Goal: Communication & Community: Share content

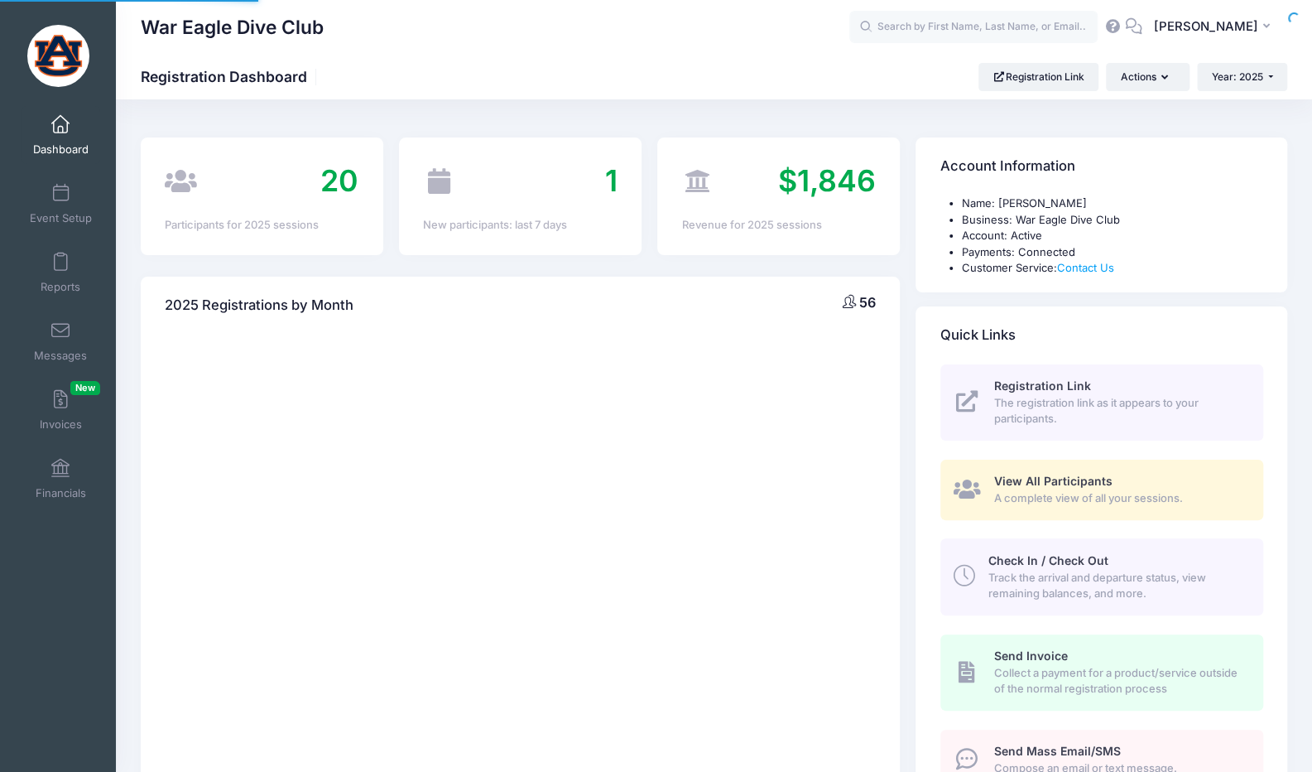
select select
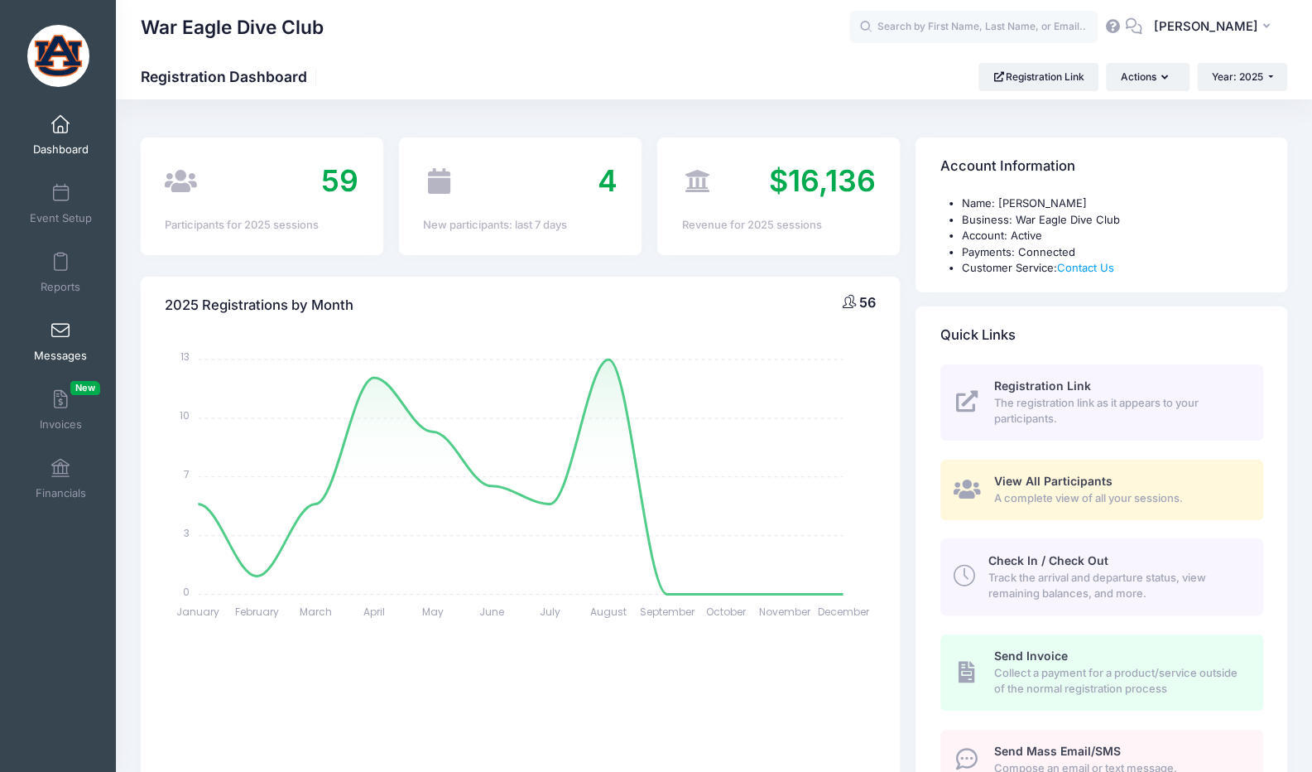
click at [56, 319] on link "Messages" at bounding box center [61, 341] width 79 height 58
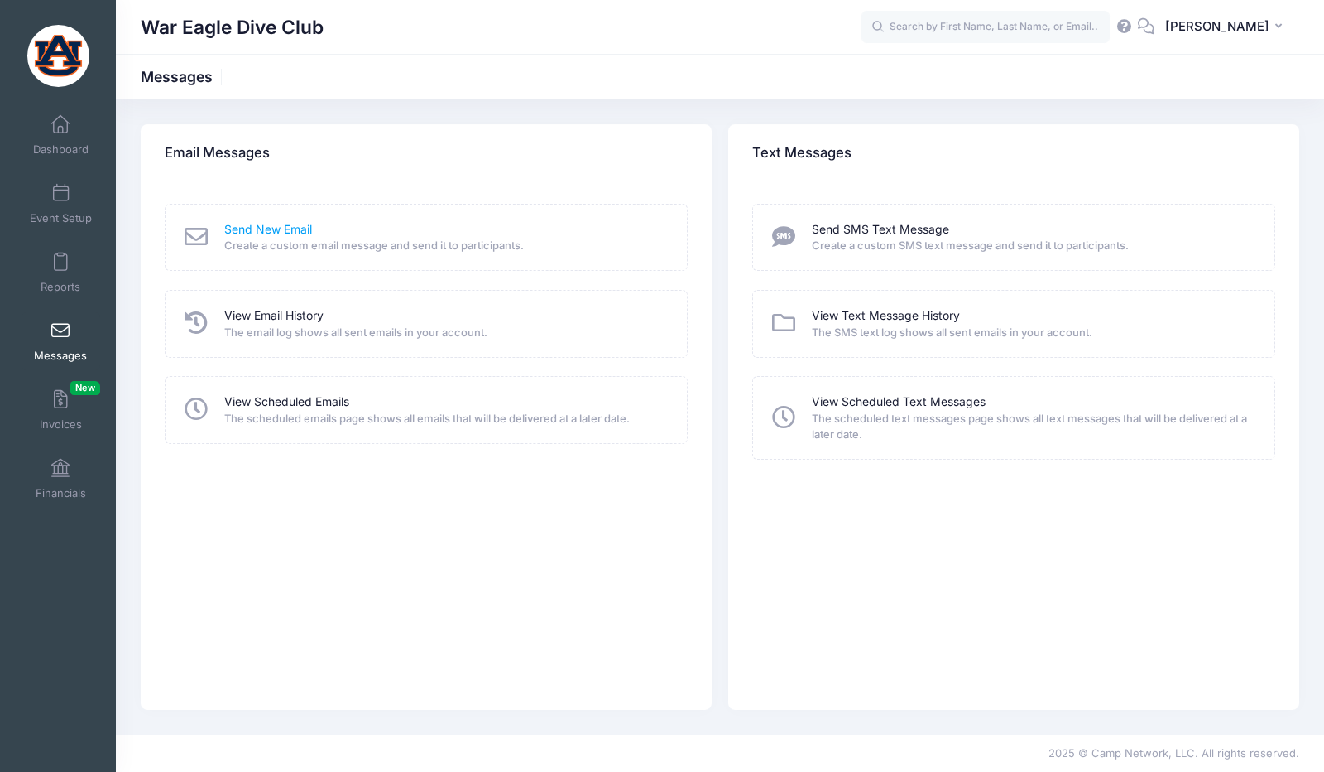
click at [291, 224] on link "Send New Email" at bounding box center [268, 229] width 88 height 17
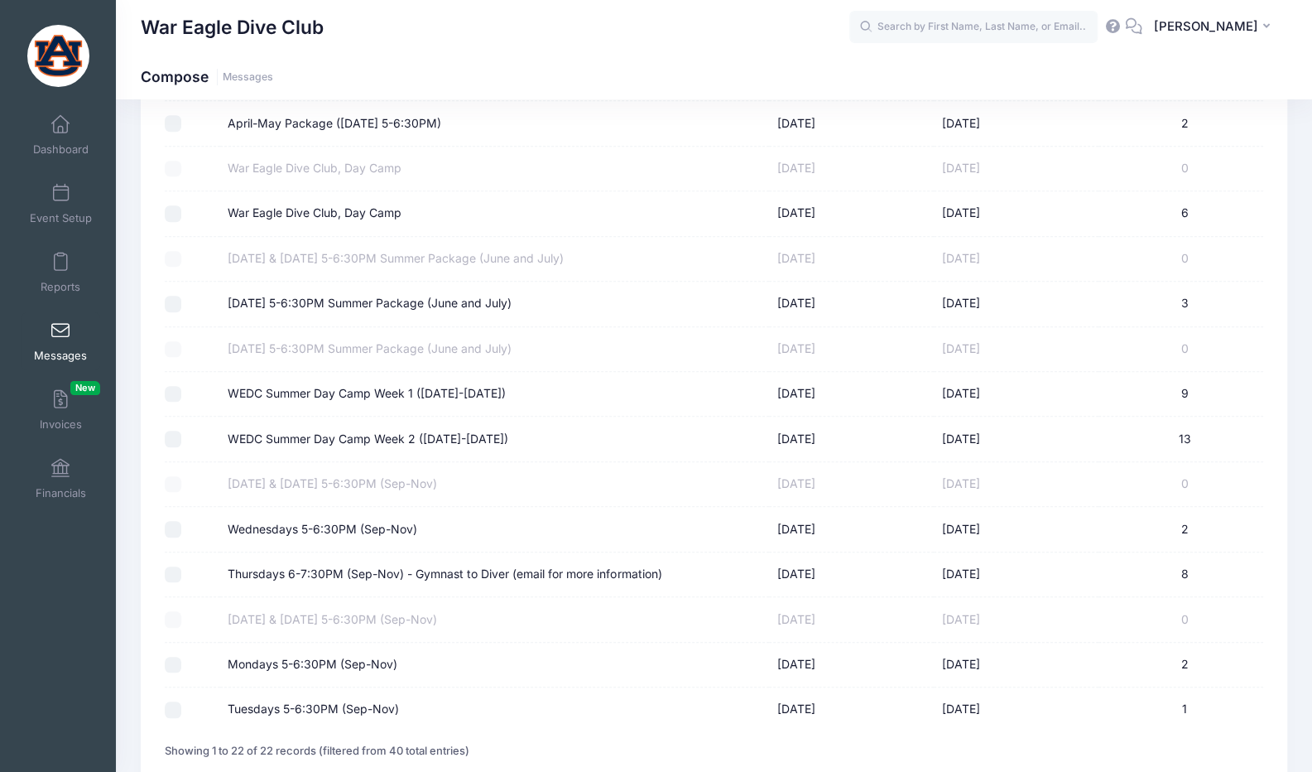
scroll to position [649, 0]
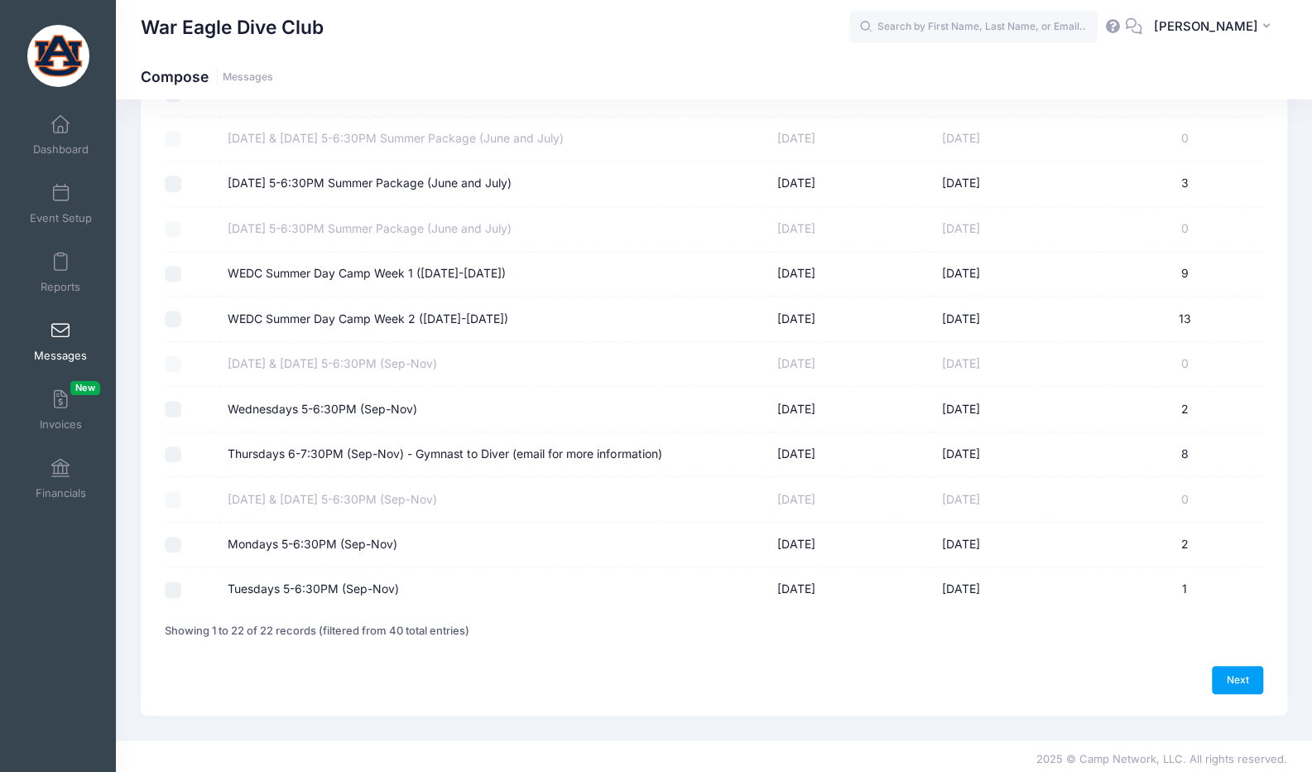
click at [173, 536] on input "Mondays 5-6:30PM (Sep-Nov)" at bounding box center [173, 544] width 17 height 17
checkbox input "true"
click at [169, 446] on input "Thursdays 6-7:30PM (Sep-Nov) - Gymnast to Diver (email for more information)" at bounding box center [173, 454] width 17 height 17
checkbox input "true"
click at [175, 410] on input "Wednesdays 5-6:30PM (Sep-Nov)" at bounding box center [173, 409] width 17 height 17
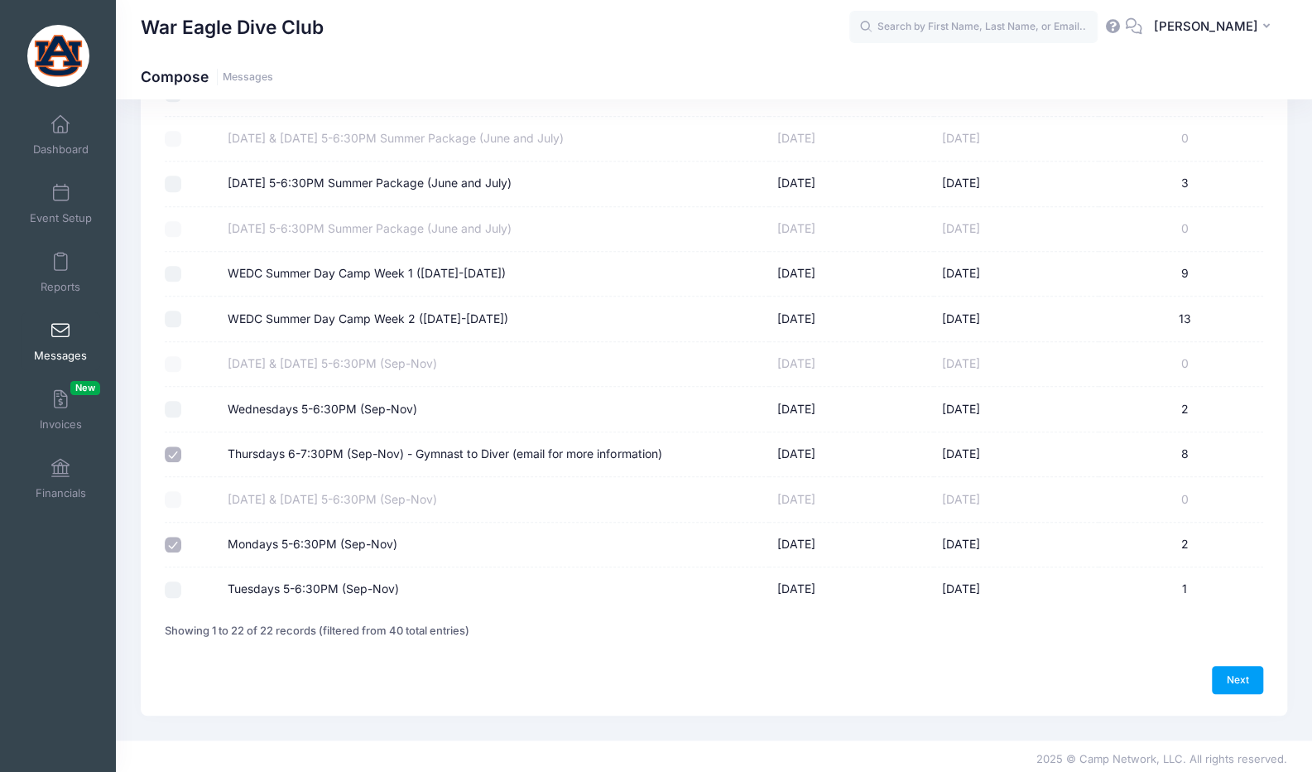
checkbox input "true"
click at [1228, 666] on link "Next" at bounding box center [1237, 680] width 51 height 28
select select "50"
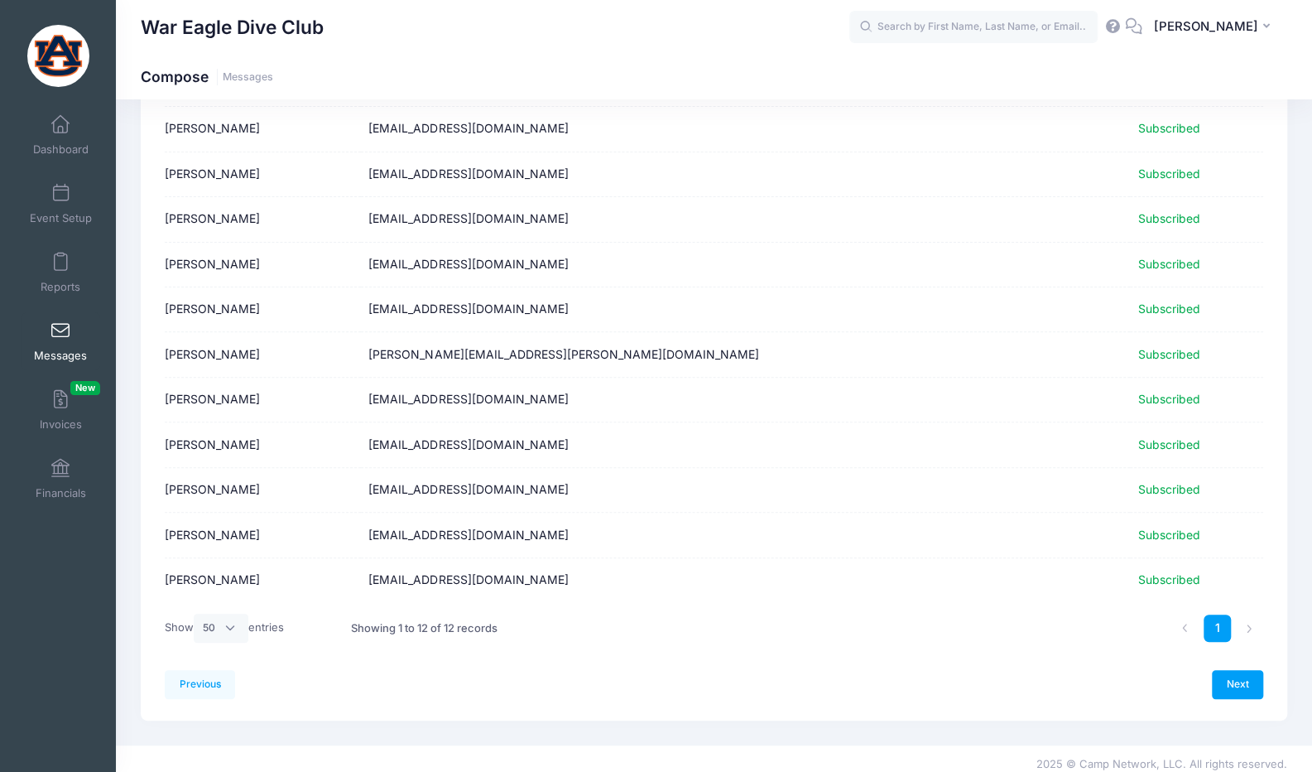
scroll to position [193, 0]
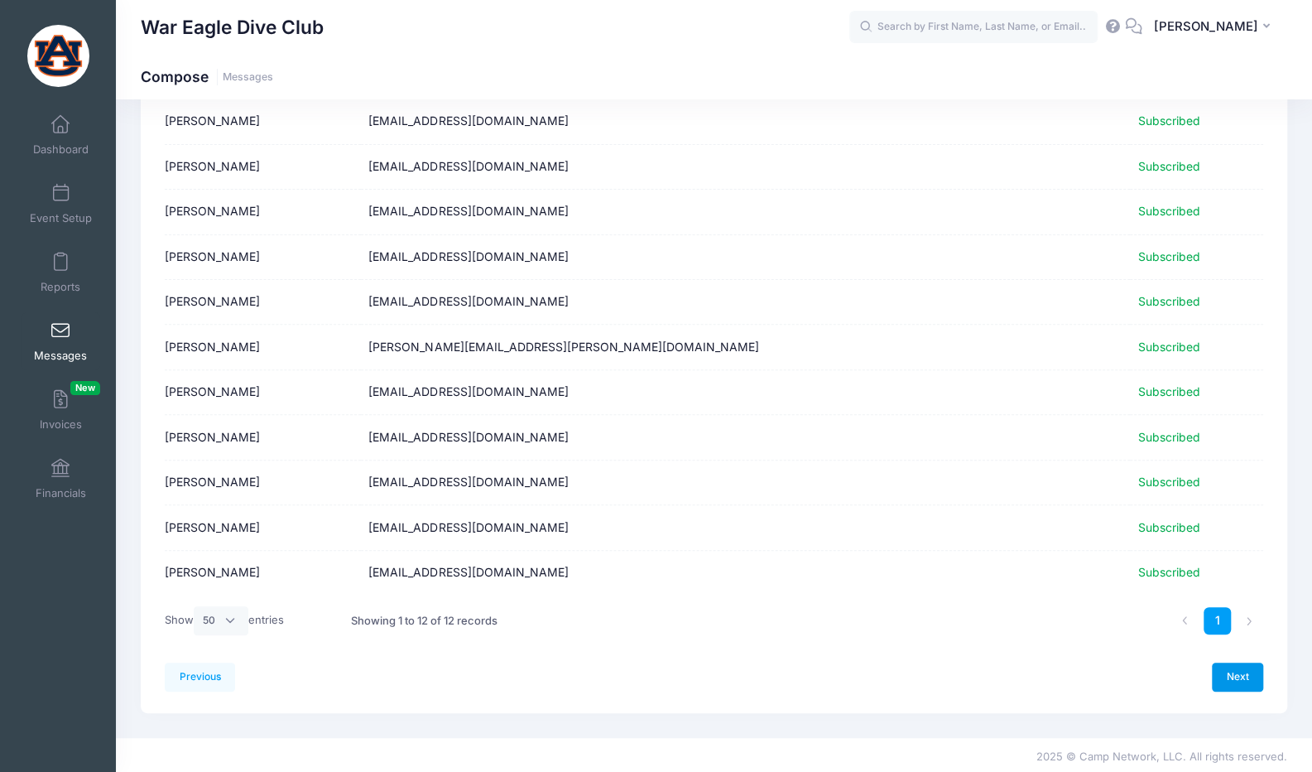
click at [1240, 666] on link "Next" at bounding box center [1237, 676] width 51 height 28
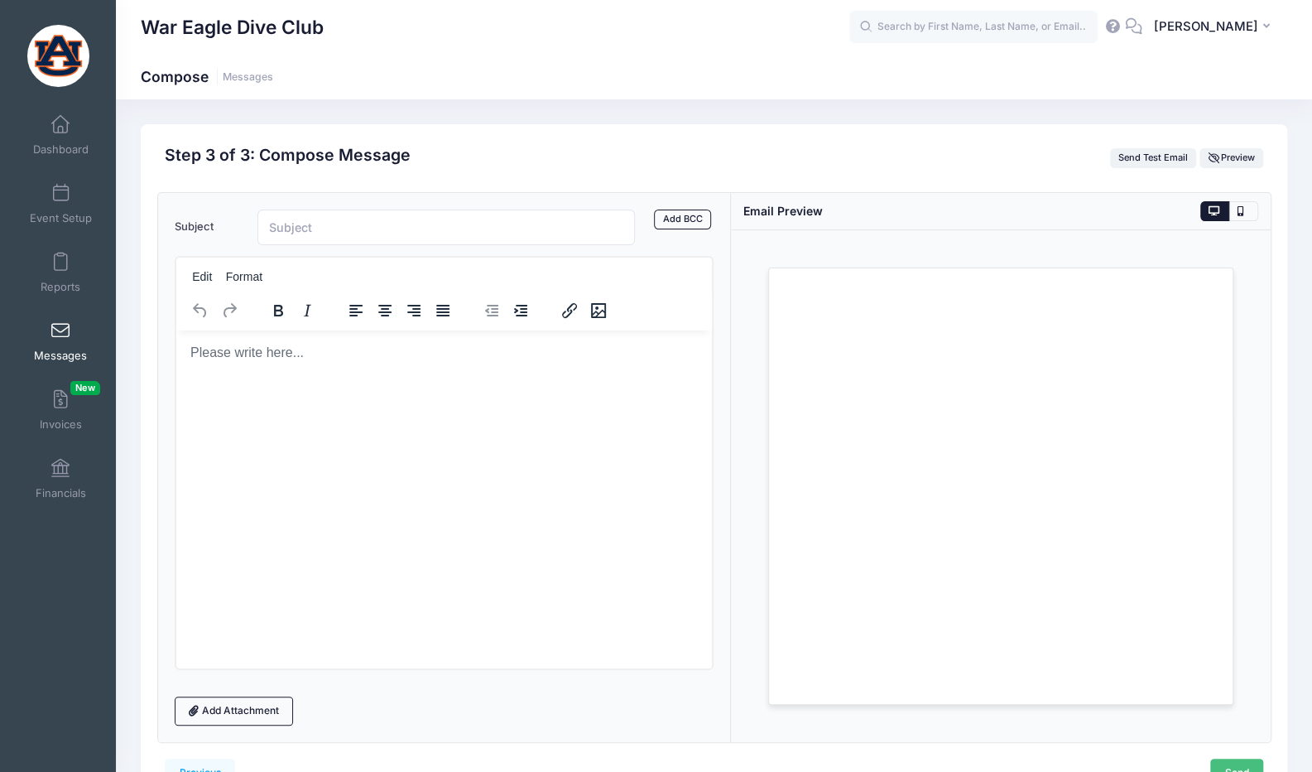
scroll to position [0, 0]
click at [334, 219] on input "Subject" at bounding box center [446, 227] width 378 height 36
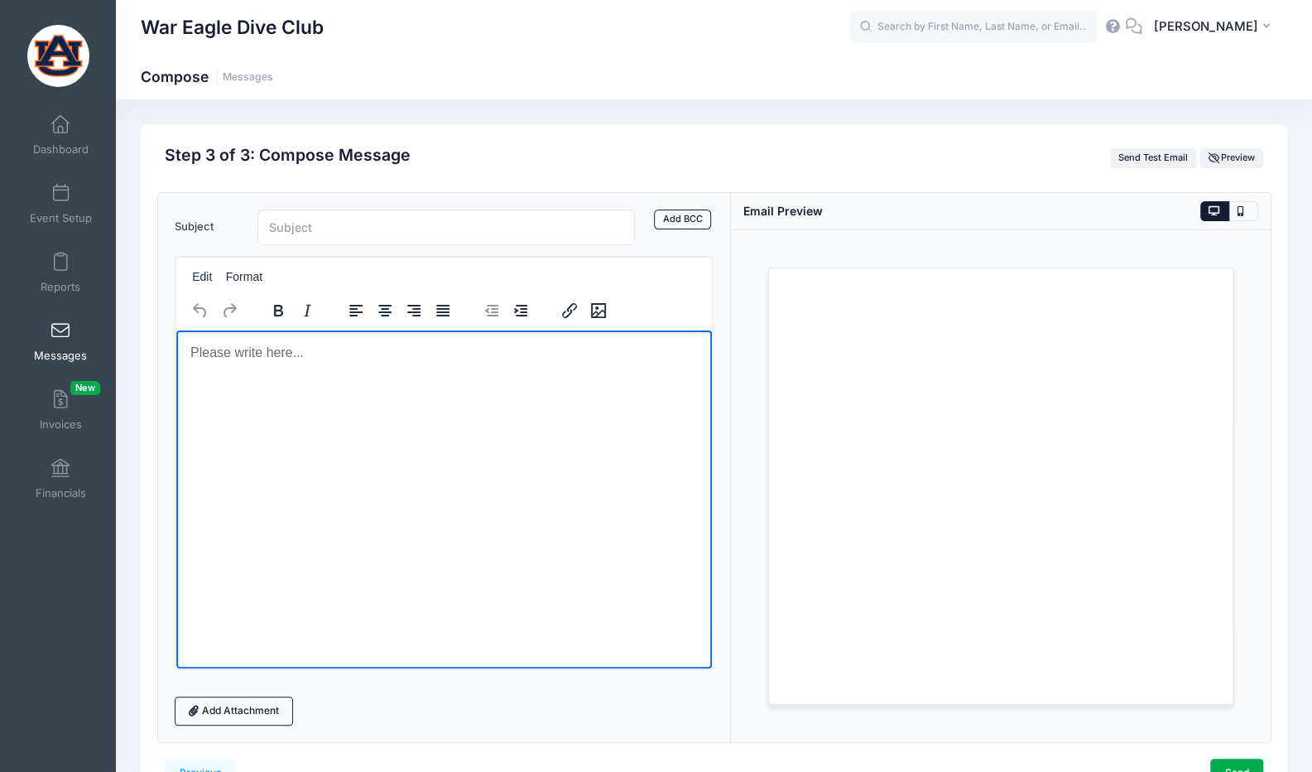
click at [350, 354] on p "Rich Text Area. Press ALT-0 for help." at bounding box center [444, 352] width 510 height 18
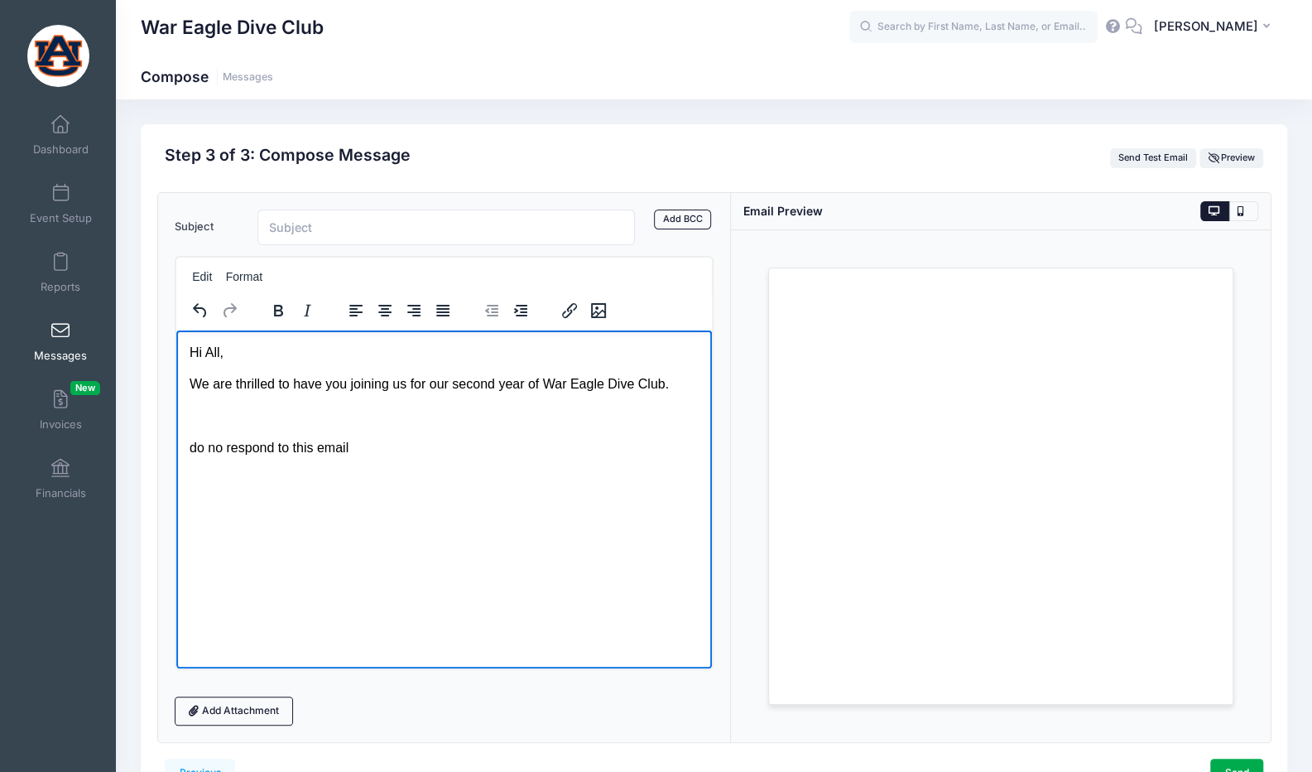
click at [339, 415] on p "Rich Text Area. Press ALT-0 for help." at bounding box center [444, 415] width 510 height 18
click at [681, 387] on p "We are thrilled to have you joining us for our second year of War Eagle Dive Cl…" at bounding box center [444, 383] width 510 height 18
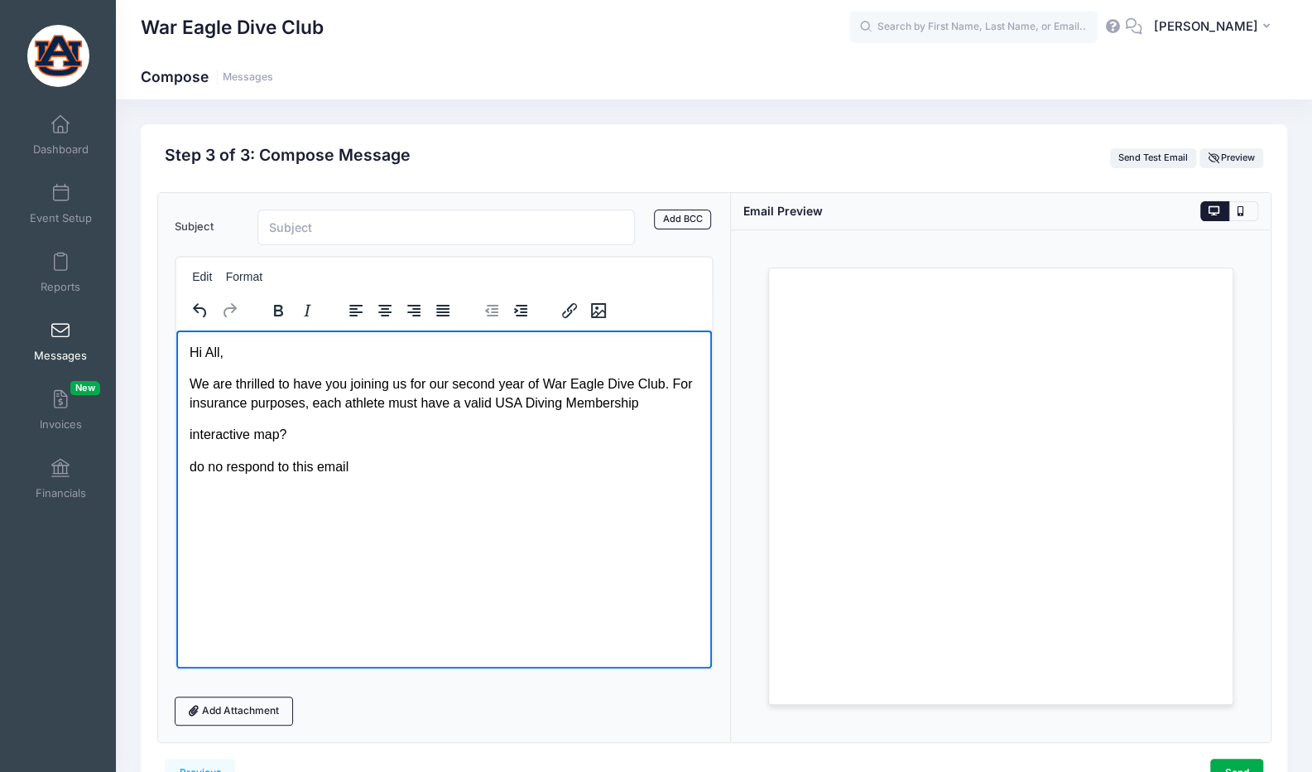
click at [191, 435] on p "interactive map?" at bounding box center [444, 434] width 510 height 18
click at [646, 407] on p "We are thrilled to have you joining us for our second year of War Eagle Dive Cl…" at bounding box center [444, 392] width 510 height 37
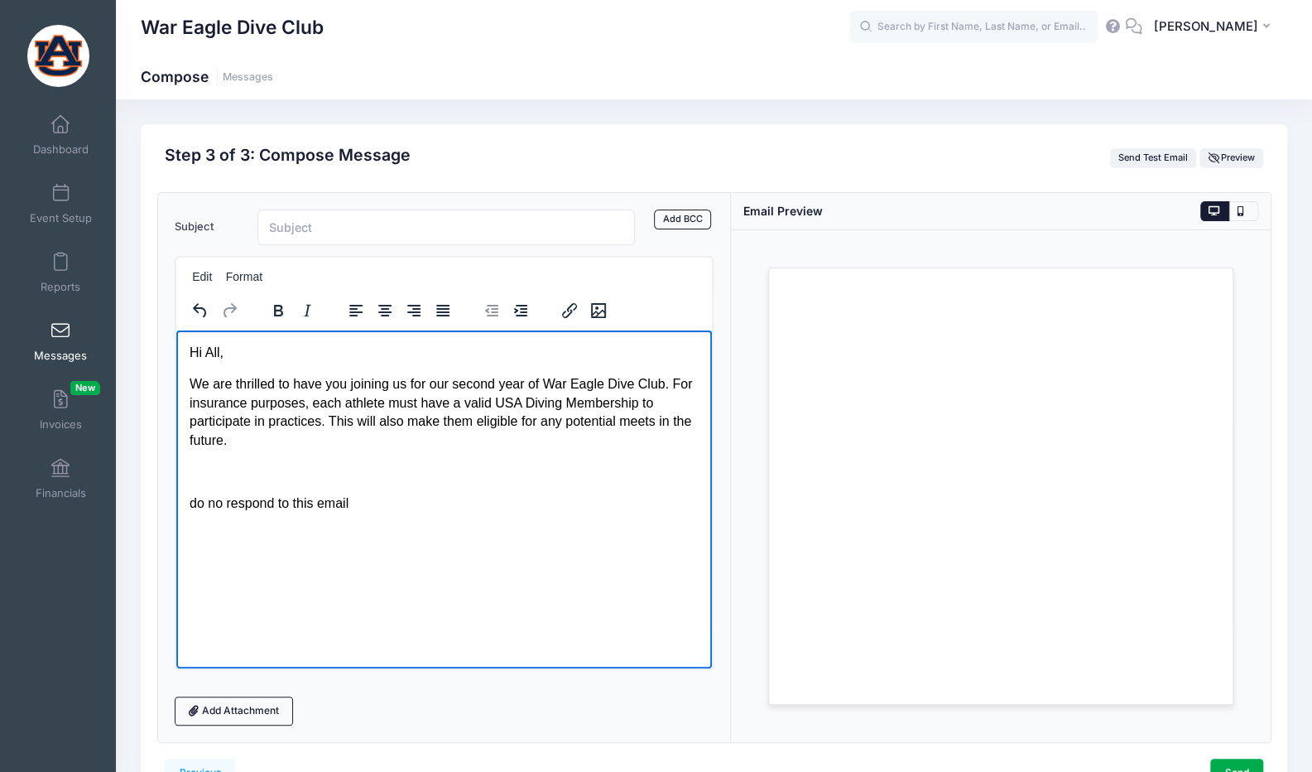
click at [402, 439] on p "We are thrilled to have you joining us for our second year of War Eagle Dive Cl…" at bounding box center [444, 411] width 510 height 75
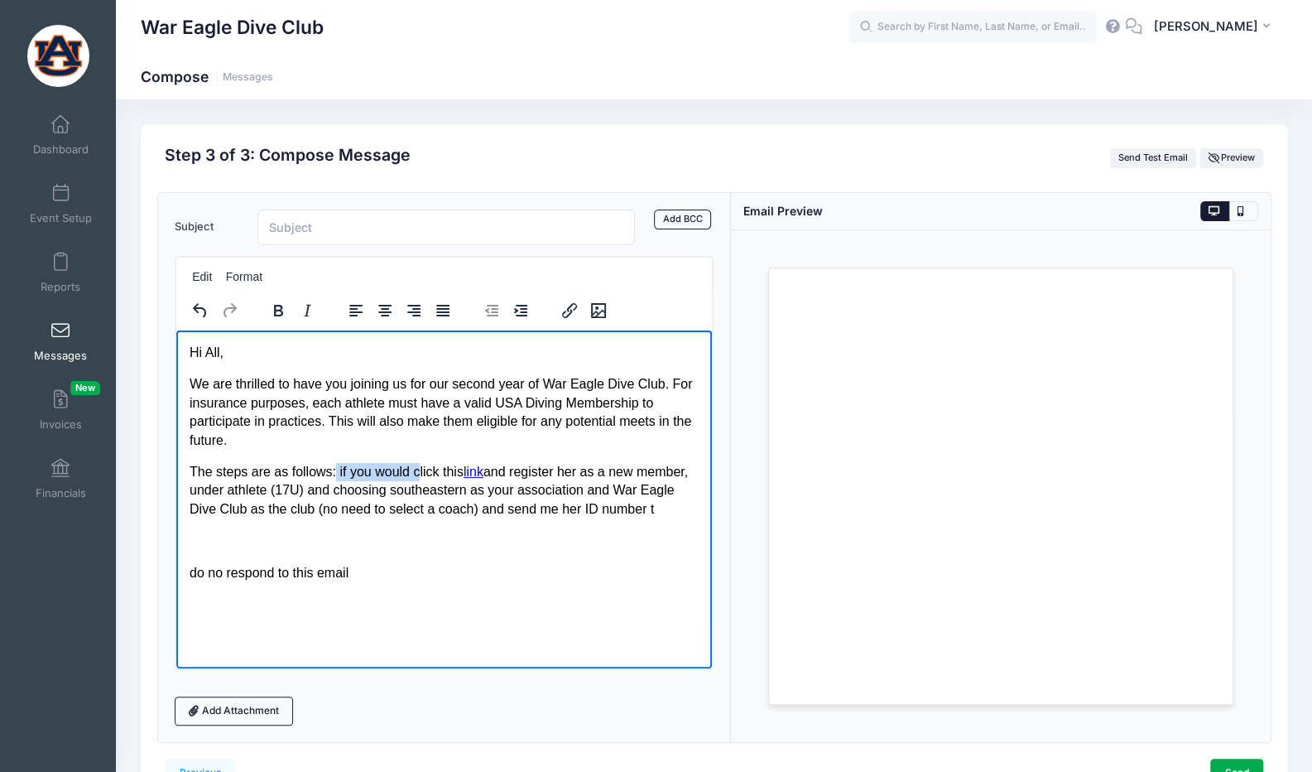
drag, startPoint x: 329, startPoint y: 474, endPoint x: 413, endPoint y: 475, distance: 84.5
click at [413, 475] on p "The steps are as follows: if you would click this link and register her as a ne…" at bounding box center [444, 489] width 510 height 55
click at [401, 474] on link "link" at bounding box center [399, 471] width 20 height 14
click at [394, 469] on link "link" at bounding box center [399, 471] width 20 height 14
click at [563, 307] on icon "Insert/edit link" at bounding box center [570, 310] width 20 height 20
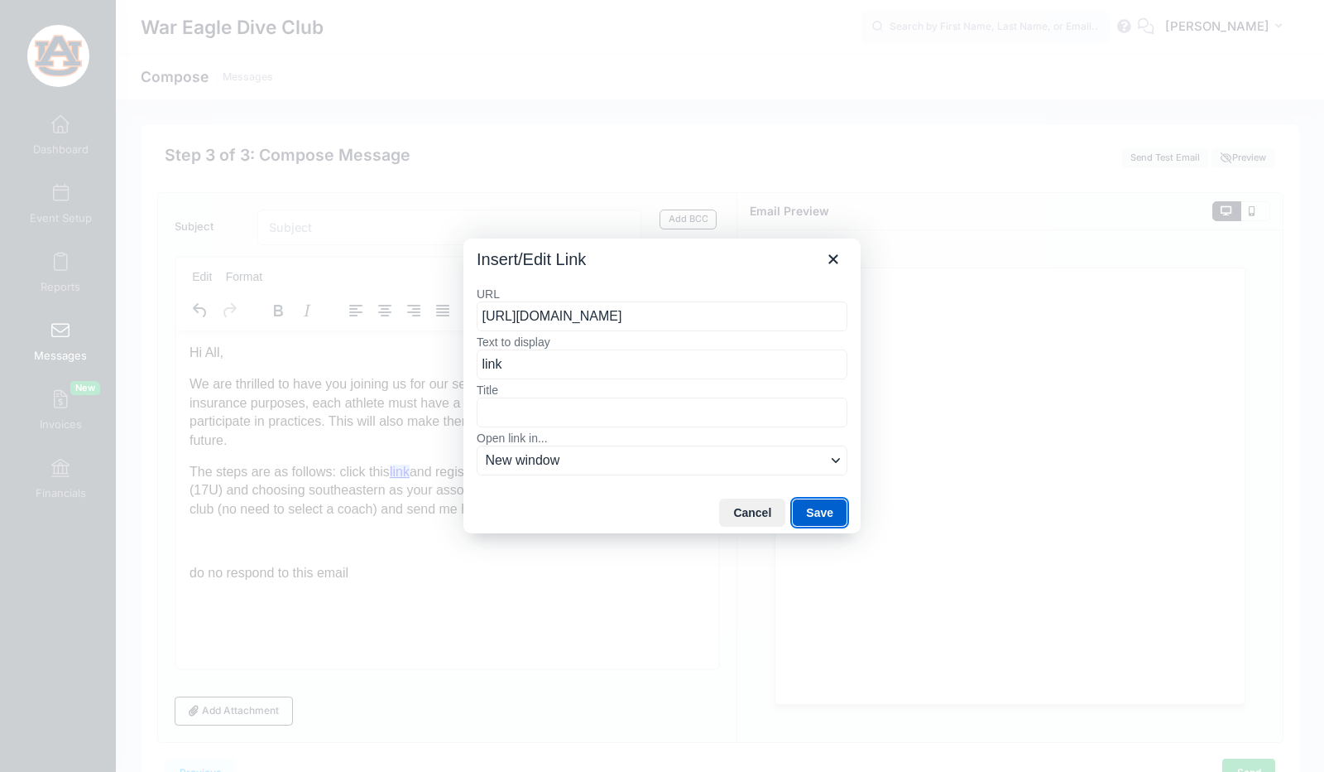
click at [831, 512] on button "Save" at bounding box center [819, 512] width 55 height 28
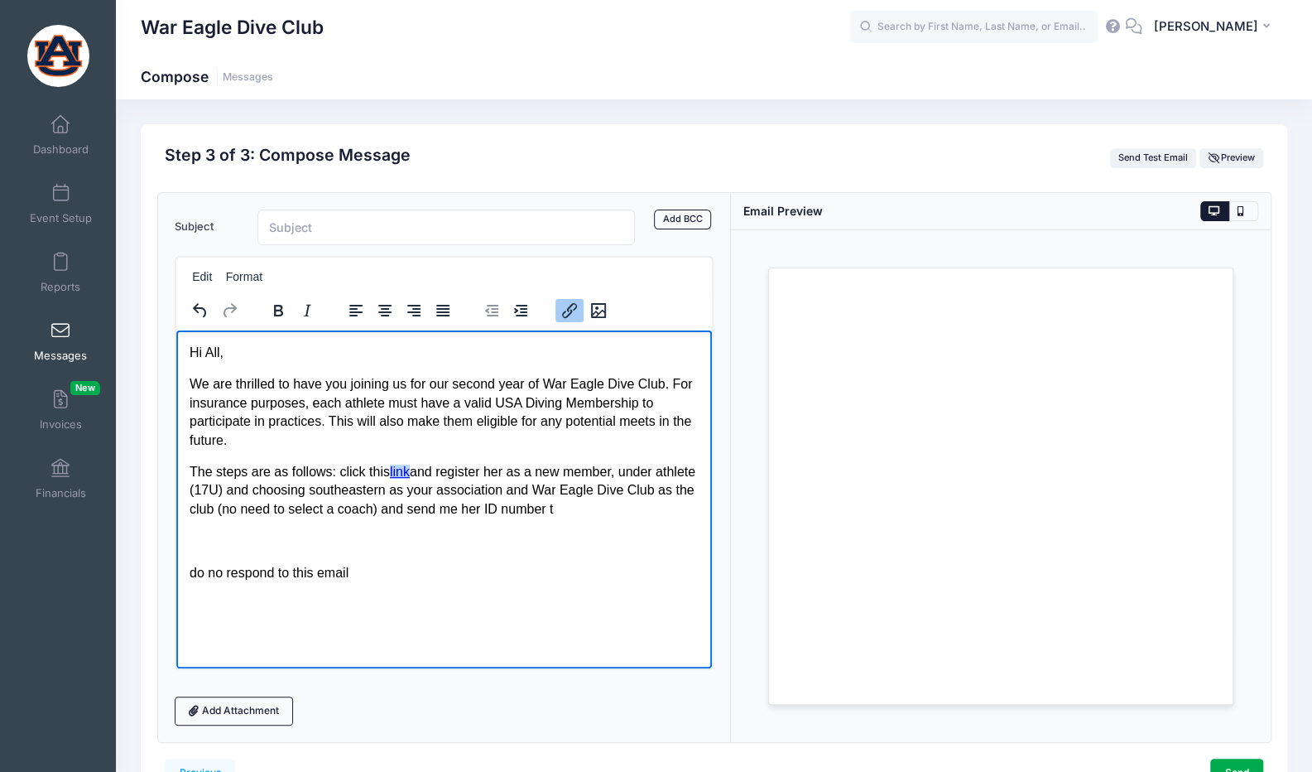
click at [401, 471] on link "link" at bounding box center [399, 471] width 20 height 14
click at [562, 310] on icon "Insert/edit link" at bounding box center [569, 310] width 15 height 15
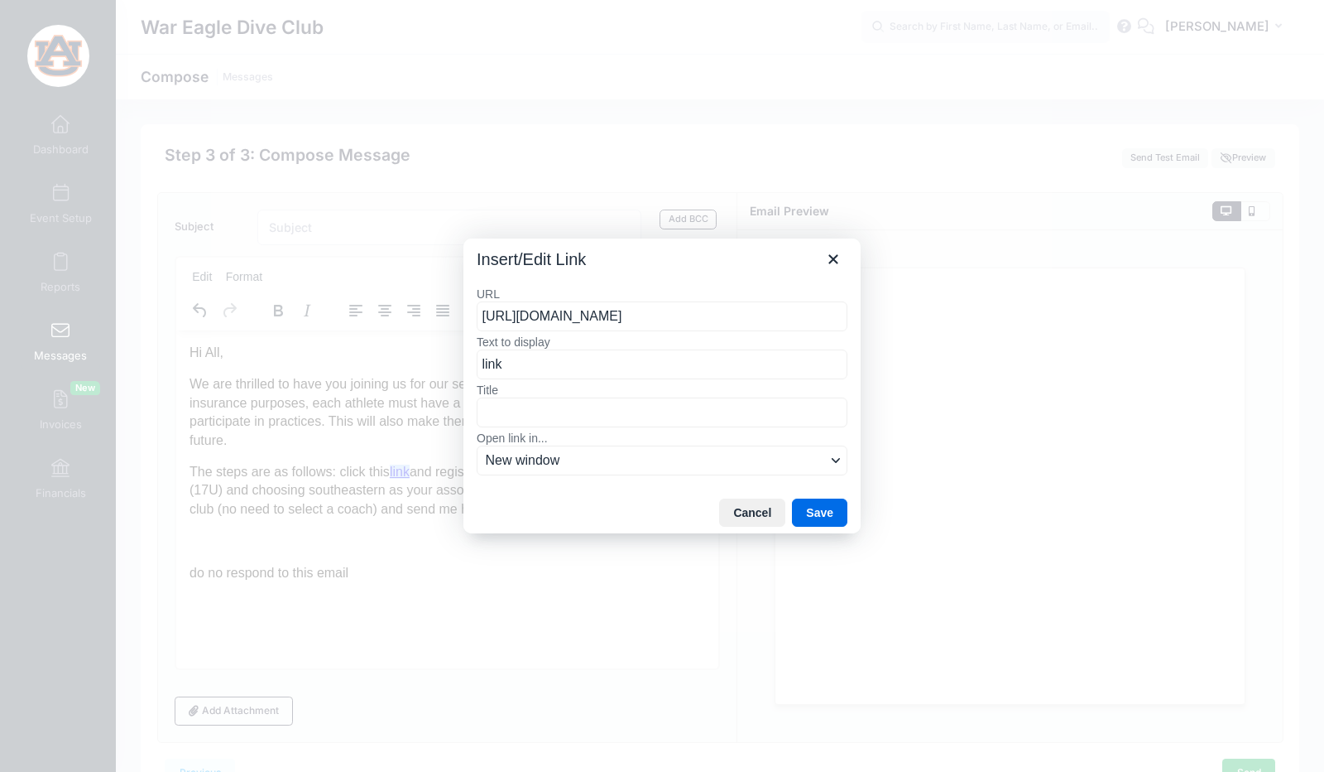
click at [675, 313] on input "https://usadiving.webpoint.us/" at bounding box center [662, 316] width 371 height 30
click at [748, 512] on button "Cancel" at bounding box center [752, 512] width 66 height 28
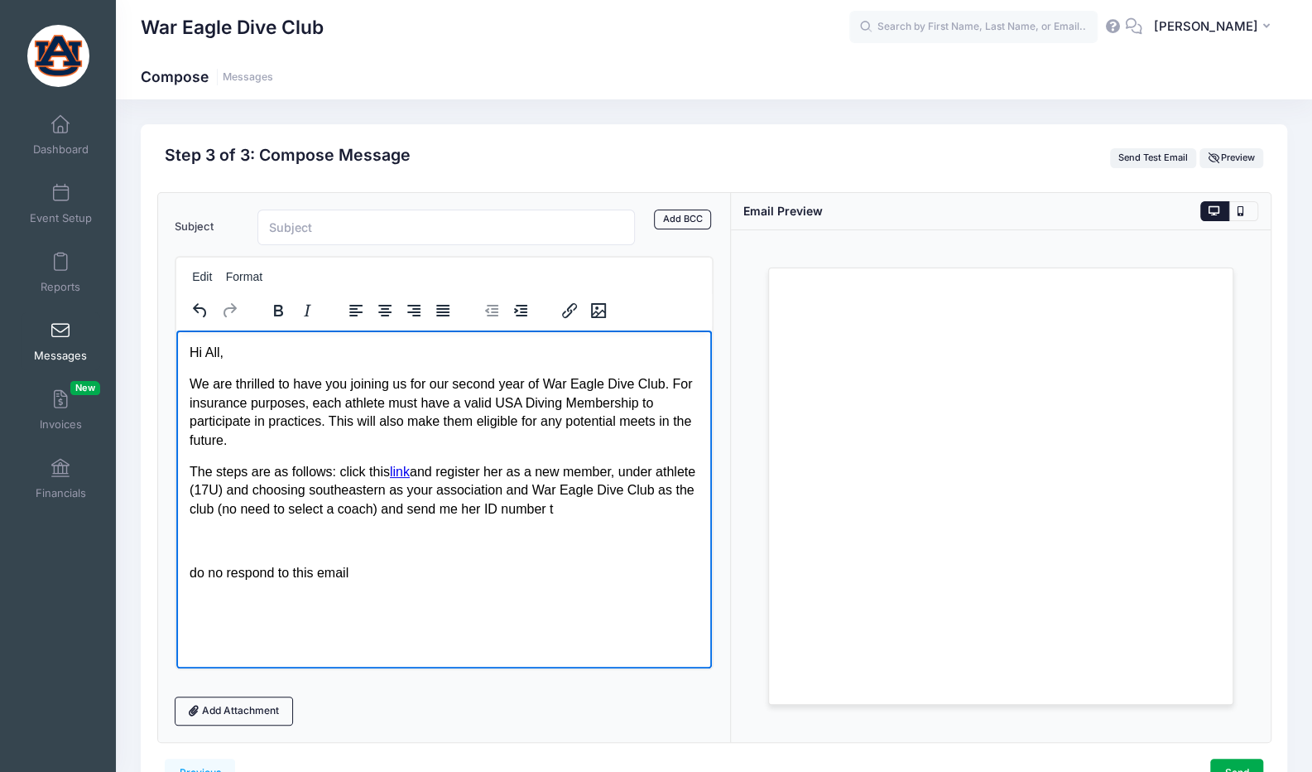
click at [578, 514] on p "The steps are as follows: click this link and register her as a new member, und…" at bounding box center [444, 489] width 510 height 55
click at [490, 475] on p "The steps are as follows: click this link and register her as a new member, und…" at bounding box center [444, 489] width 510 height 55
click at [594, 470] on p "The steps are as follows: click this link and register as a new member, under a…" at bounding box center [444, 489] width 510 height 55
drag, startPoint x: 595, startPoint y: 471, endPoint x: 636, endPoint y: 475, distance: 40.8
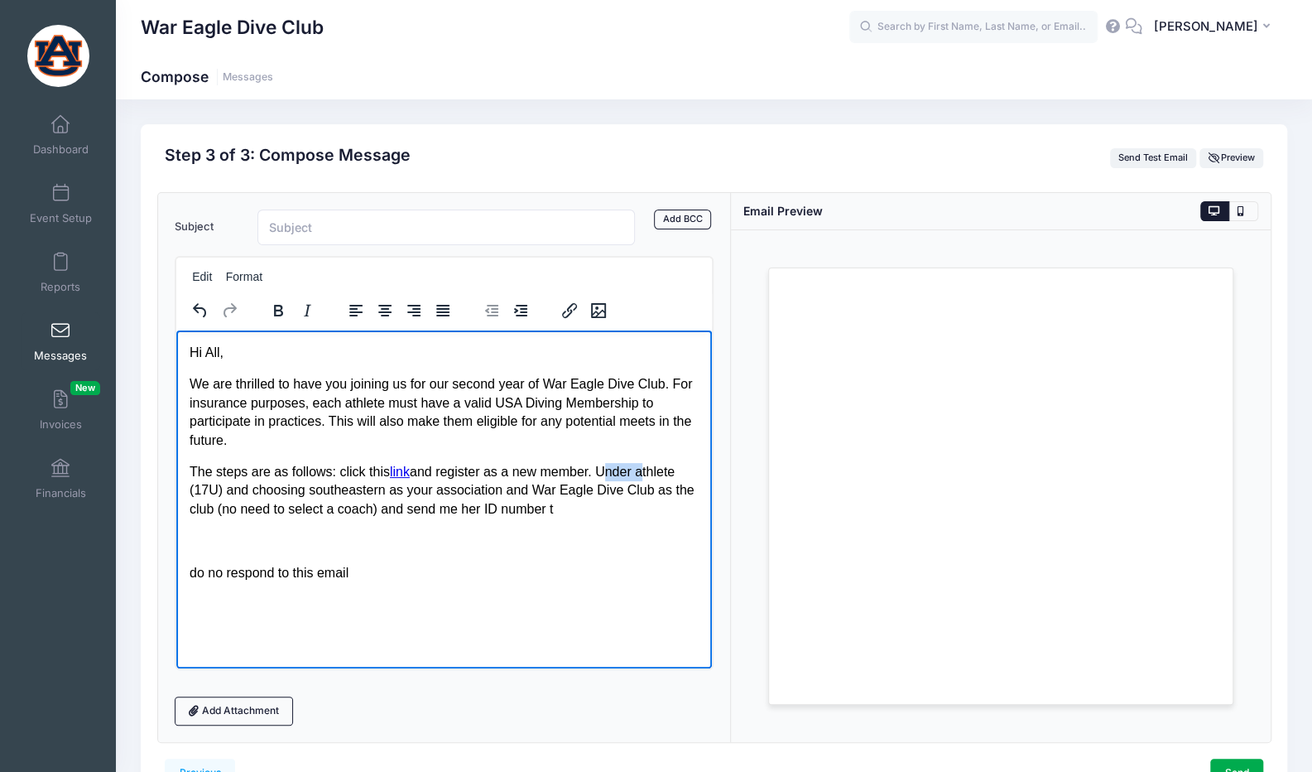
click at [636, 475] on p "The steps are as follows: click this link and register as a new member. Under a…" at bounding box center [444, 489] width 510 height 55
click at [218, 488] on p "The steps are as follows: click this link and register as a new member. Choose …" at bounding box center [444, 489] width 510 height 55
click at [266, 492] on p "The steps are as follows: click this link and register as a new member. Choose …" at bounding box center [444, 489] width 510 height 55
click at [327, 492] on p "The steps are as follows: click this link and register as a new member. Choose …" at bounding box center [444, 489] width 510 height 55
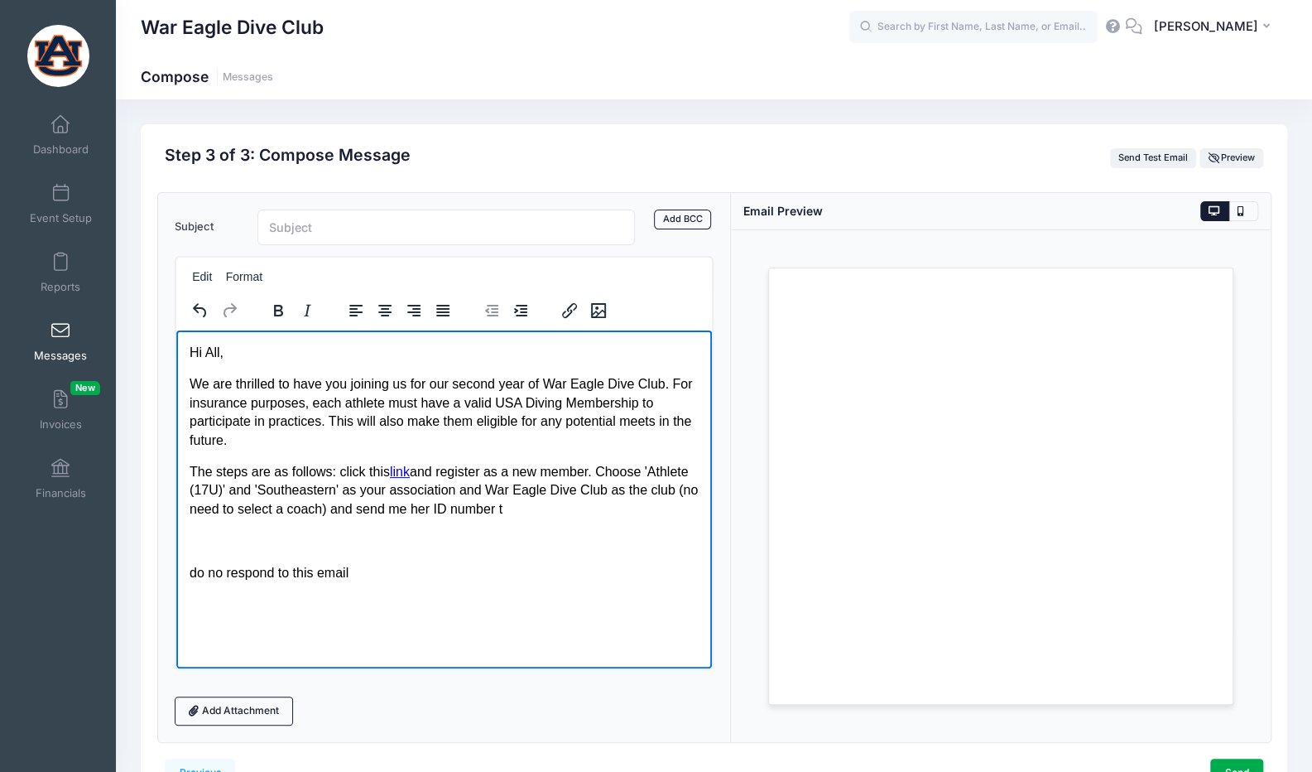
click at [238, 485] on p "The steps are as follows: click this link and register as a new member. Choose …" at bounding box center [444, 489] width 510 height 55
click at [455, 482] on p "The steps are as follows: click this link and register as a new member. Choose …" at bounding box center [444, 489] width 510 height 55
click at [577, 493] on p "The steps are as follows: click this link and register as a new member. Choose …" at bounding box center [444, 489] width 510 height 55
click at [648, 490] on p "The steps are as follows: click this link and register as a new member. Choose …" at bounding box center [444, 489] width 510 height 55
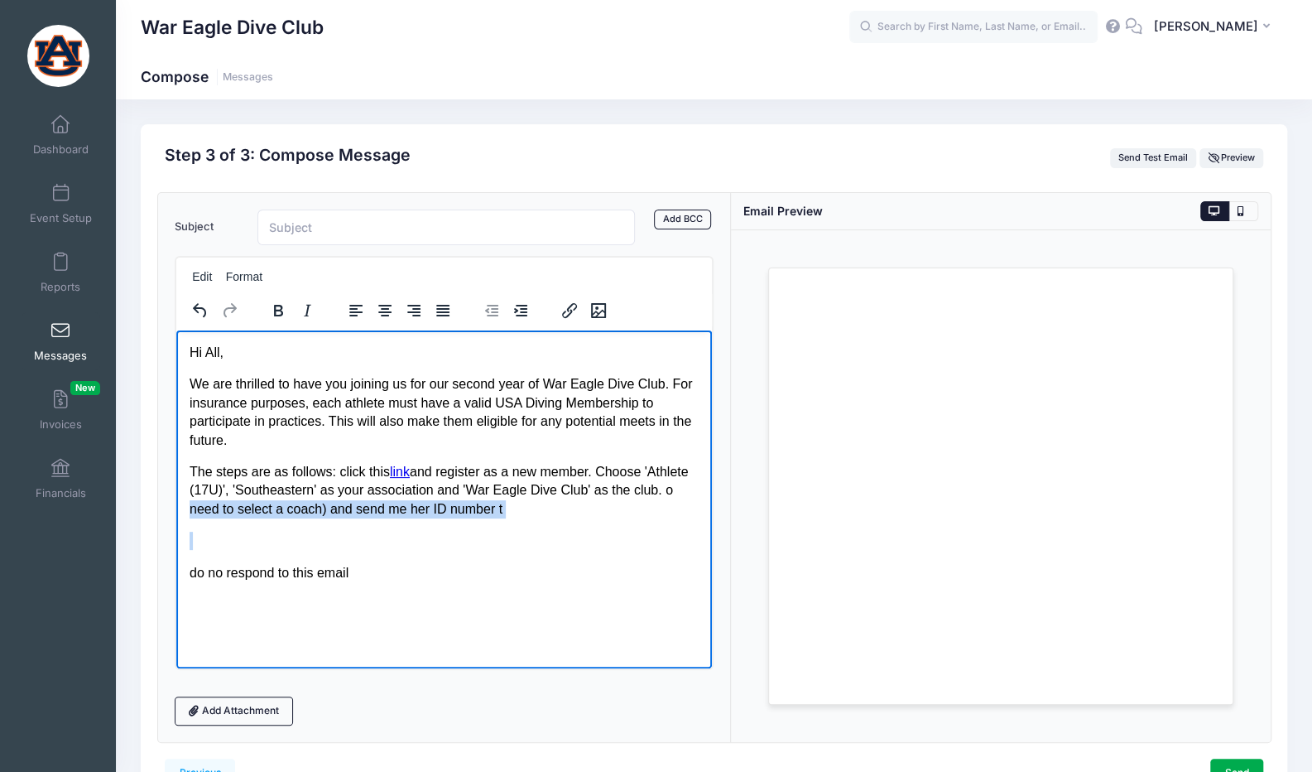
drag, startPoint x: 656, startPoint y: 493, endPoint x: 599, endPoint y: 519, distance: 63.4
click at [599, 519] on body "Hi All, We are thrilled to have you joining us for our second year of War Eagle…" at bounding box center [444, 462] width 510 height 238
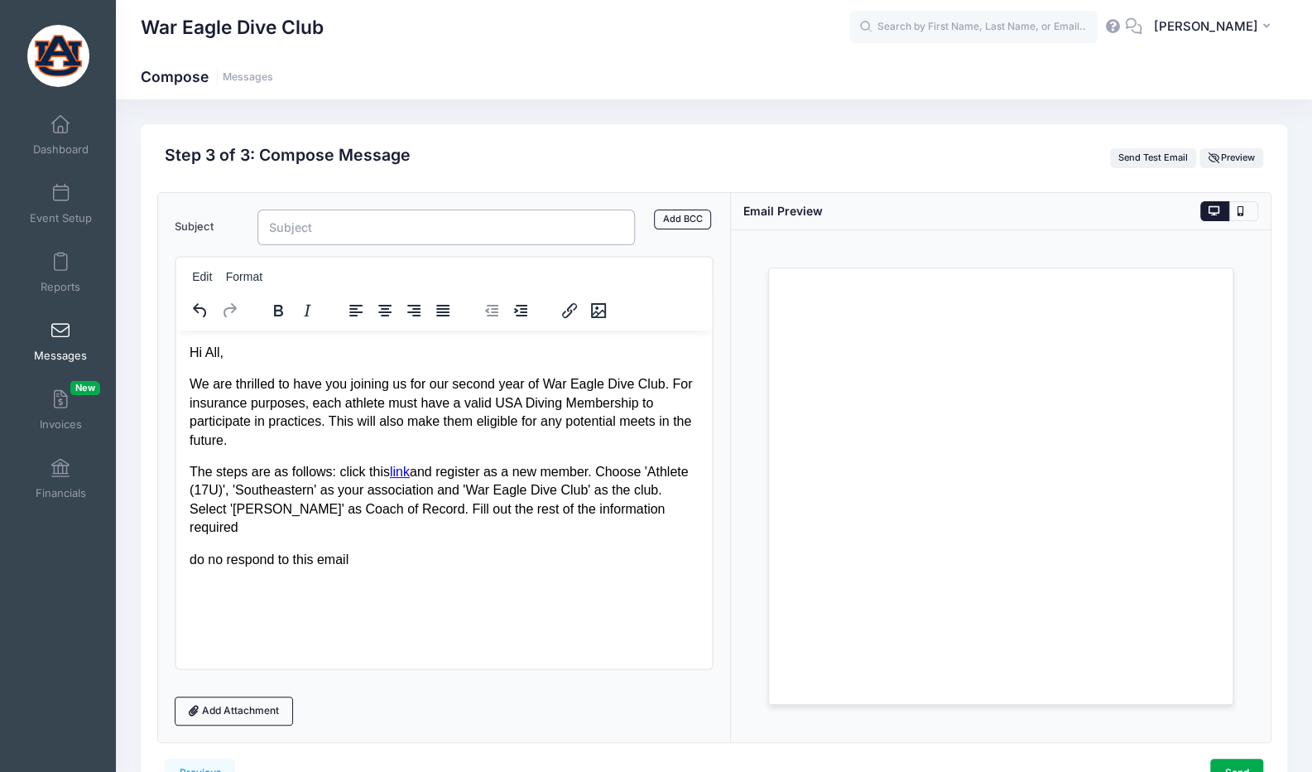
click at [511, 221] on input "Subject" at bounding box center [446, 227] width 378 height 36
type input "Final Steps Before Practice Begins!"
click at [665, 510] on p "The steps are as follows: click this link and register as a new member. Choose …" at bounding box center [444, 499] width 510 height 75
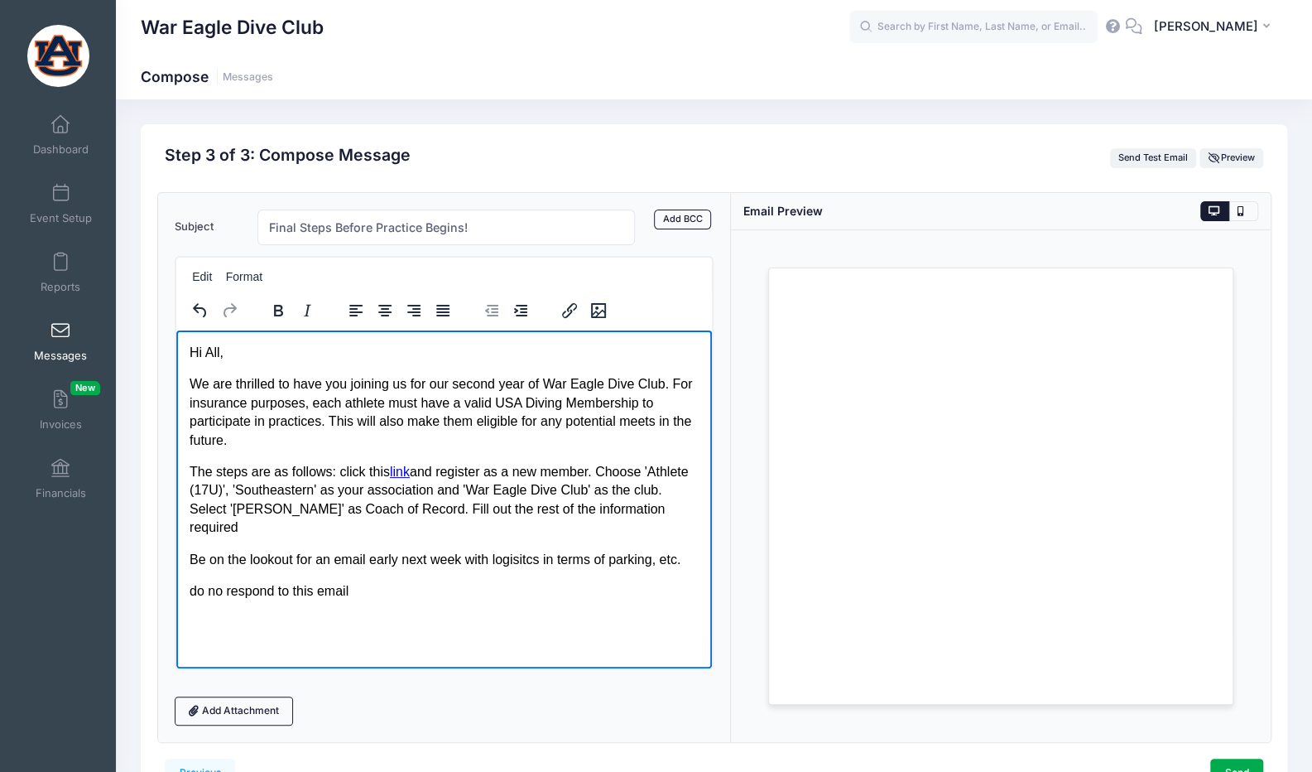
click at [661, 509] on p "The steps are as follows: click this link and register as a new member. Choose …" at bounding box center [444, 499] width 510 height 75
click at [666, 387] on p "We are thrilled to have you joining us for our second year of War Eagle Dive Cl…" at bounding box center [444, 411] width 510 height 75
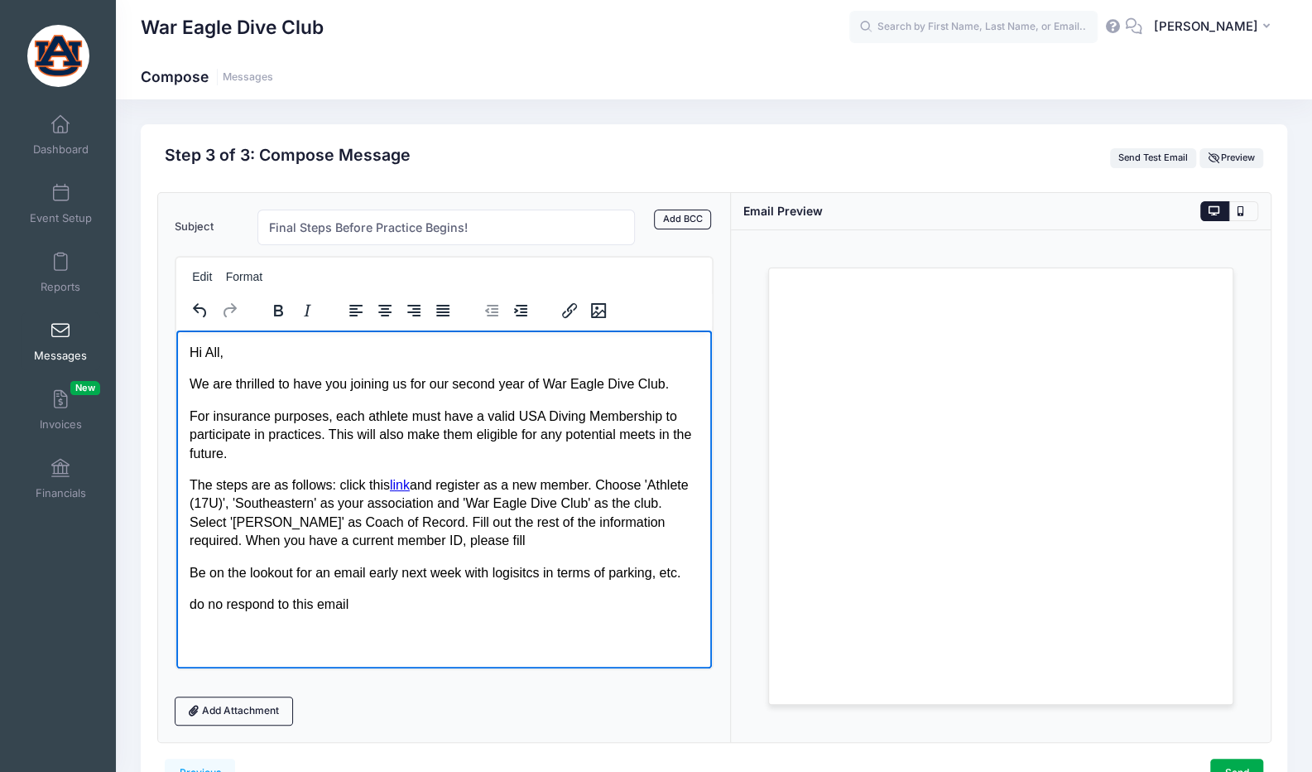
click at [689, 382] on p "We are thrilled to have you joining us for our second year of War Eagle Dive Cl…" at bounding box center [444, 383] width 510 height 18
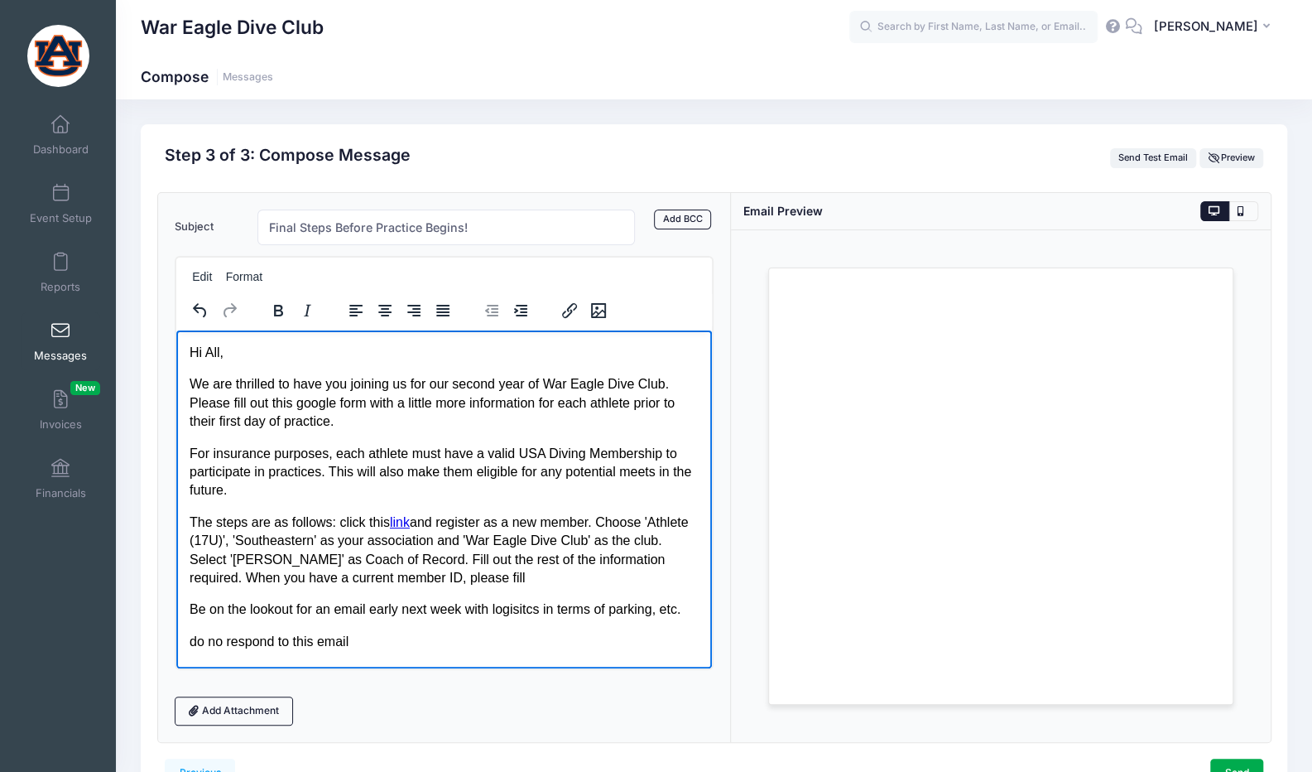
click at [328, 472] on p "For insurance purposes, each athlete must have a valid USA Diving Membership to…" at bounding box center [444, 471] width 510 height 55
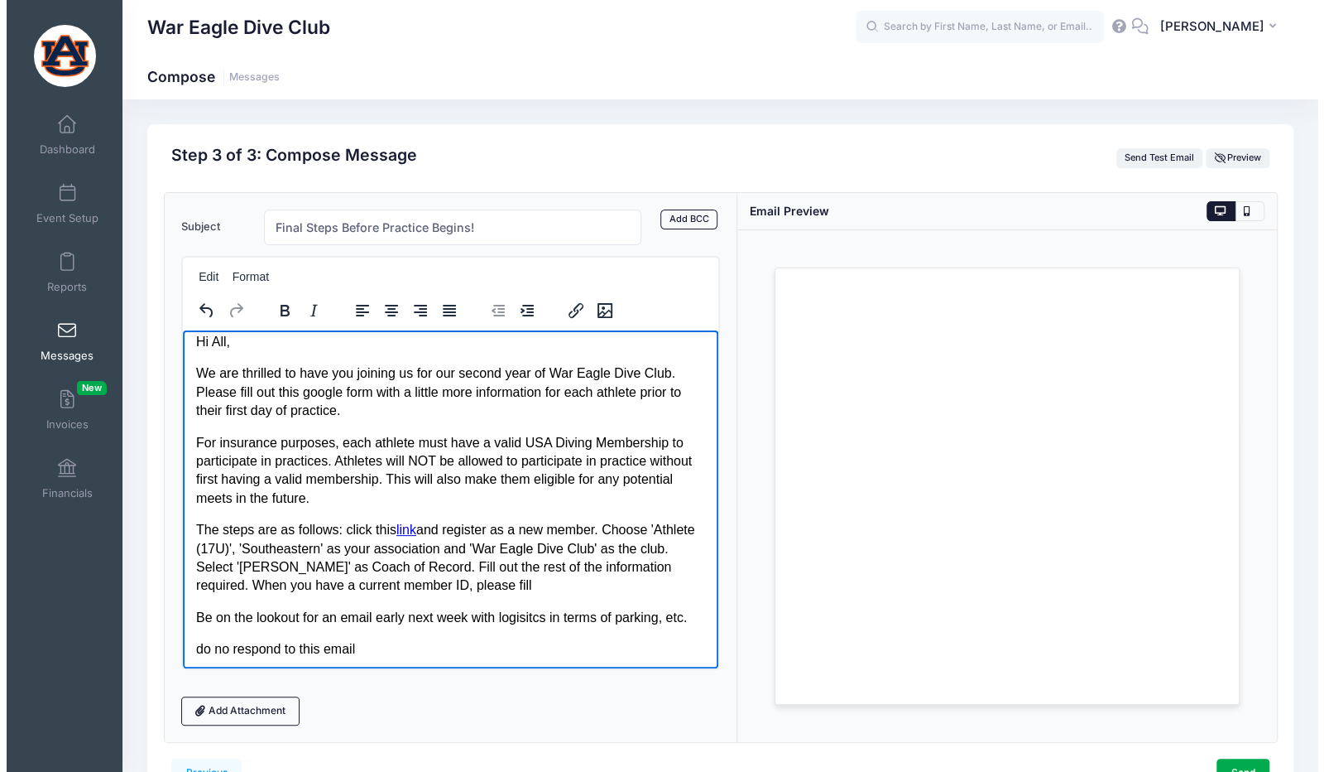
scroll to position [13, 0]
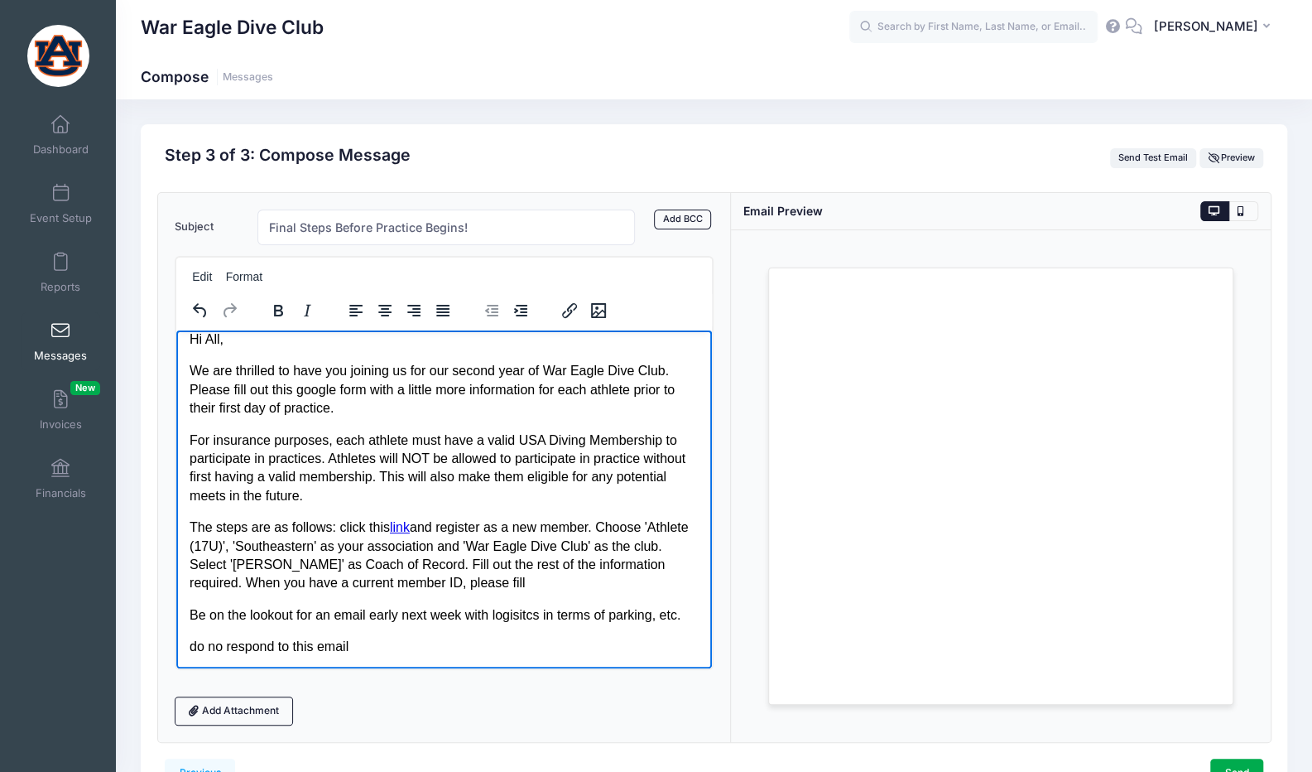
click at [419, 499] on p "For insurance purposes, each athlete must have a valid USA Diving Membership to…" at bounding box center [444, 467] width 510 height 75
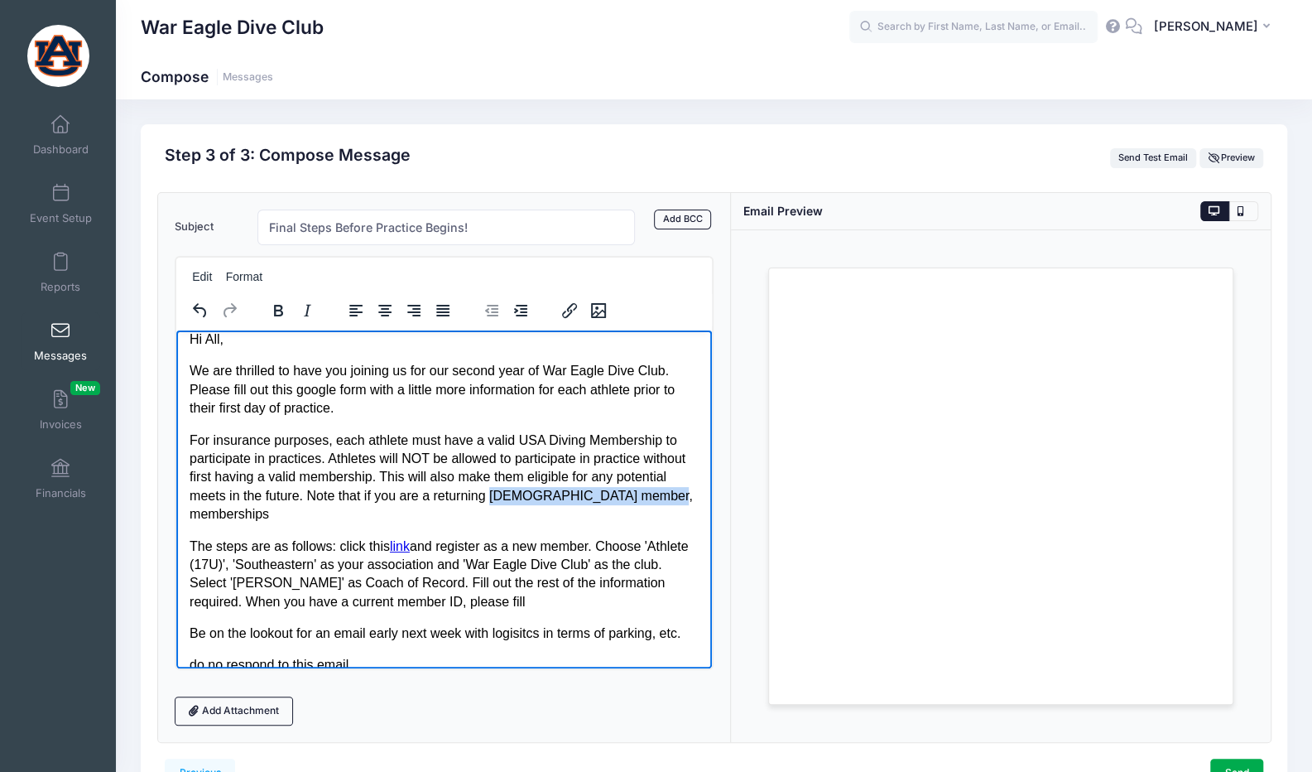
drag, startPoint x: 550, startPoint y: 495, endPoint x: 589, endPoint y: 507, distance: 39.8
click at [589, 507] on p "For insurance purposes, each athlete must have a valid USA Diving Membership to…" at bounding box center [444, 476] width 510 height 93
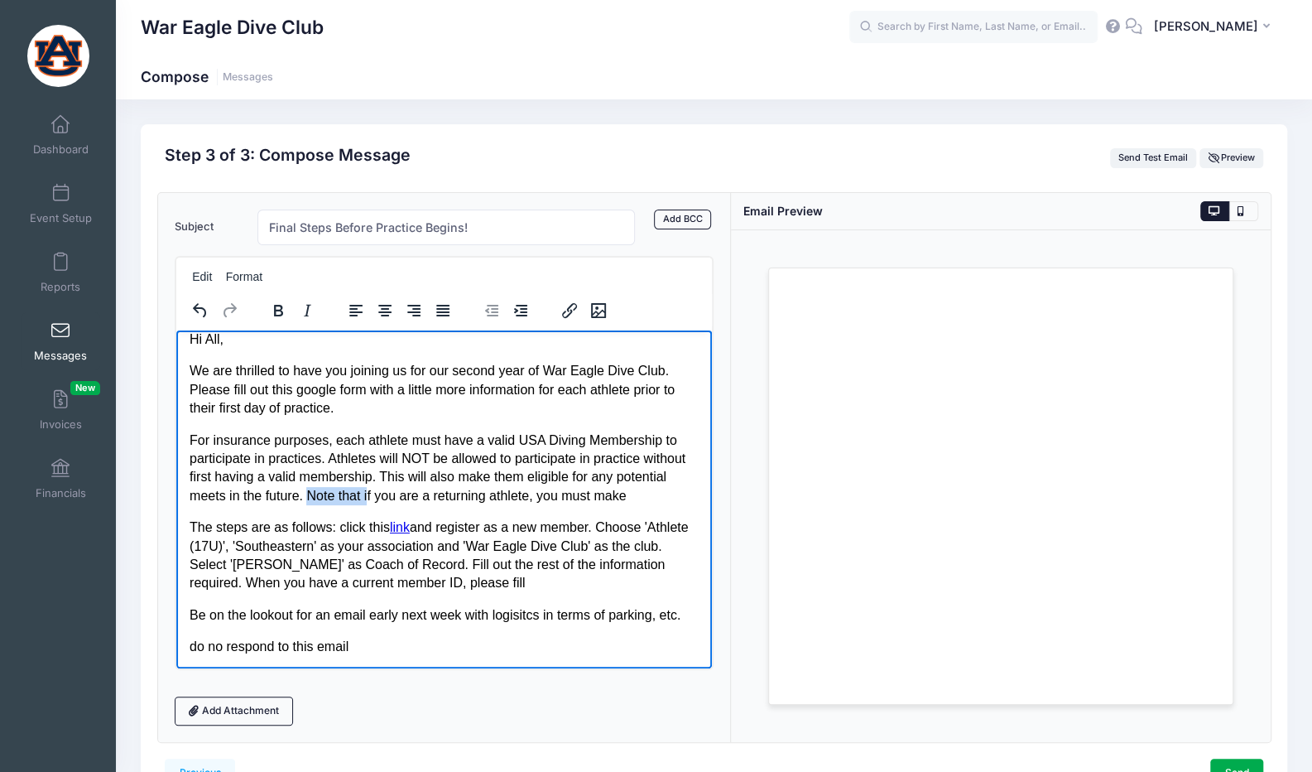
drag, startPoint x: 360, startPoint y: 498, endPoint x: 424, endPoint y: 502, distance: 63.9
click at [424, 502] on p "For insurance purposes, each athlete must have a valid USA Diving Membership to…" at bounding box center [444, 467] width 510 height 75
drag, startPoint x: 630, startPoint y: 497, endPoint x: 535, endPoint y: 502, distance: 95.3
click at [535, 502] on p "For insurance purposes, each athlete must have a valid USA Diving Membership to…" at bounding box center [444, 467] width 510 height 75
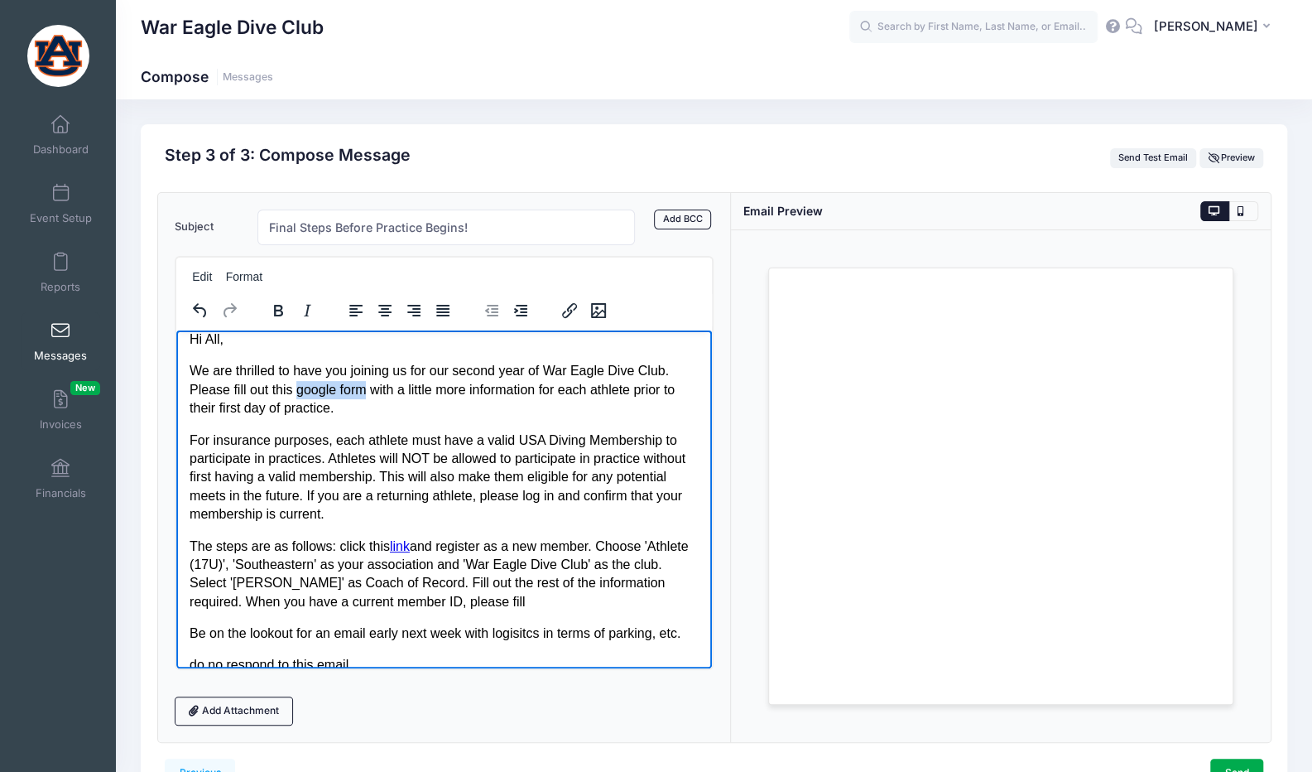
drag, startPoint x: 296, startPoint y: 389, endPoint x: 363, endPoint y: 392, distance: 68.0
click at [363, 392] on p "We are thrilled to have you joining us for our second year of War Eagle Dive Cl…" at bounding box center [444, 388] width 510 height 55
click at [574, 300] on icon "Insert/edit link" at bounding box center [570, 310] width 20 height 20
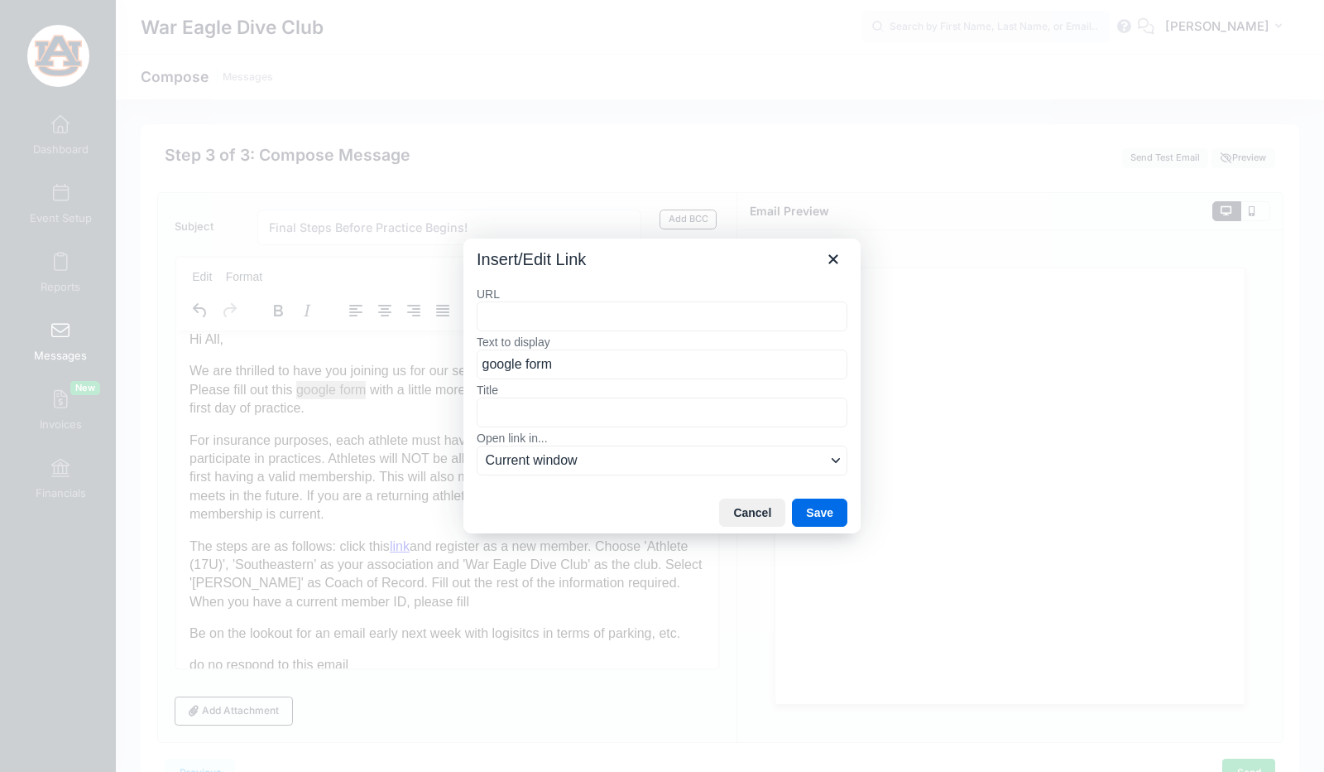
type input "https://usadiving.webpoint.us/"
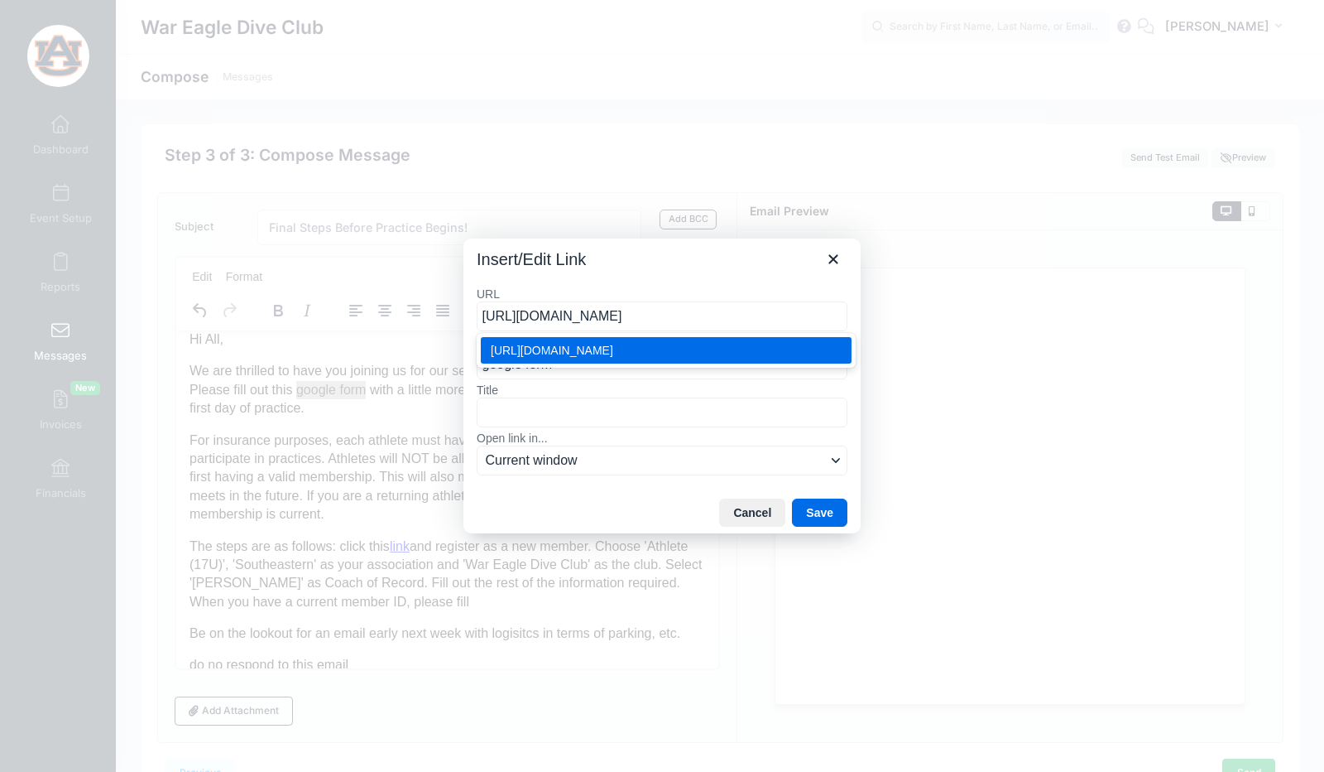
drag, startPoint x: 671, startPoint y: 314, endPoint x: 470, endPoint y: 315, distance: 201.2
click at [470, 315] on div "URL https://usadiving.webpoint.us/ Text to display google form Title Open link …" at bounding box center [662, 382] width 397 height 219
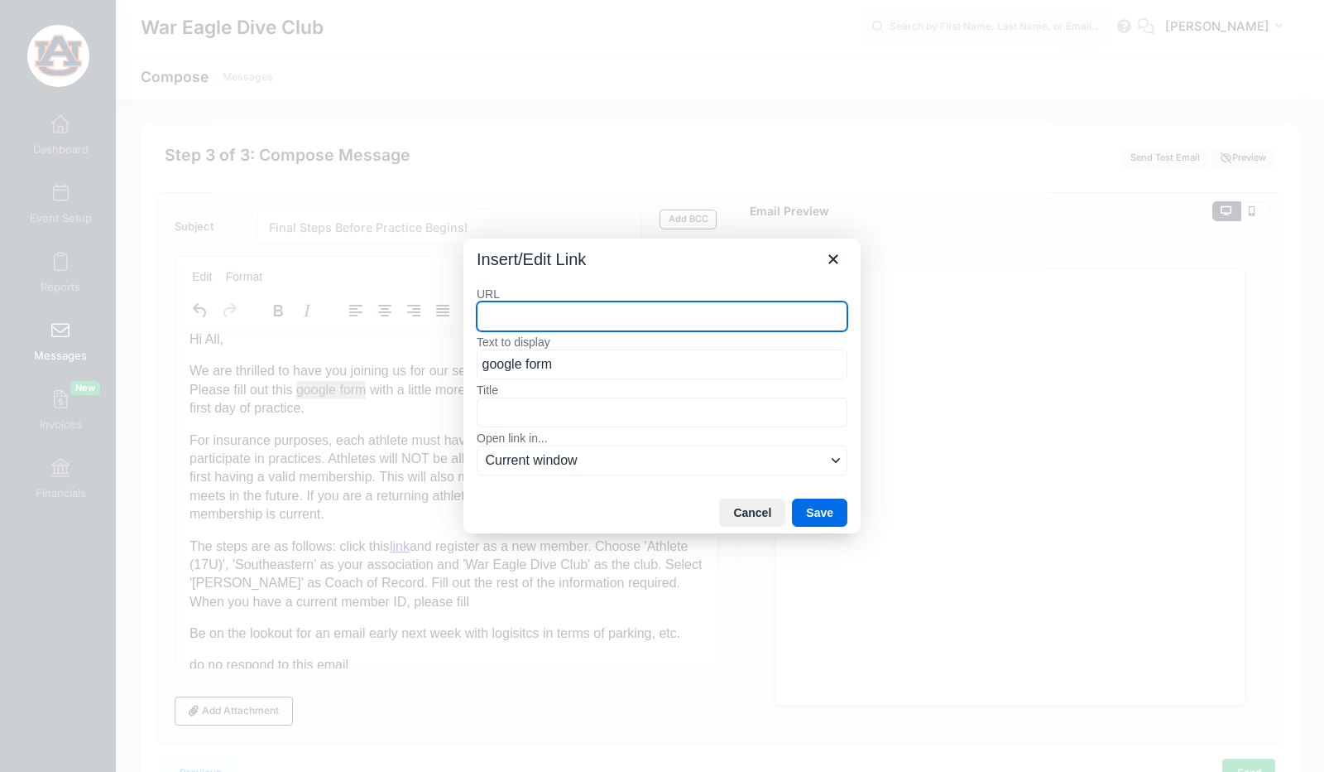
click at [498, 321] on input "URL" at bounding box center [662, 316] width 371 height 30
paste input "https://docs.google.com/forms/d/e/1FAIpQLSfN9_o2zOWfcES2Gj-16e-3fpPSJi24C9ID3gJ…"
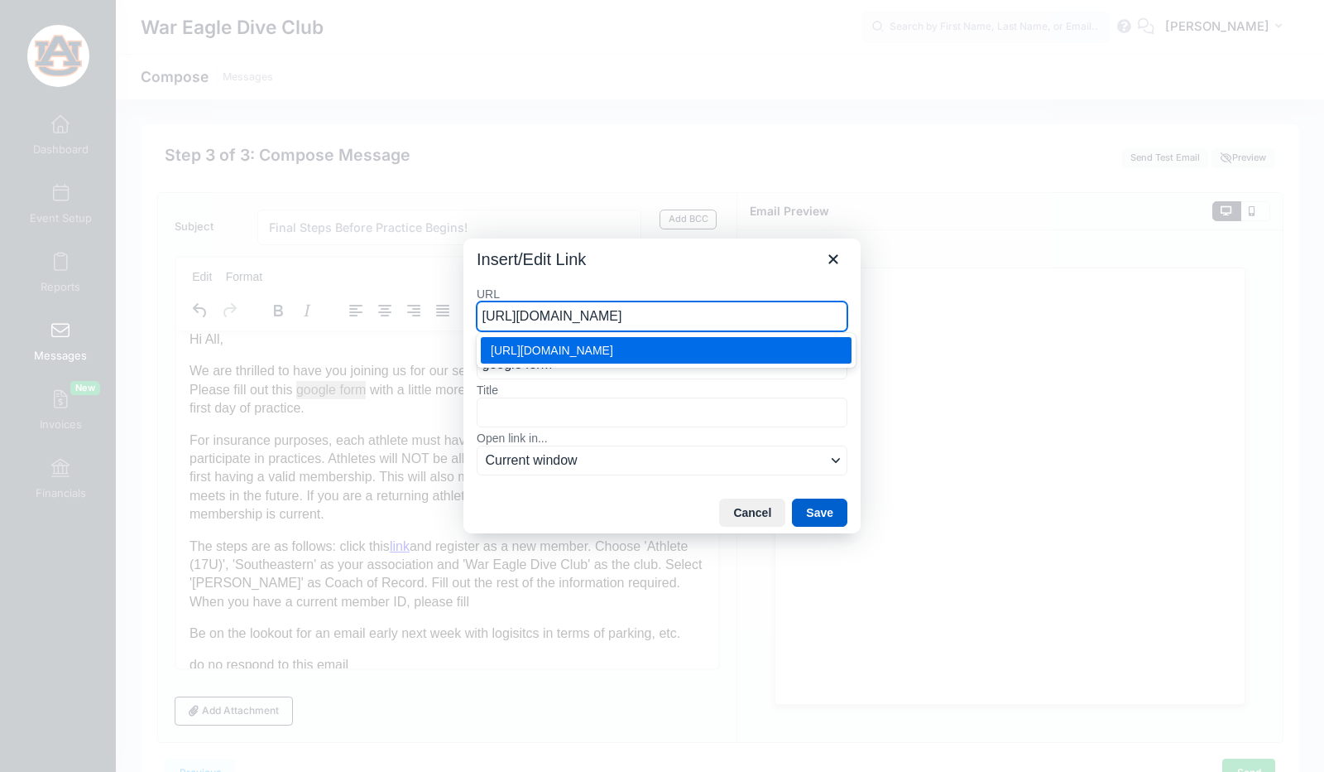
type input "https://docs.google.com/forms/d/e/1FAIpQLSfN9_o2zOWfcES2Gj-16e-3fpPSJi24C9ID3gJ…"
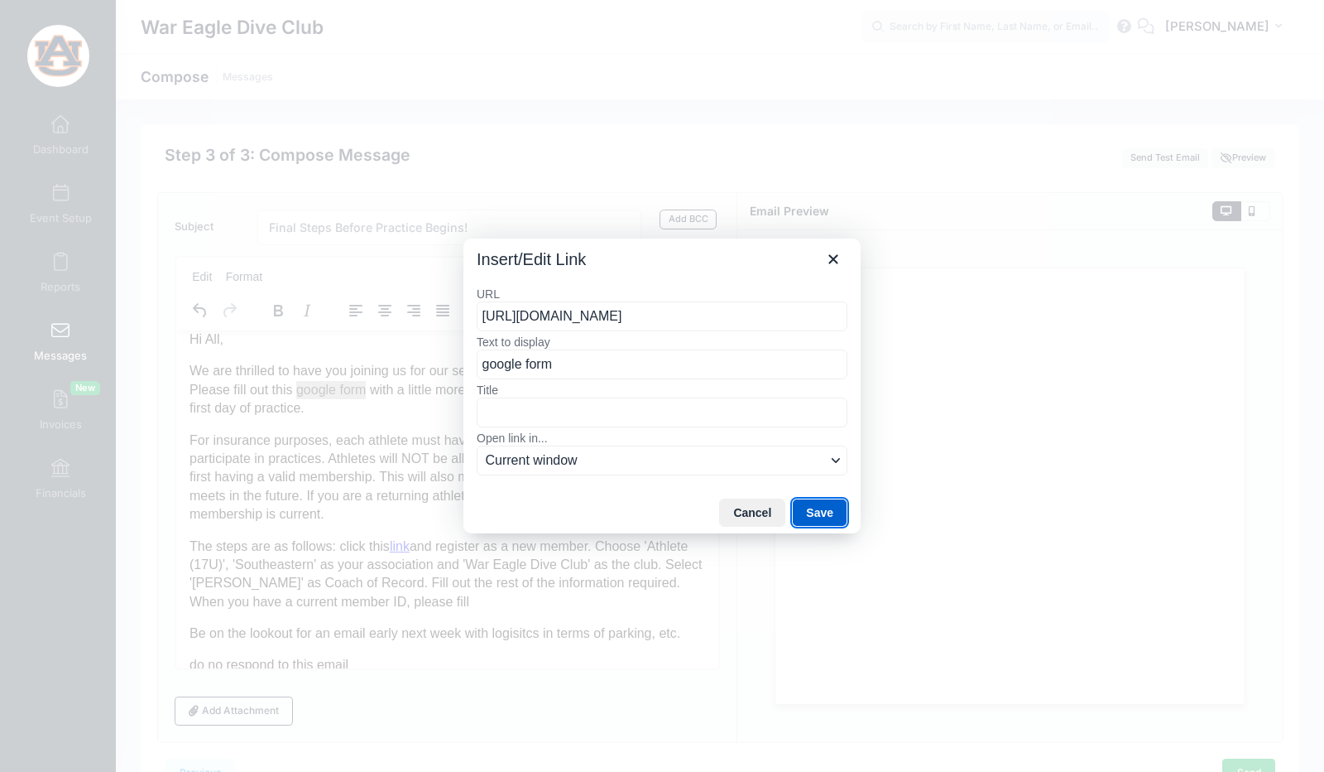
click at [829, 502] on button "Save" at bounding box center [819, 512] width 55 height 28
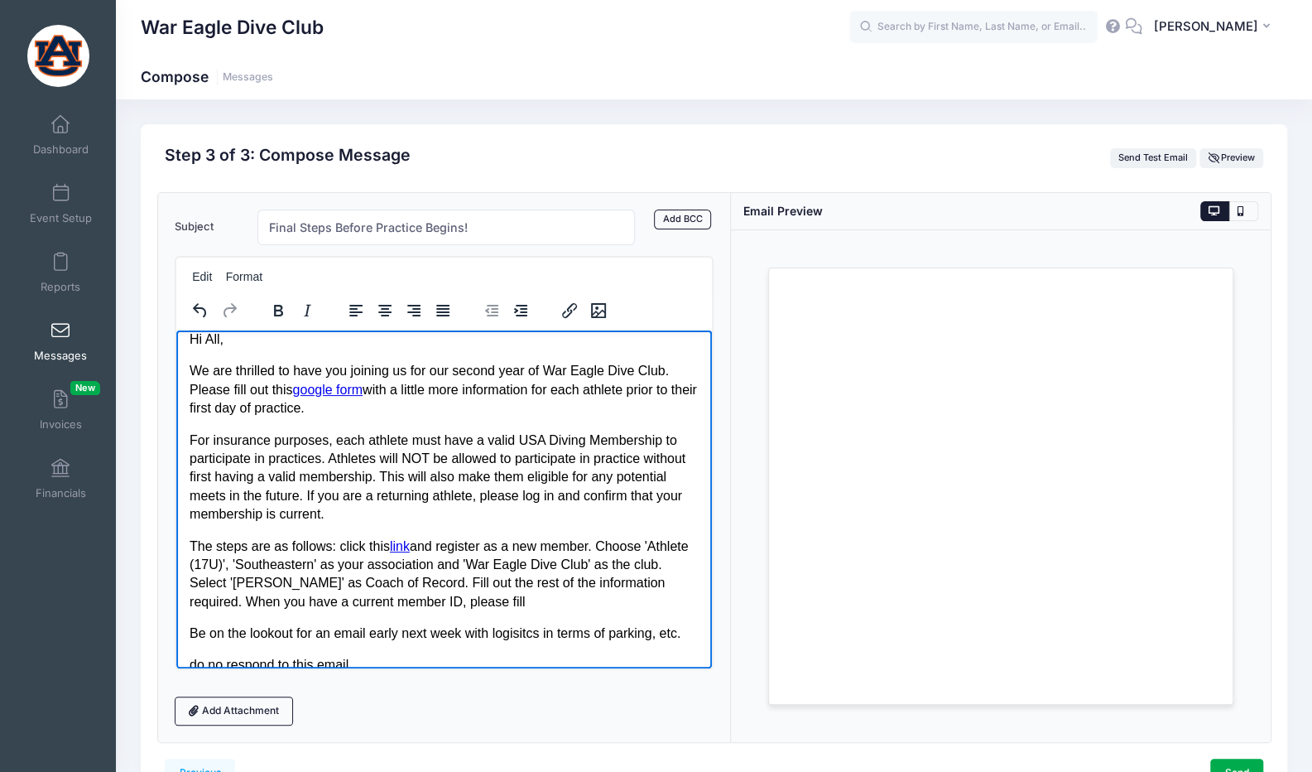
click at [330, 390] on link "google form" at bounding box center [327, 389] width 70 height 14
click at [350, 385] on link "google form" at bounding box center [327, 389] width 70 height 14
click at [570, 320] on button "Insert/edit link" at bounding box center [569, 310] width 28 height 23
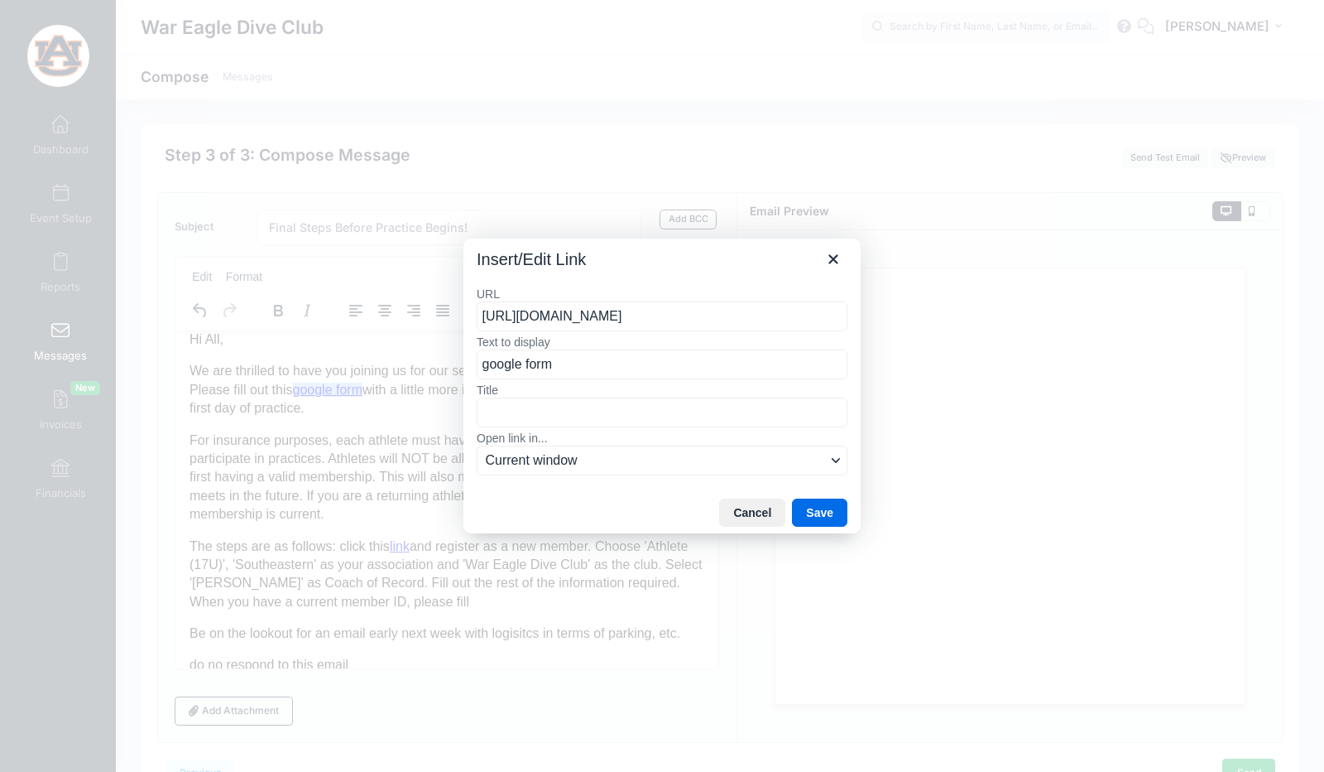
scroll to position [0, 565]
click at [573, 319] on input "https://docs.google.com/forms/d/e/1FAIpQLSfN9_o2zOWfcES2Gj-16e-3fpPSJi24C9ID3gJ…" at bounding box center [662, 316] width 371 height 30
click at [767, 501] on button "Cancel" at bounding box center [752, 512] width 66 height 28
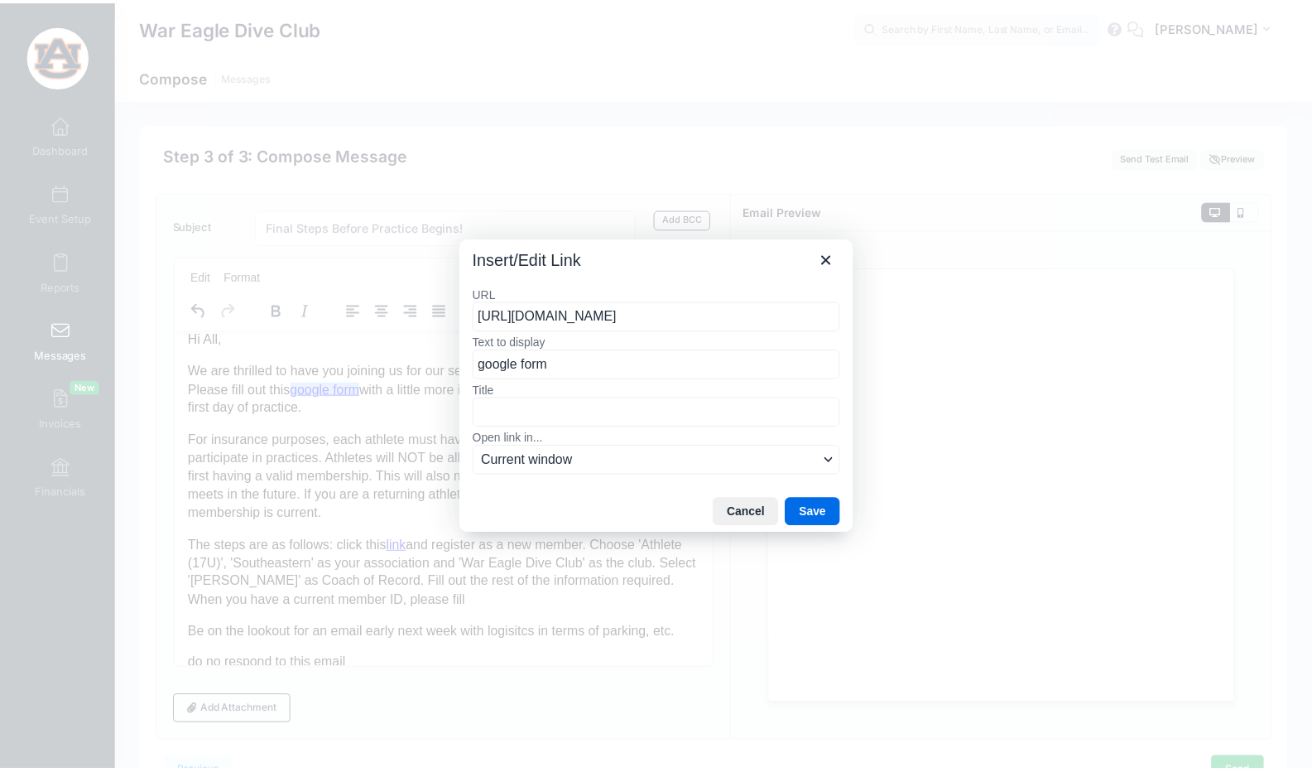
scroll to position [0, 0]
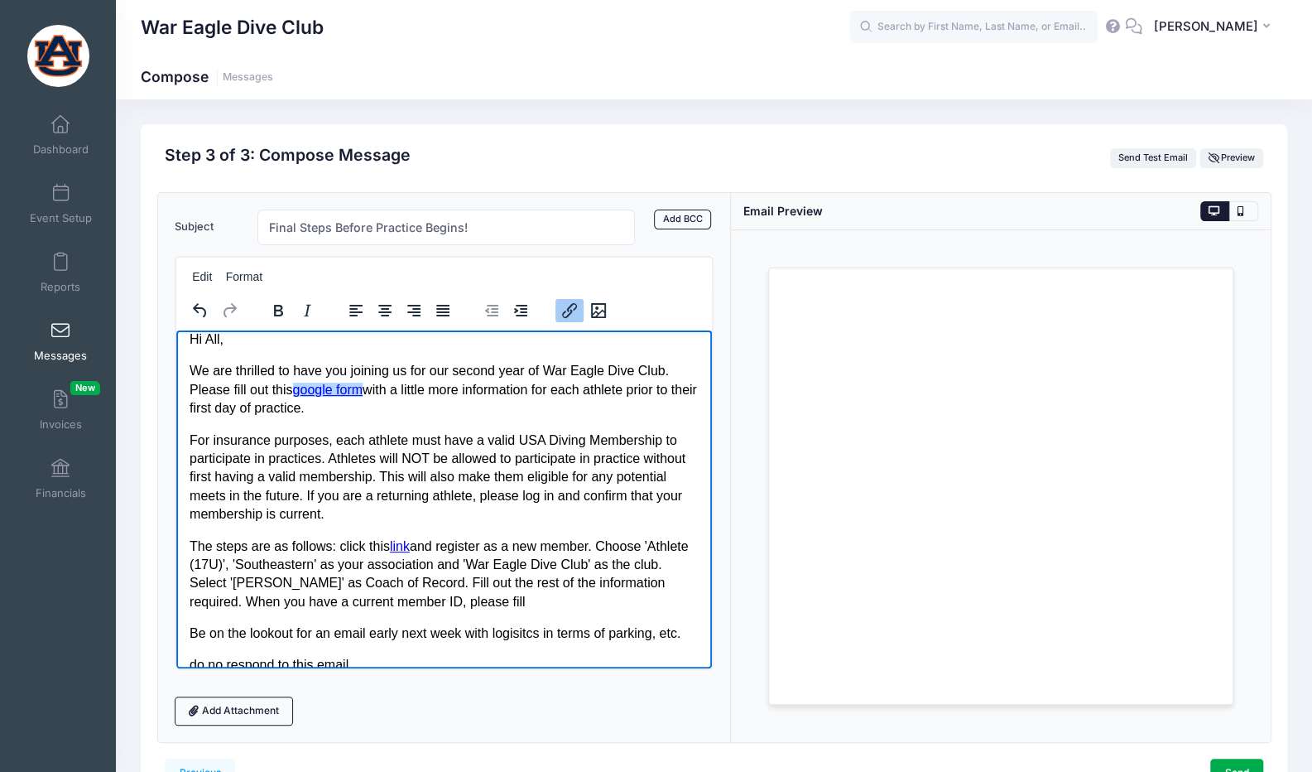
click at [546, 421] on body "Hi All, We are thrilled to have you joining us for our second year of War Eagle…" at bounding box center [444, 501] width 510 height 344
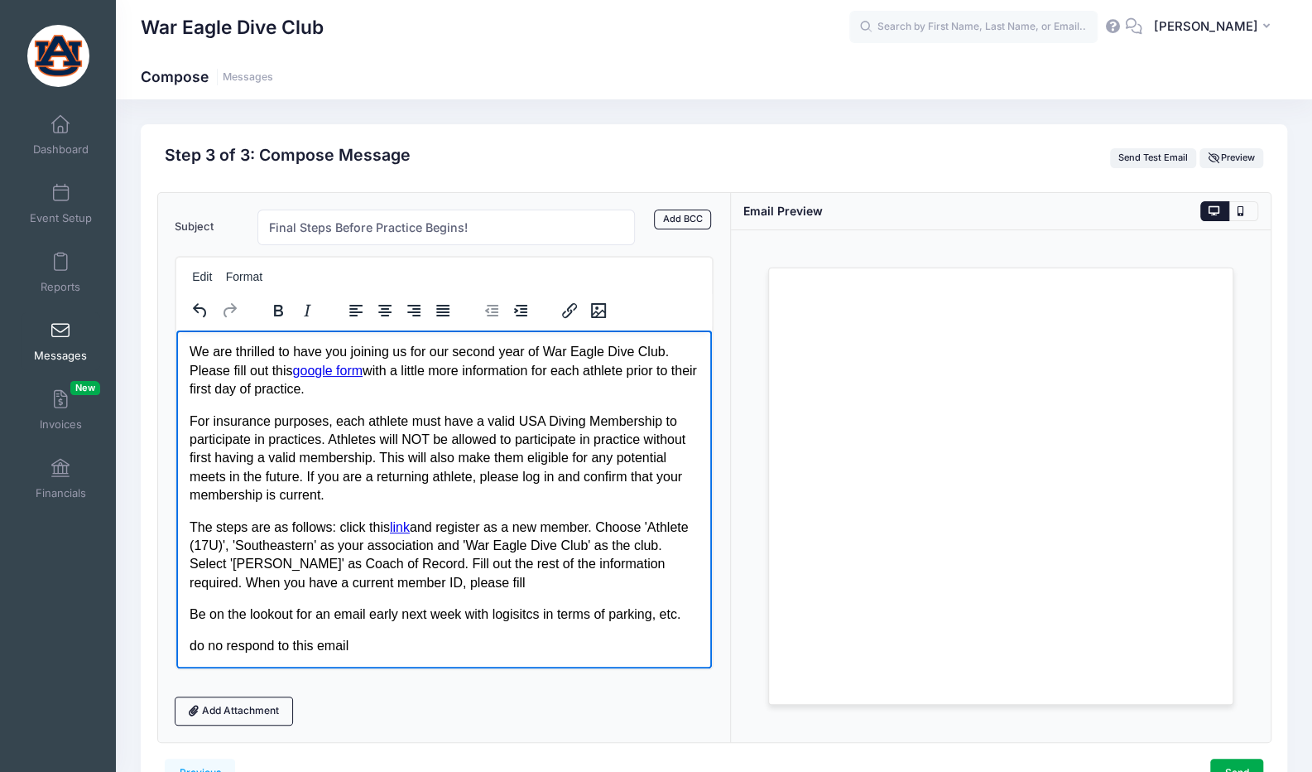
drag, startPoint x: 641, startPoint y: 373, endPoint x: 640, endPoint y: 390, distance: 17.4
click at [640, 390] on p "We are thrilled to have you joining us for our second year of War Eagle Dive Cl…" at bounding box center [444, 369] width 510 height 55
click at [607, 391] on p "We are thrilled to have you joining us for our second year of War Eagle Dive Cl…" at bounding box center [444, 369] width 510 height 55
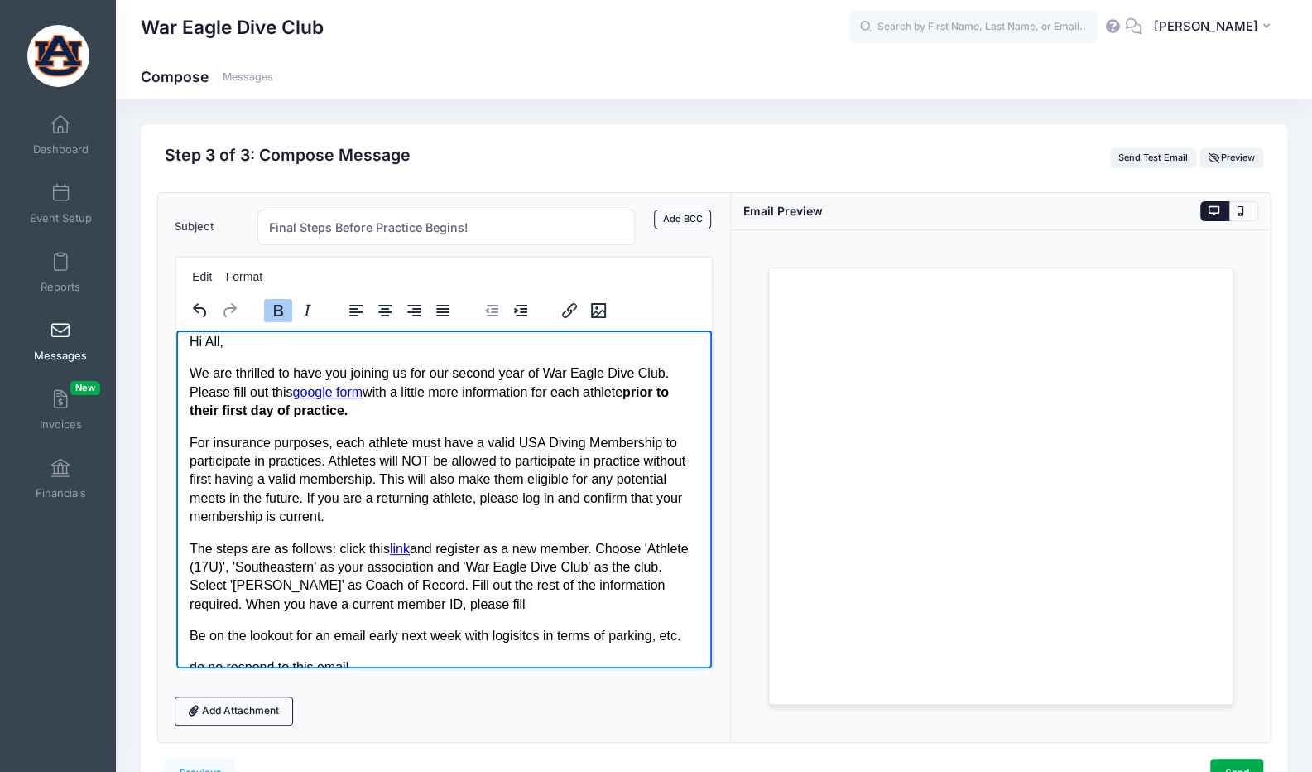
scroll to position [0, 0]
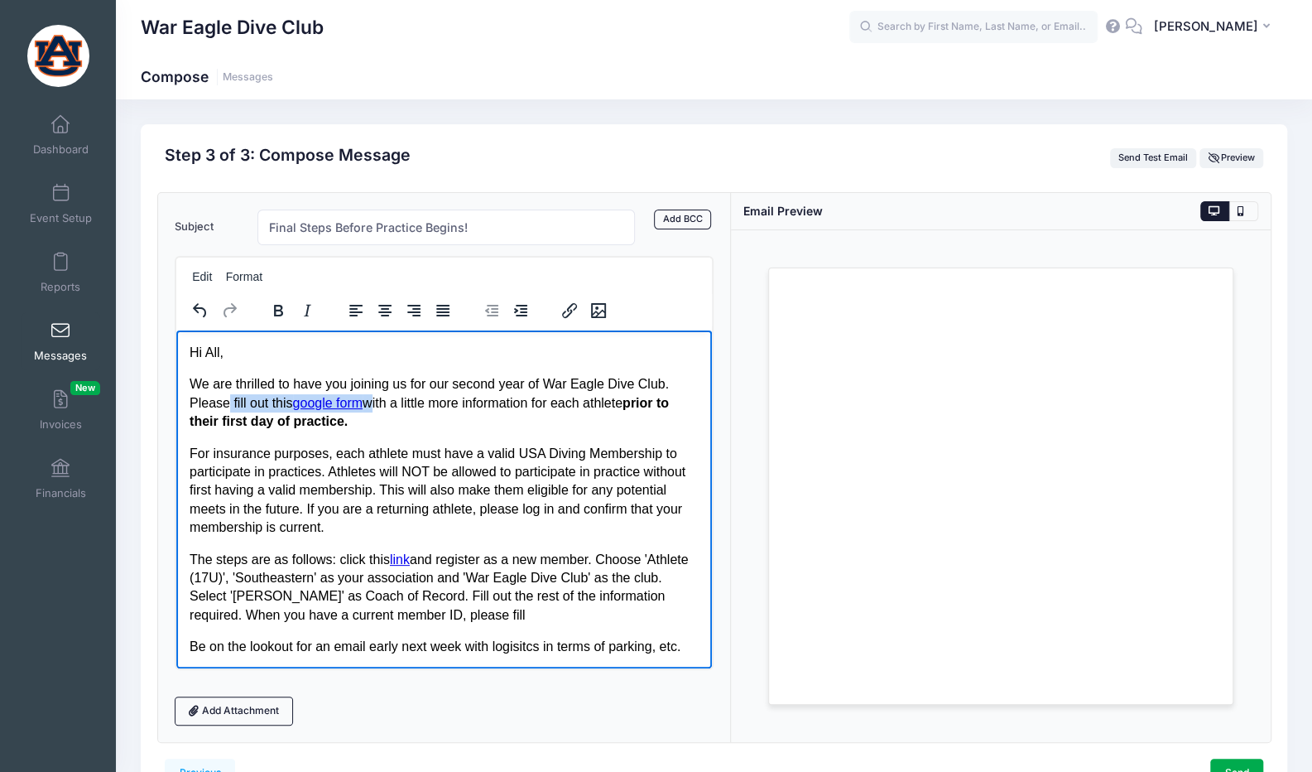
drag, startPoint x: 226, startPoint y: 399, endPoint x: 371, endPoint y: 406, distance: 145.1
click at [371, 406] on p "We are thrilled to have you joining us for our second year of War Eagle Dive Cl…" at bounding box center [444, 401] width 510 height 55
click at [454, 429] on p "We are thrilled to have you joining us for our second year of War Eagle Dive Cl…" at bounding box center [444, 401] width 510 height 55
drag, startPoint x: 317, startPoint y: 487, endPoint x: 420, endPoint y: 487, distance: 102.6
click at [420, 487] on p "For insurance purposes, each athlete must have a valid USA Diving Membership to…" at bounding box center [444, 490] width 510 height 93
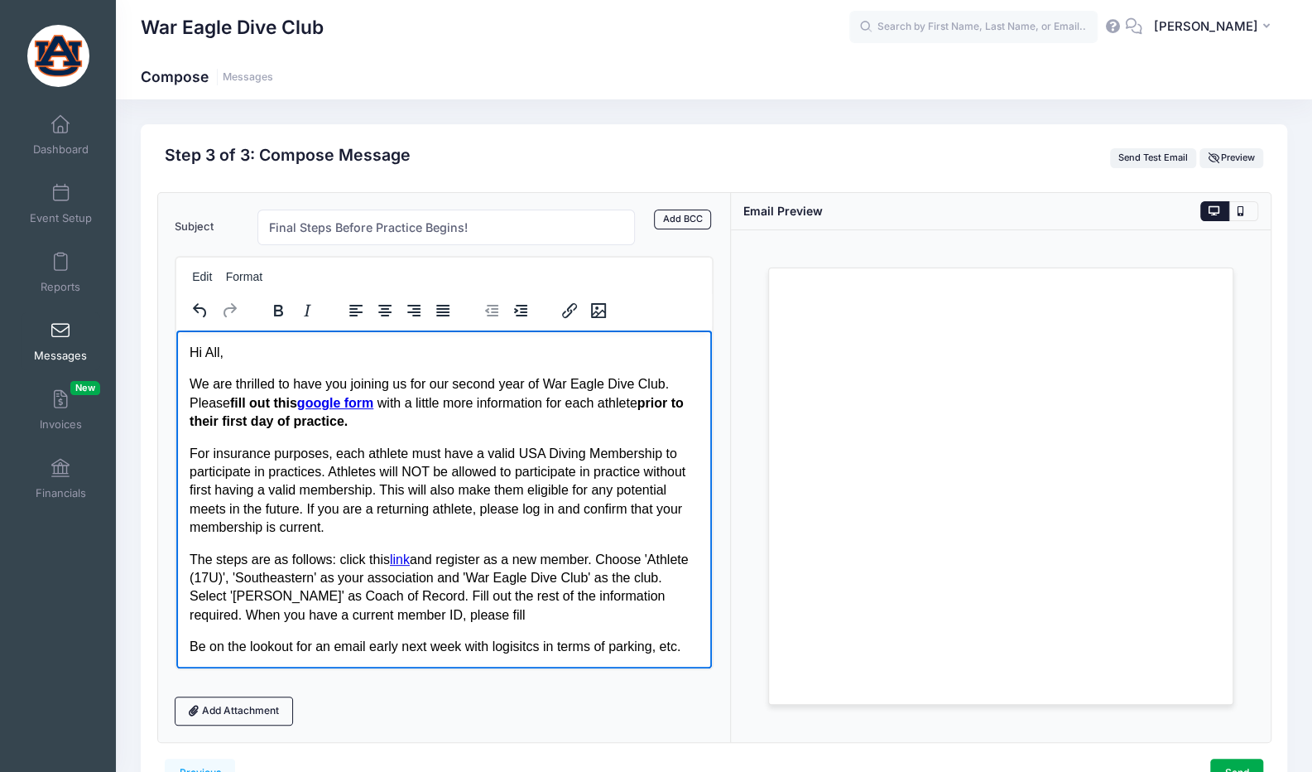
click at [454, 519] on p "For insurance purposes, each athlete must have a valid USA Diving Membership to…" at bounding box center [444, 490] width 510 height 93
drag, startPoint x: 315, startPoint y: 493, endPoint x: 421, endPoint y: 493, distance: 106.0
click at [421, 493] on p "For insurance purposes, each athlete must have a valid USA Diving Membership to…" at bounding box center [444, 490] width 510 height 93
click at [440, 516] on p "For insurance purposes, each athlete must have a valid USA Diving Membership to…" at bounding box center [444, 490] width 510 height 93
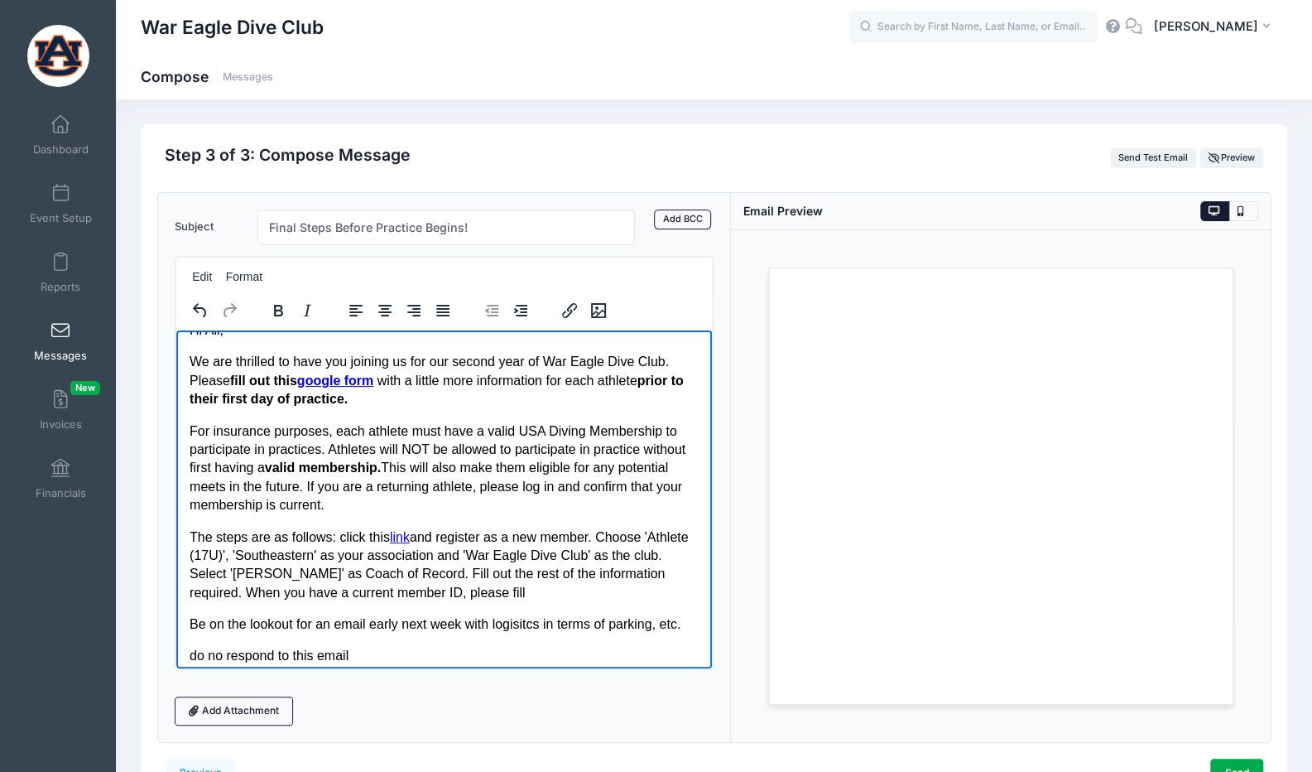
scroll to position [32, 0]
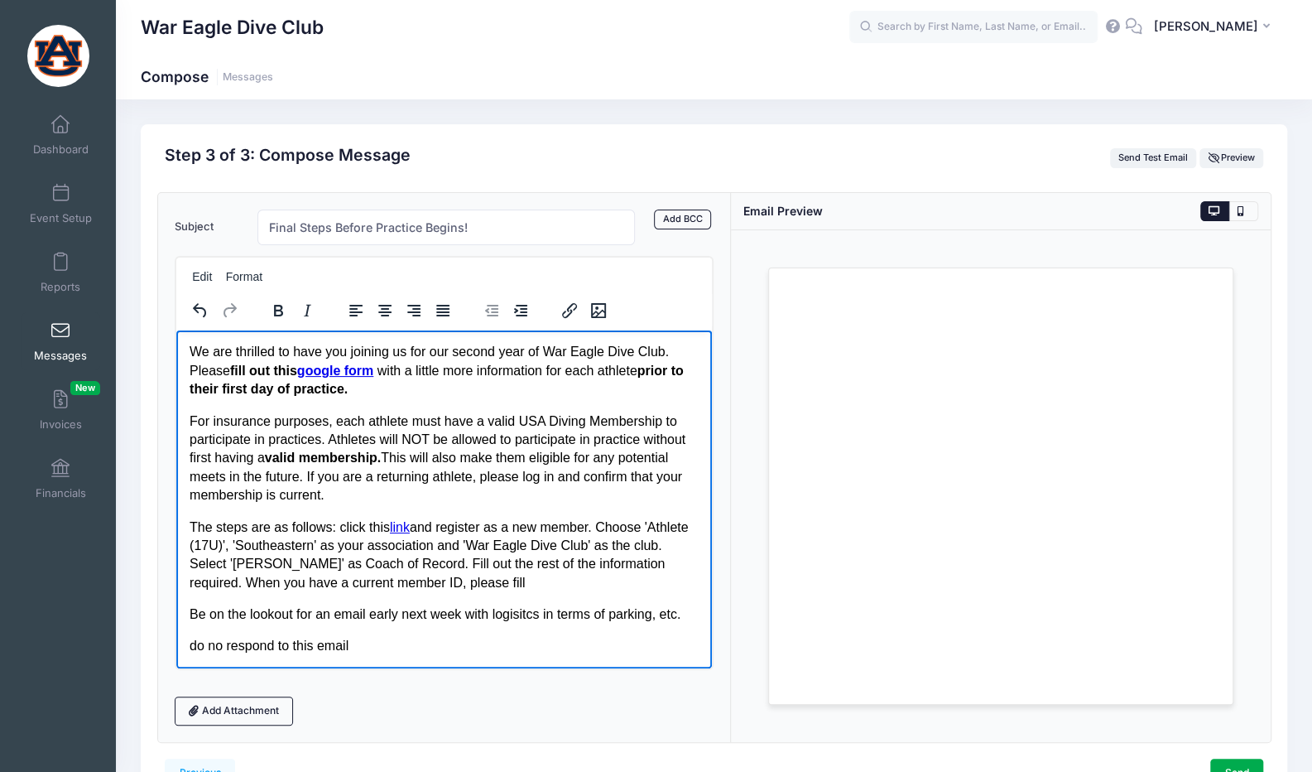
click at [378, 490] on p "For insurance purposes, each athlete must have a valid USA Diving Membership to…" at bounding box center [444, 457] width 510 height 93
click at [468, 482] on p "For insurance purposes, each athlete must have a valid USA Diving Membership to…" at bounding box center [444, 457] width 510 height 93
click at [195, 530] on p "The steps are as follows: click this link and register as a new member. Choose …" at bounding box center [444, 554] width 510 height 75
click at [189, 530] on p "The steps are as follows: click this link and register as a new member. Choose …" at bounding box center [444, 554] width 510 height 75
click at [360, 473] on p "For insurance purposes, each athlete must have a valid USA Diving Membership to…" at bounding box center [444, 457] width 510 height 93
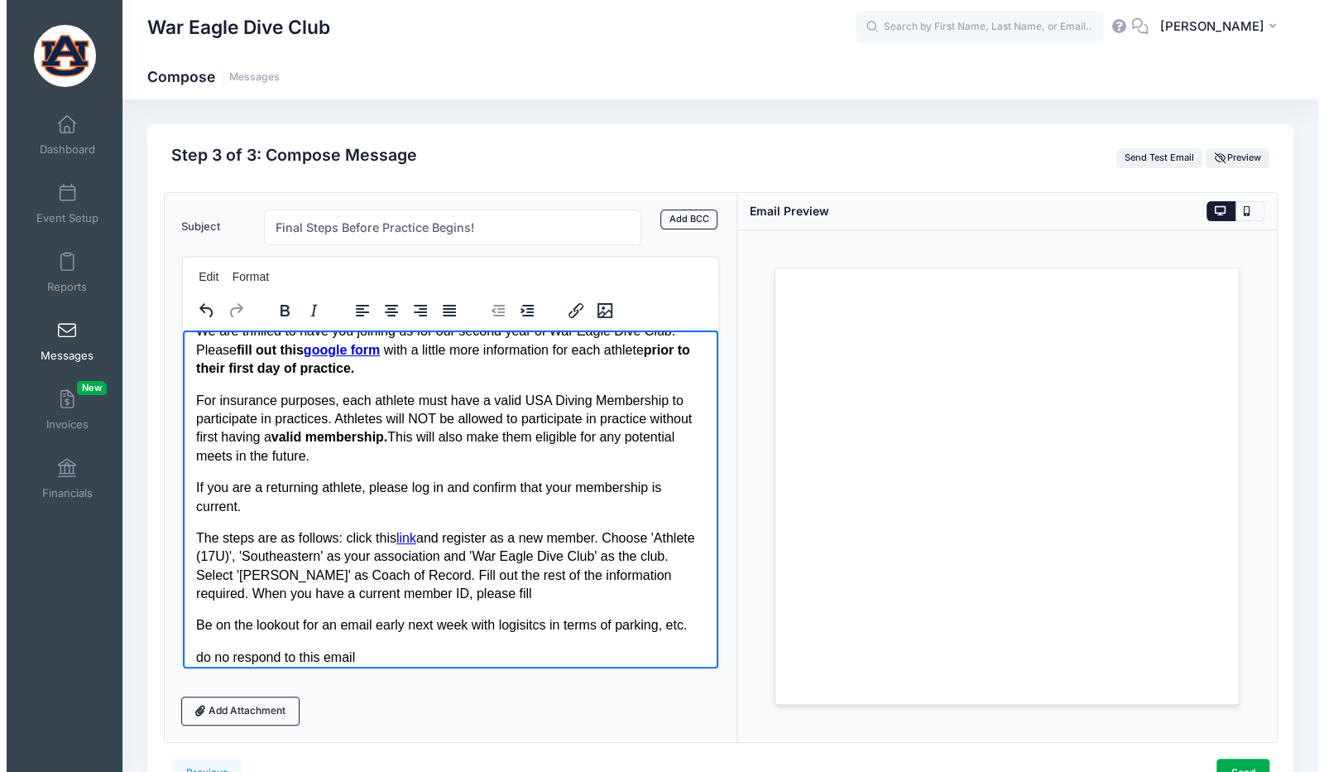
scroll to position [65, 0]
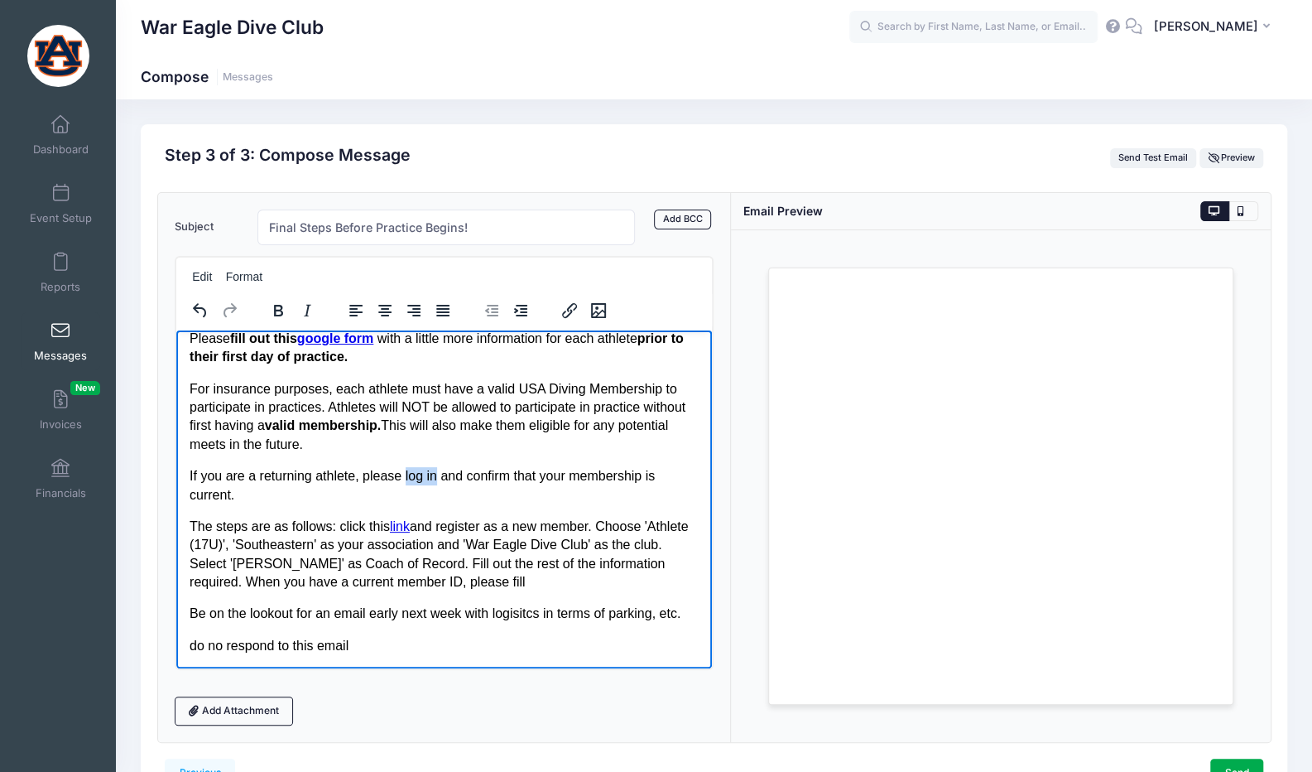
drag, startPoint x: 402, startPoint y: 478, endPoint x: 436, endPoint y: 478, distance: 34.0
click at [436, 478] on p "If you are a returning athlete, please log in and confirm that your membership …" at bounding box center [444, 484] width 510 height 37
click at [555, 301] on button "Insert/edit link" at bounding box center [569, 310] width 28 height 23
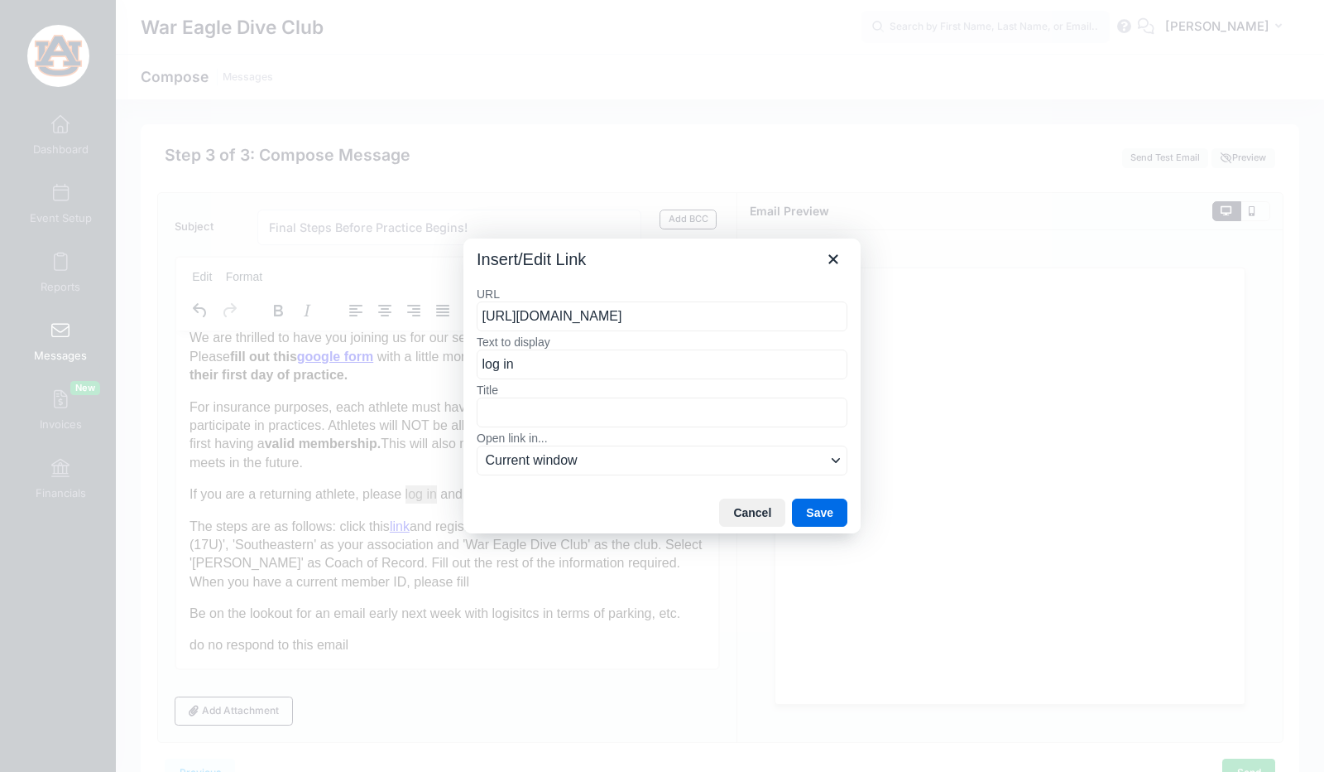
scroll to position [0, 70]
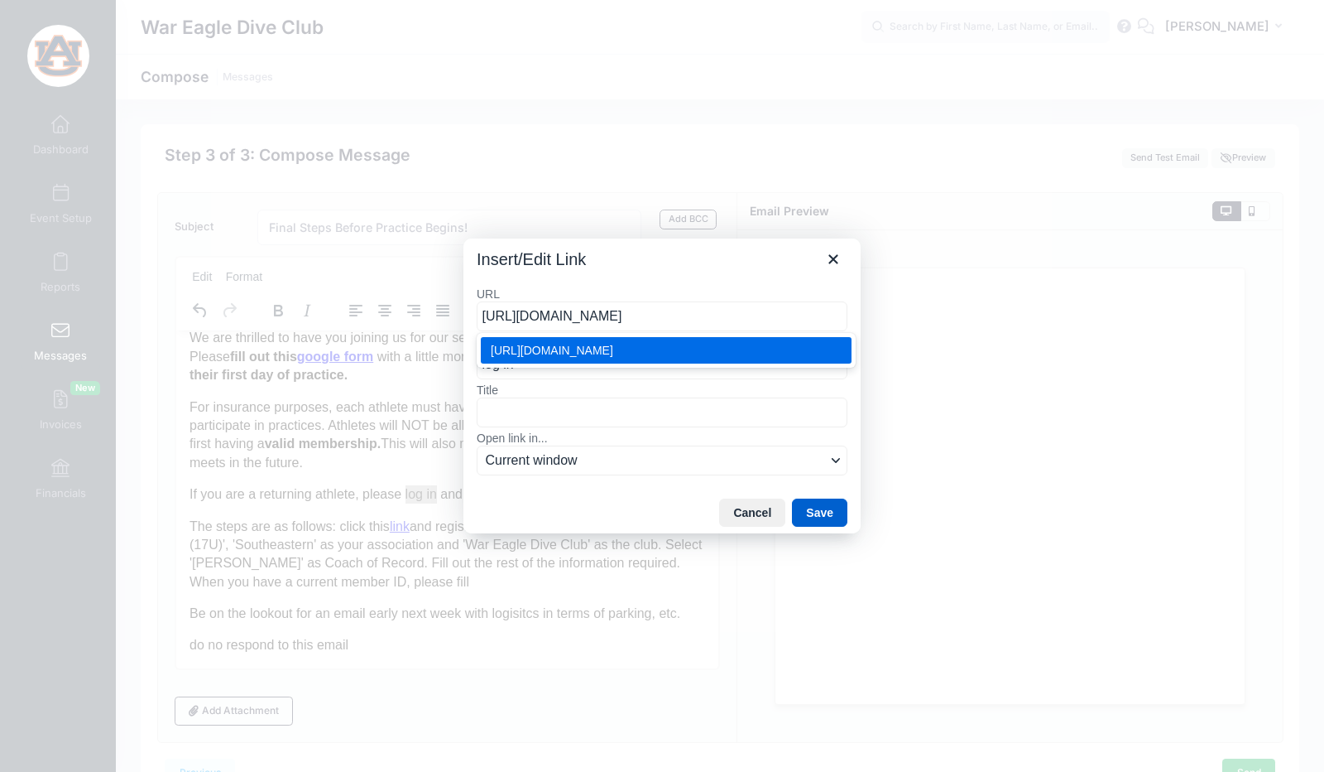
type input "https://usadiving.webpoint.us/wp15/IntraLock/Login-wp.php?TargetPath="
click at [818, 507] on button "Save" at bounding box center [819, 512] width 55 height 28
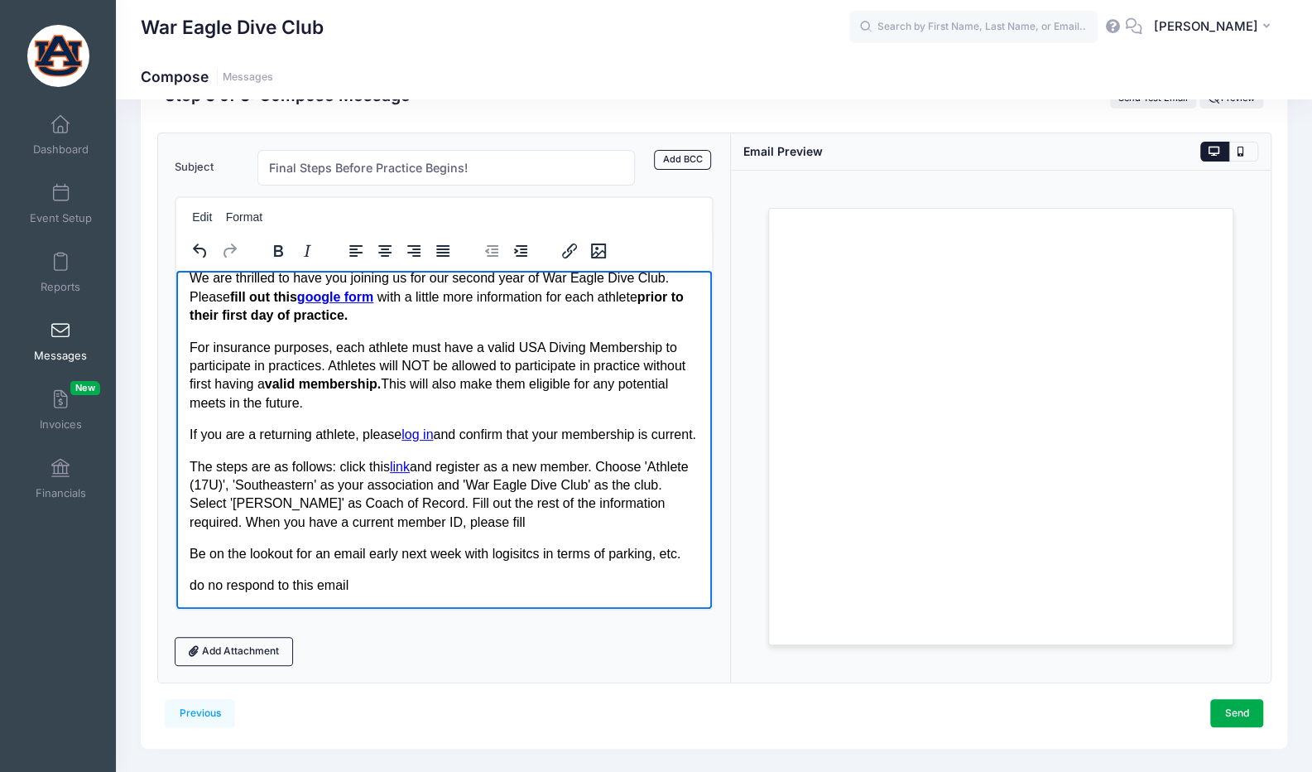
scroll to position [83, 0]
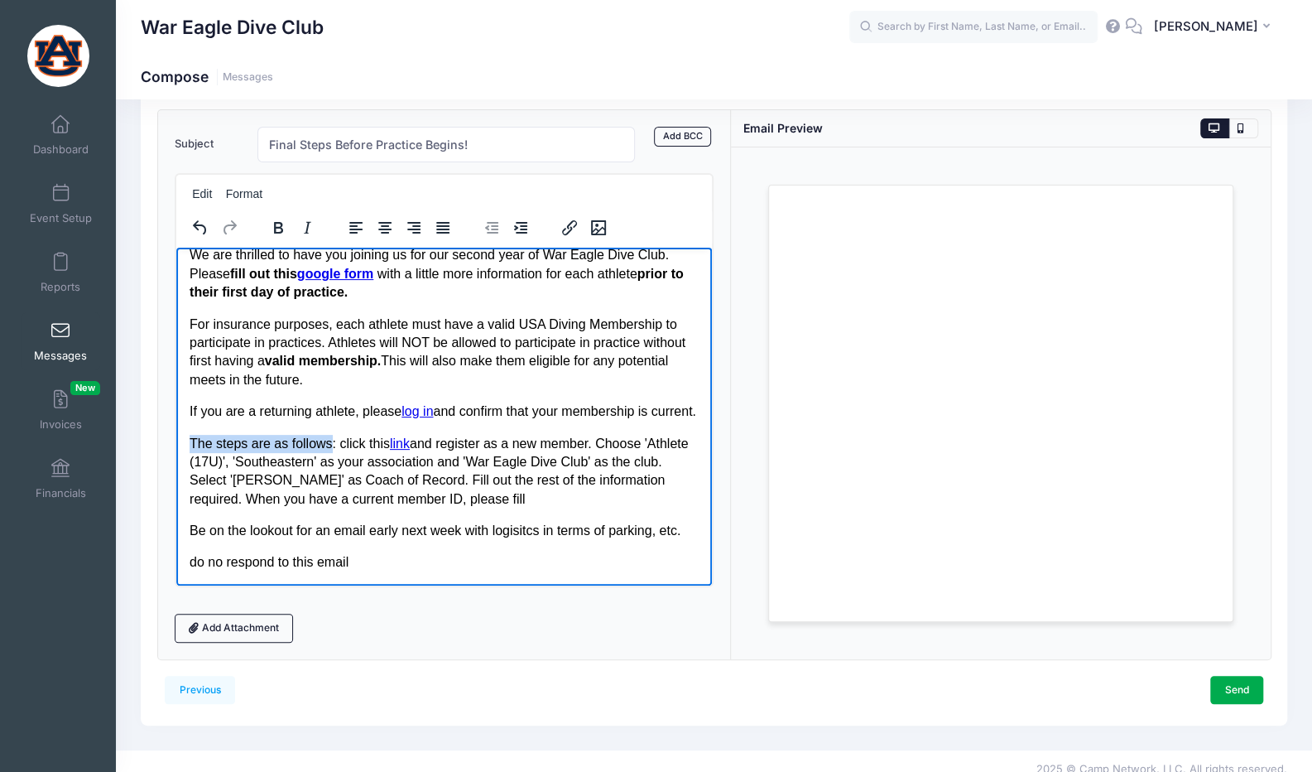
drag, startPoint x: 327, startPoint y: 443, endPoint x: 190, endPoint y: 445, distance: 137.4
click at [190, 445] on p "The steps are as follows: click this link and register as a new member. Choose …" at bounding box center [444, 471] width 510 height 75
click at [465, 502] on p "For new athletes: click this link and register as a new member. Choose 'Athlete…" at bounding box center [444, 471] width 510 height 75
drag, startPoint x: 613, startPoint y: 493, endPoint x: 619, endPoint y: 481, distance: 13.3
click at [619, 481] on p "For new athletes: click this link and register as a new member. Choose 'Athlete…" at bounding box center [444, 471] width 510 height 75
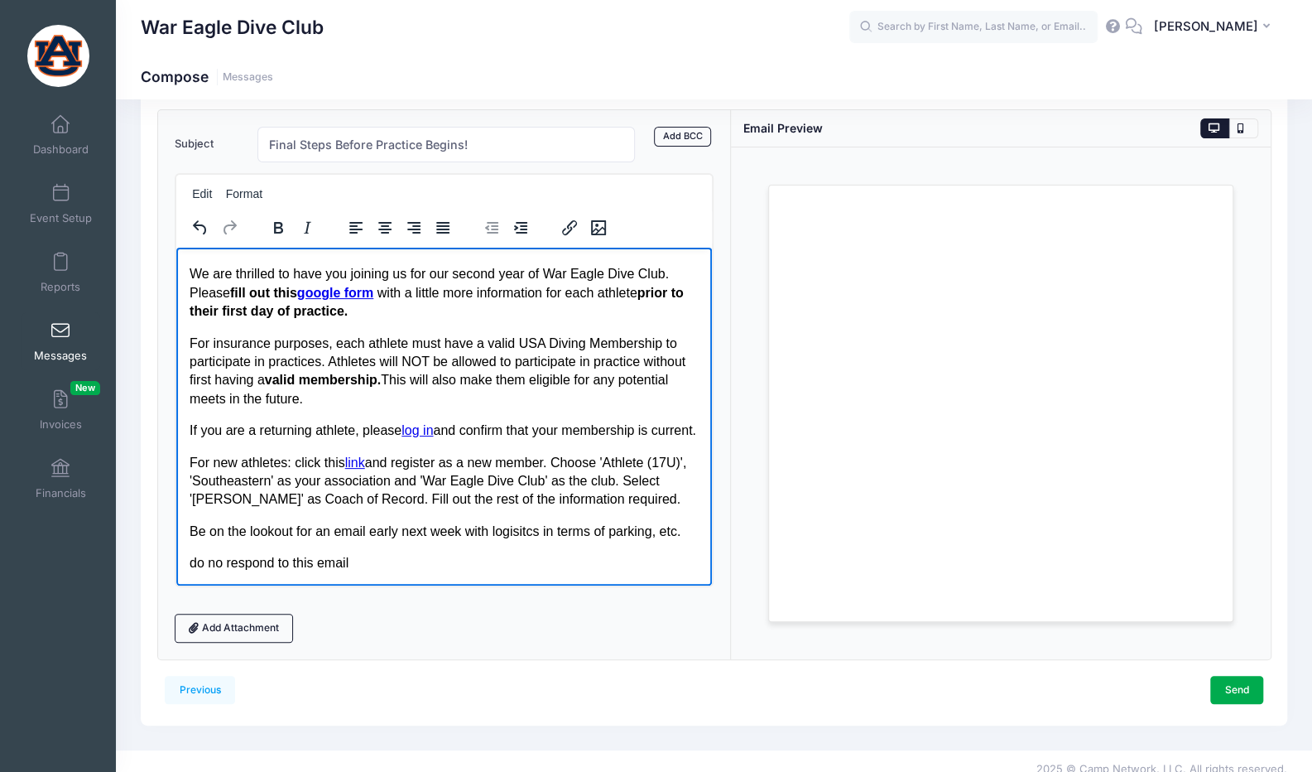
scroll to position [46, 0]
click at [188, 560] on html "Hi All, We are thrilled to have you joining us for our second year of War Eagle…" at bounding box center [443, 401] width 536 height 365
click at [371, 563] on p "*As a reminder, do no respond to this email" at bounding box center [444, 562] width 510 height 18
click at [565, 556] on p "*As a reminder, do no respond directly to this email" at bounding box center [444, 562] width 510 height 18
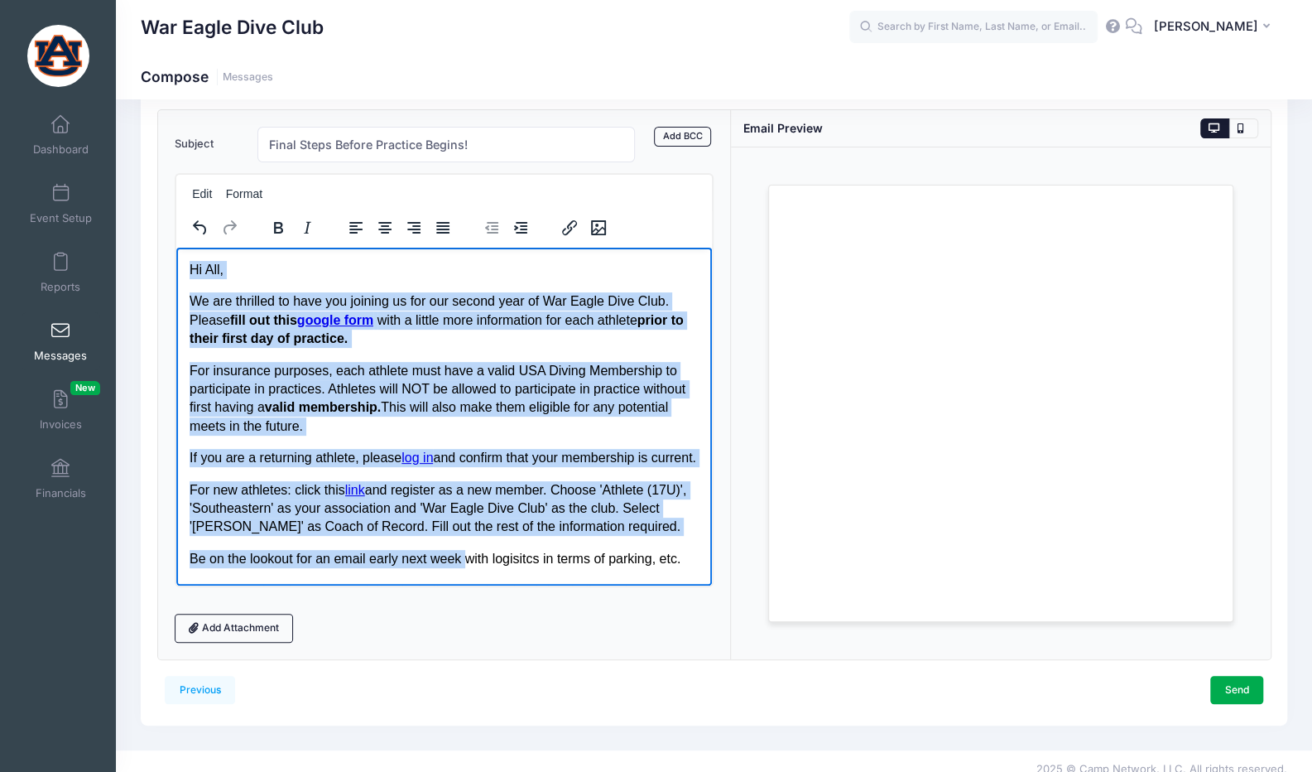
scroll to position [65, 0]
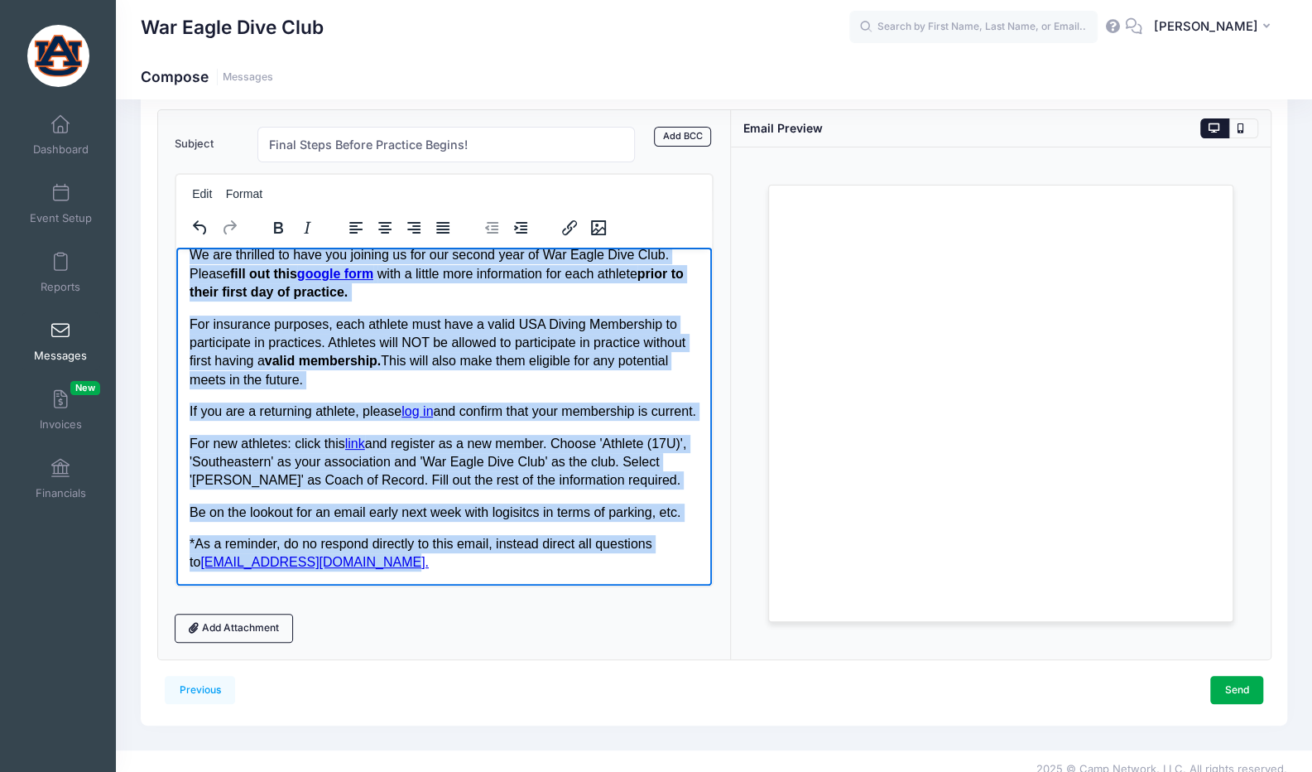
drag, startPoint x: 190, startPoint y: 265, endPoint x: 492, endPoint y: 621, distance: 466.9
click at [492, 584] on html "Hi All, We are thrilled to have you joining us for our second year of War Eagle…" at bounding box center [443, 392] width 536 height 384
copy body "Hi All, We are thrilled to have you joining us for our second year of War Eagle…"
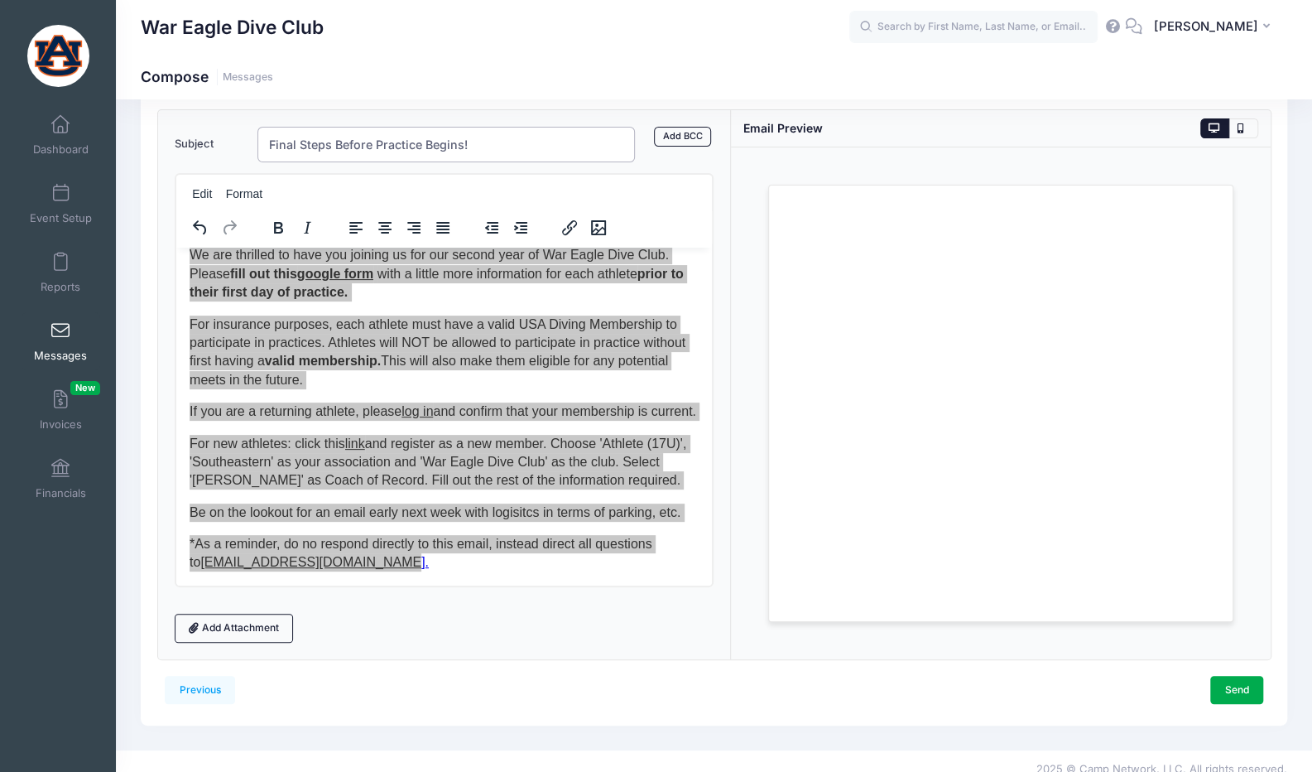
drag, startPoint x: 541, startPoint y: 143, endPoint x: 252, endPoint y: 143, distance: 288.9
click at [252, 143] on div "Final Steps Before Practice Begins!" at bounding box center [446, 145] width 394 height 36
type input "Action Items Before Practice Begins"
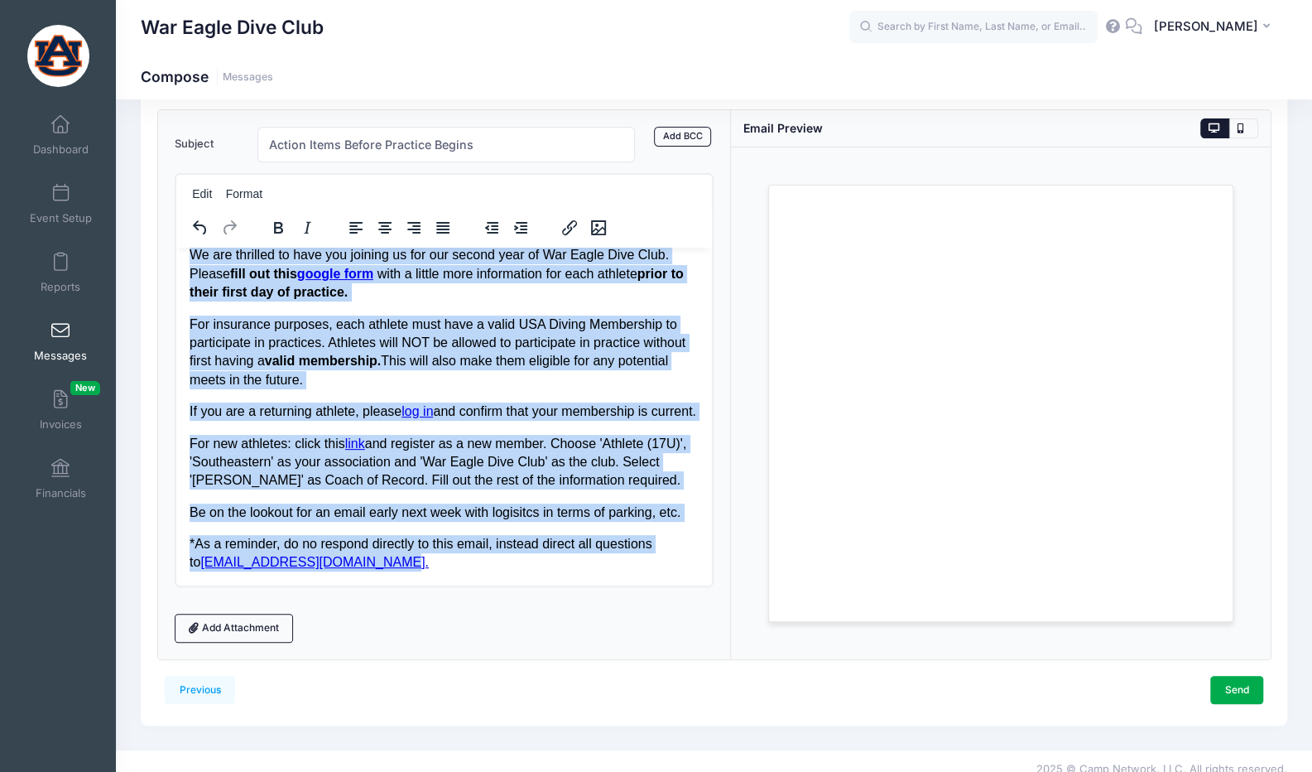
click at [577, 401] on p "If you are a returning athlete, please log in and confirm that your membership …" at bounding box center [444, 410] width 510 height 18
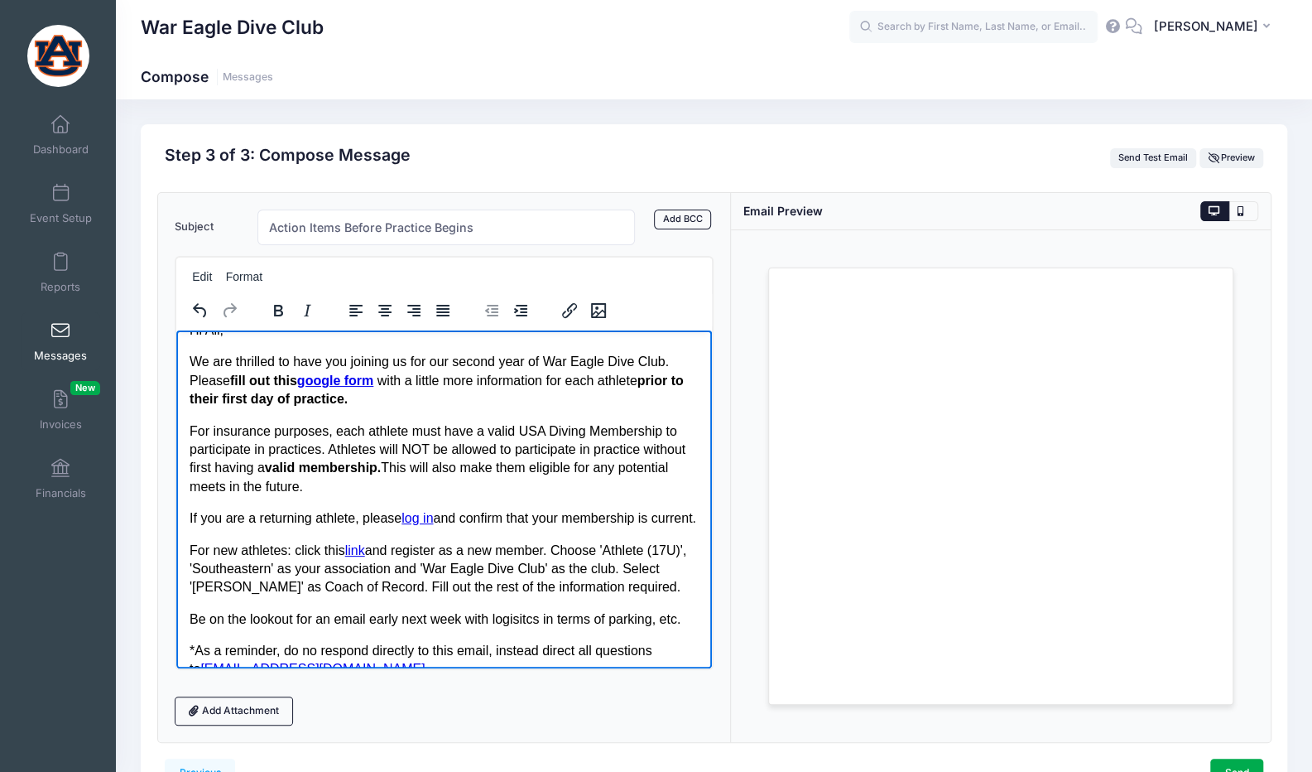
scroll to position [0, 0]
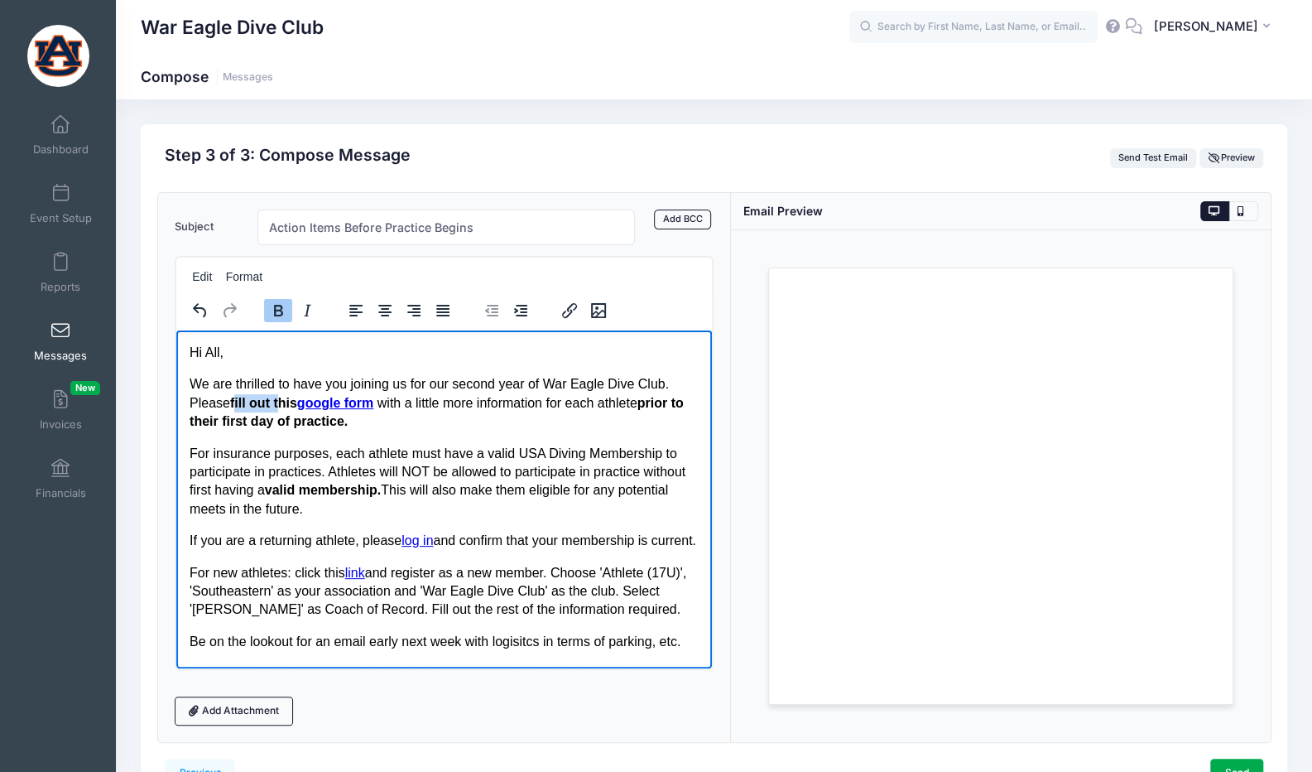
drag, startPoint x: 229, startPoint y: 401, endPoint x: 274, endPoint y: 404, distance: 44.8
click at [274, 404] on strong "fill out this google form" at bounding box center [302, 402] width 147 height 14
drag, startPoint x: 427, startPoint y: 404, endPoint x: 501, endPoint y: 406, distance: 73.7
click at [501, 406] on p "We are thrilled to have you joining us for our second year of War Eagle Dive Cl…" at bounding box center [444, 401] width 510 height 55
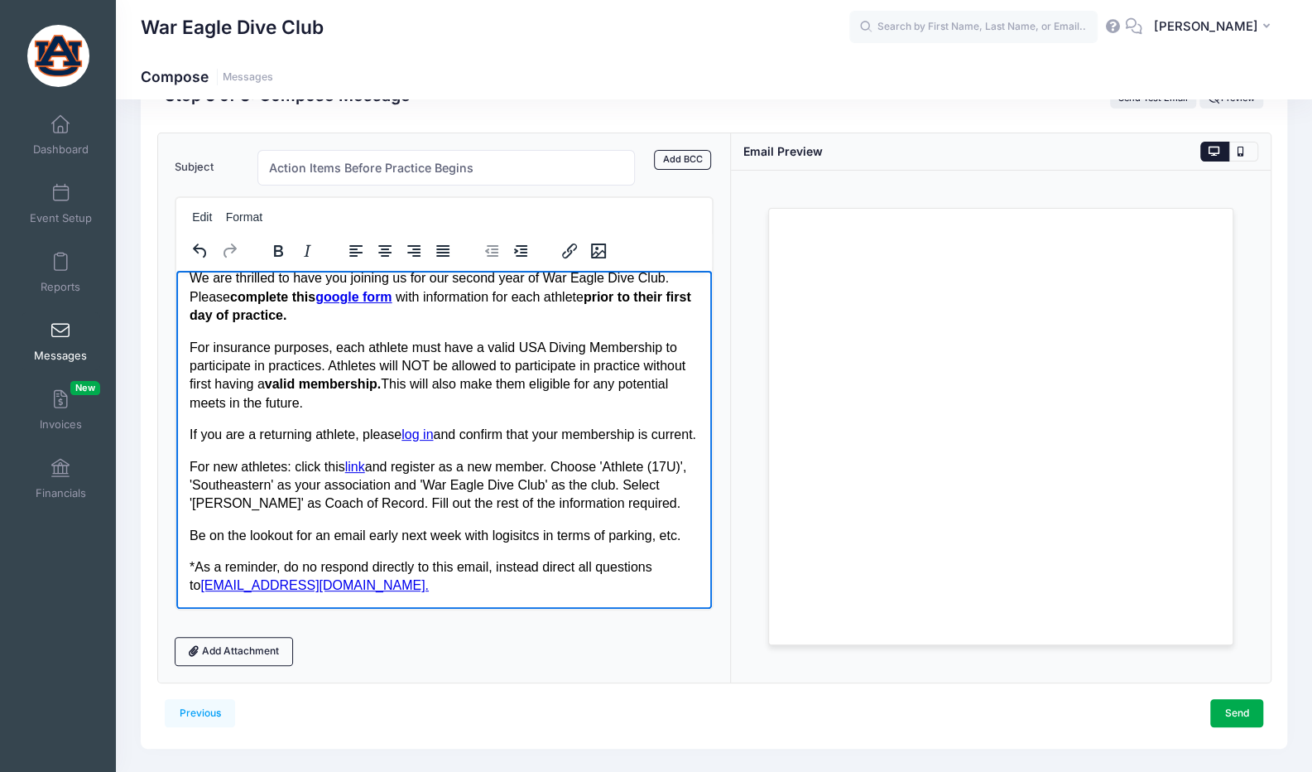
scroll to position [83, 0]
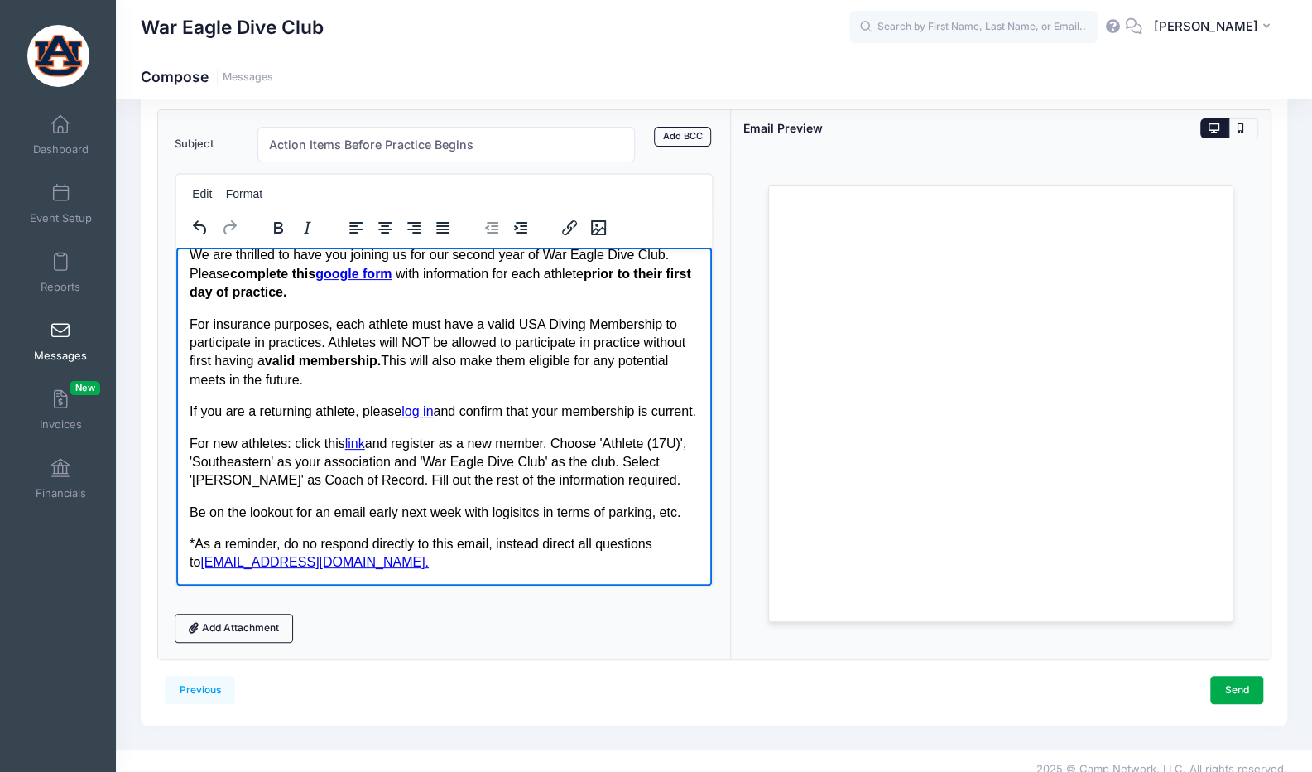
click at [317, 329] on p "For insurance purposes, each athlete must have a valid USA Diving Membership to…" at bounding box center [444, 352] width 510 height 75
click at [347, 315] on p "For insurance purposes, each athlete must have a valid USA Diving Membership to…" at bounding box center [444, 352] width 510 height 75
click at [387, 315] on p "For insurance purposes, all athlete must have a valid USA Diving Membership to …" at bounding box center [444, 352] width 510 height 75
click at [413, 320] on p "For insurance purposes, all athletes must have a valid USA Diving Membership to…" at bounding box center [444, 352] width 510 height 75
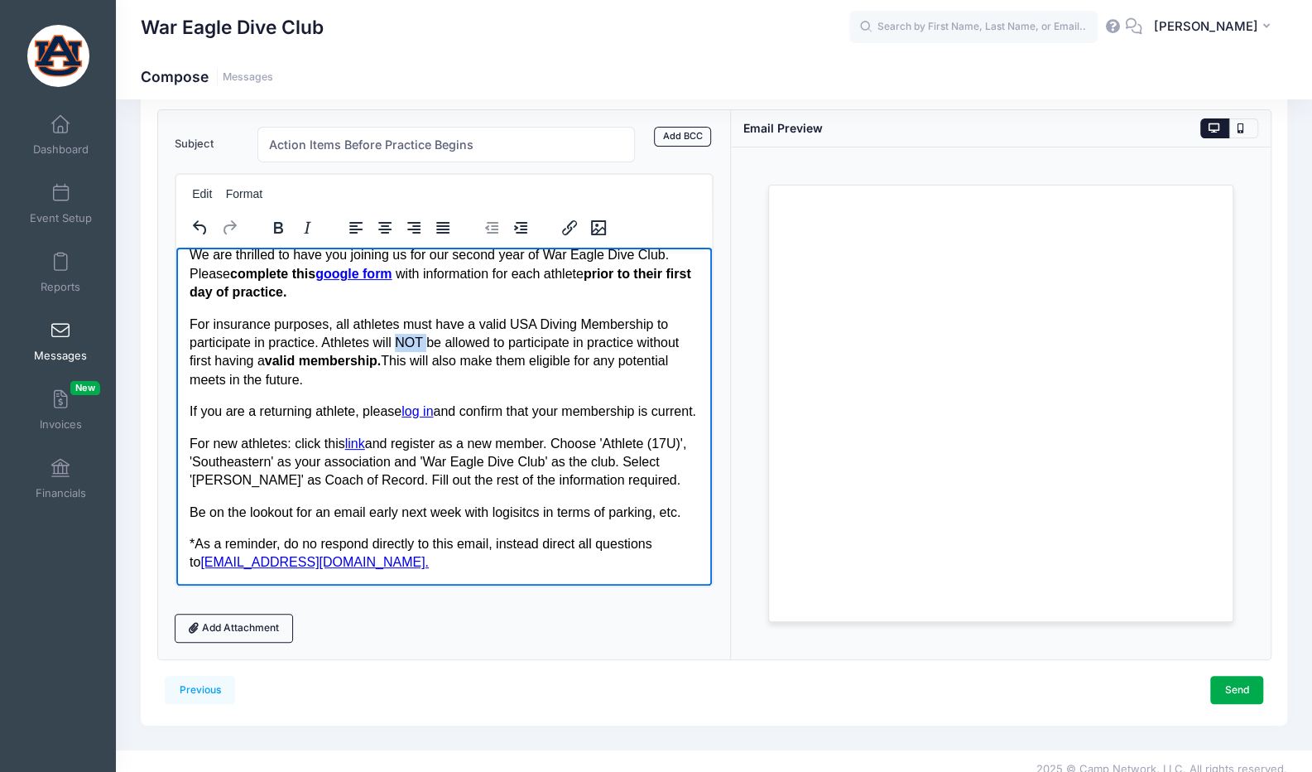
click at [413, 320] on p "For insurance purposes, all athletes must have a valid USA Diving Membership to…" at bounding box center [444, 352] width 510 height 75
click at [406, 326] on p "For insurance purposes, all athletes must have a valid USA Diving Membership to…" at bounding box center [444, 352] width 510 height 75
click at [464, 357] on p "For insurance purposes, all athletes must have a valid USA Diving Membership to…" at bounding box center [444, 352] width 510 height 75
drag, startPoint x: 188, startPoint y: 340, endPoint x: 378, endPoint y: 346, distance: 190.5
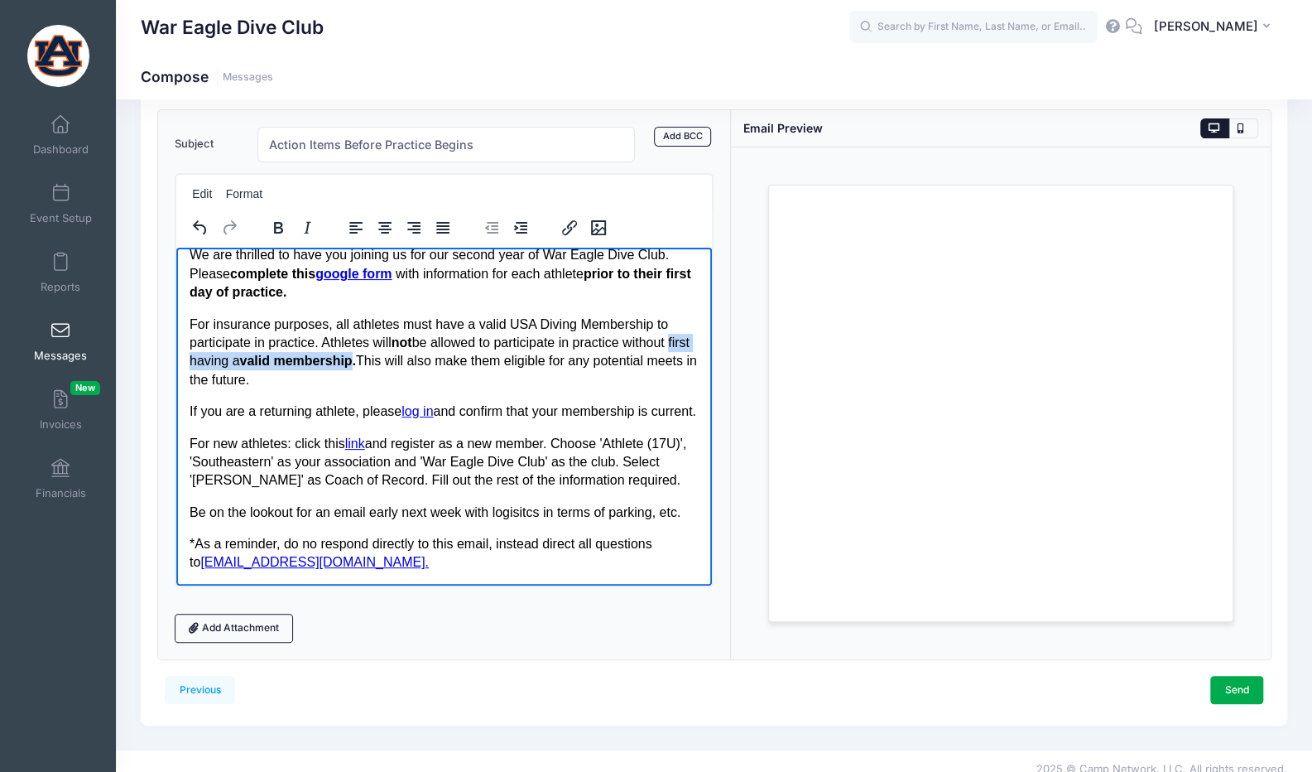
click at [378, 346] on p "For insurance purposes, all athletes must have a valid USA Diving Membership to…" at bounding box center [444, 352] width 510 height 75
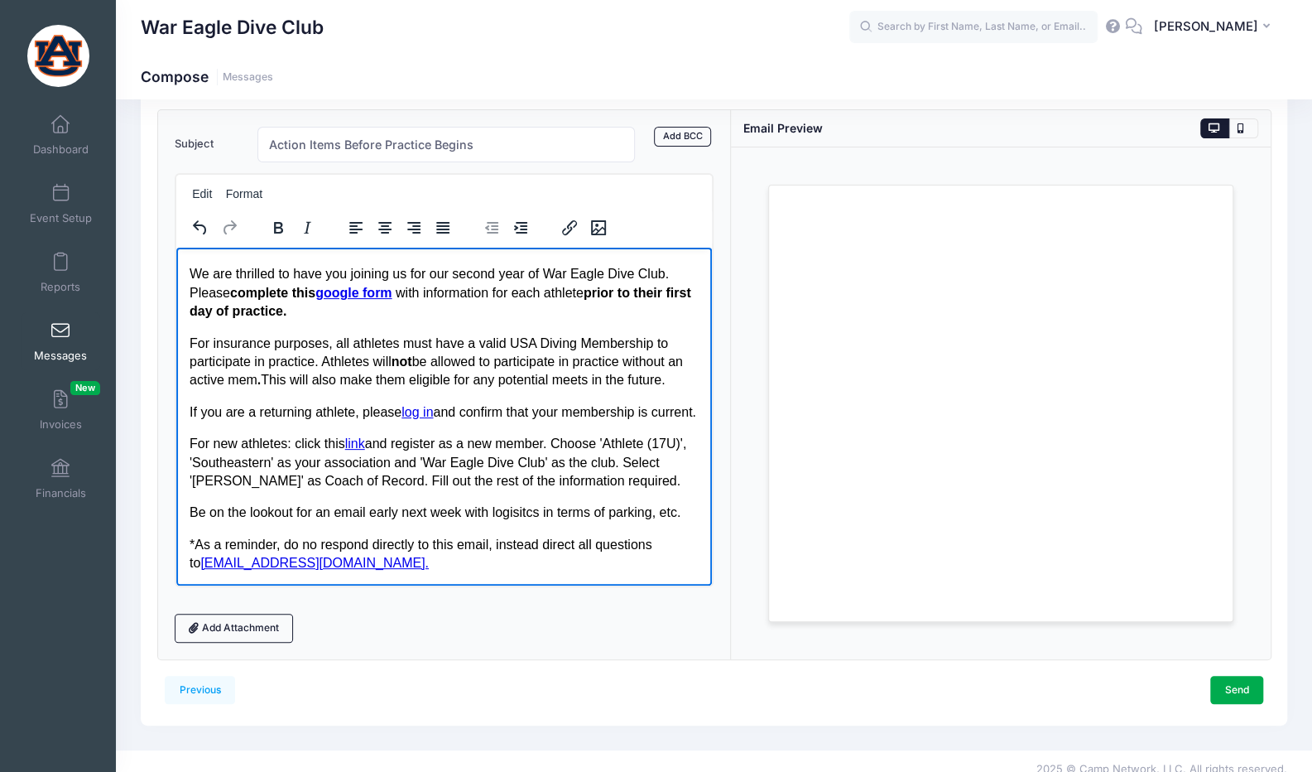
scroll to position [65, 0]
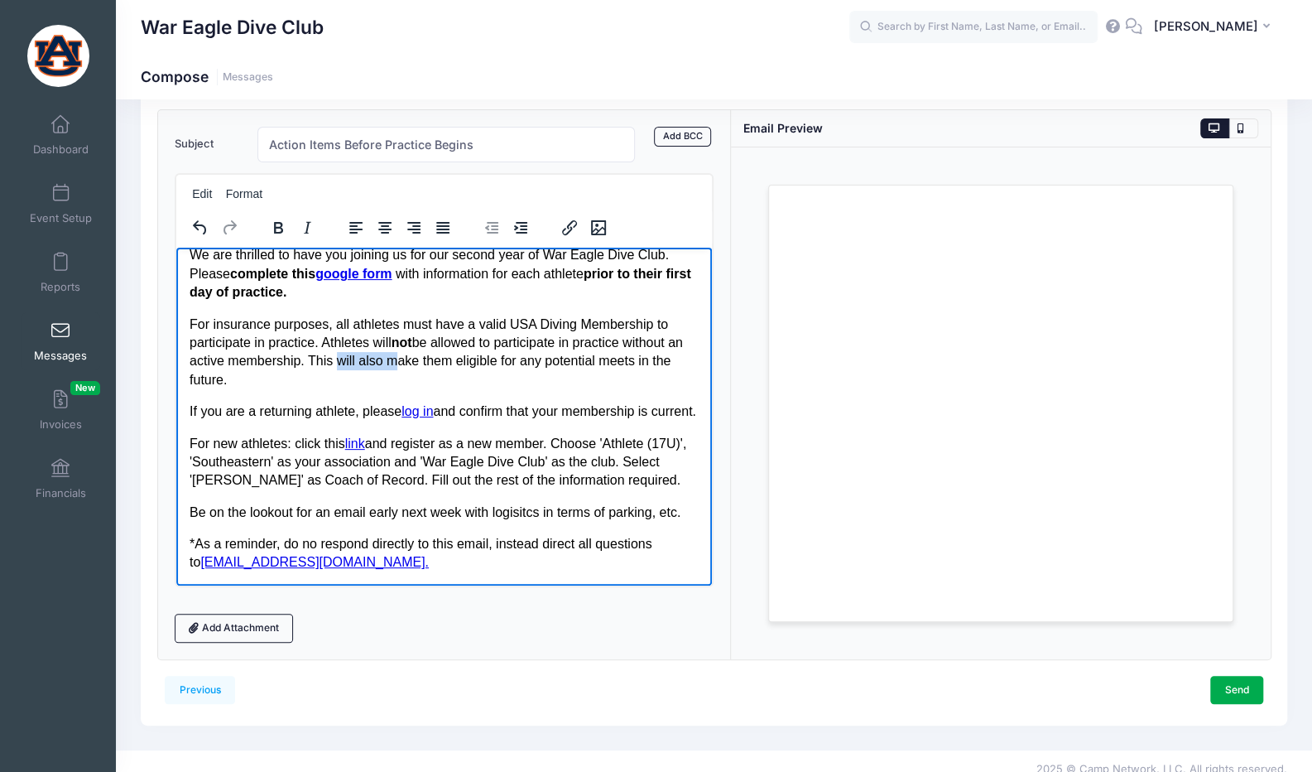
drag, startPoint x: 350, startPoint y: 343, endPoint x: 406, endPoint y: 339, distance: 56.4
click at [406, 339] on p "For insurance purposes, all athletes must have a valid USA Diving Membership to…" at bounding box center [444, 352] width 510 height 75
click at [398, 346] on p "For insurance purposes, all athletes must have a valid USA Diving Membership to…" at bounding box center [444, 352] width 510 height 75
drag, startPoint x: 352, startPoint y: 343, endPoint x: 409, endPoint y: 358, distance: 59.0
click at [409, 358] on p "For insurance purposes, all athletes must have a valid USA Diving Membership to…" at bounding box center [444, 352] width 510 height 75
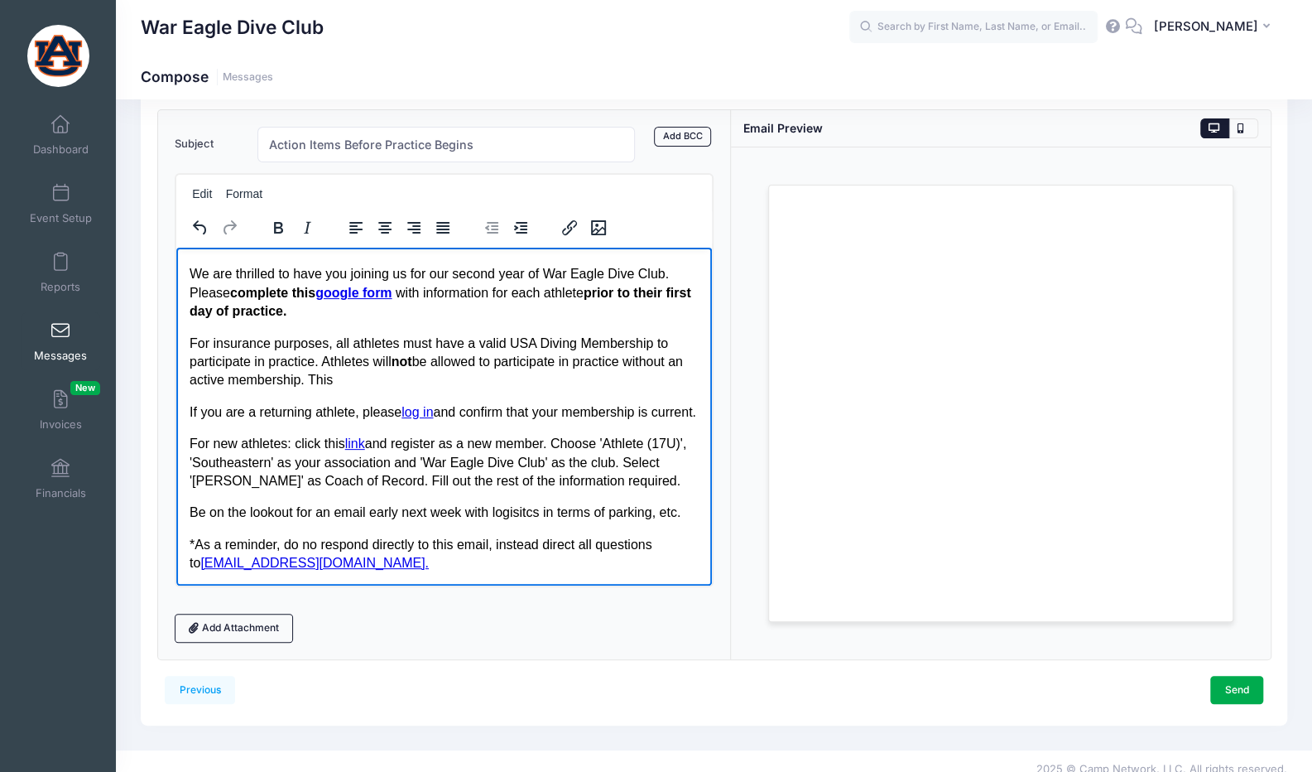
scroll to position [46, 0]
click at [258, 402] on p "If you are a returning athlete, please log in and confirm that your membership …" at bounding box center [444, 411] width 510 height 18
drag, startPoint x: 258, startPoint y: 396, endPoint x: 170, endPoint y: 395, distance: 88.6
click at [175, 395] on html "Hi All, We are thrilled to have you joining us for our second year of War Eagle…" at bounding box center [443, 401] width 536 height 365
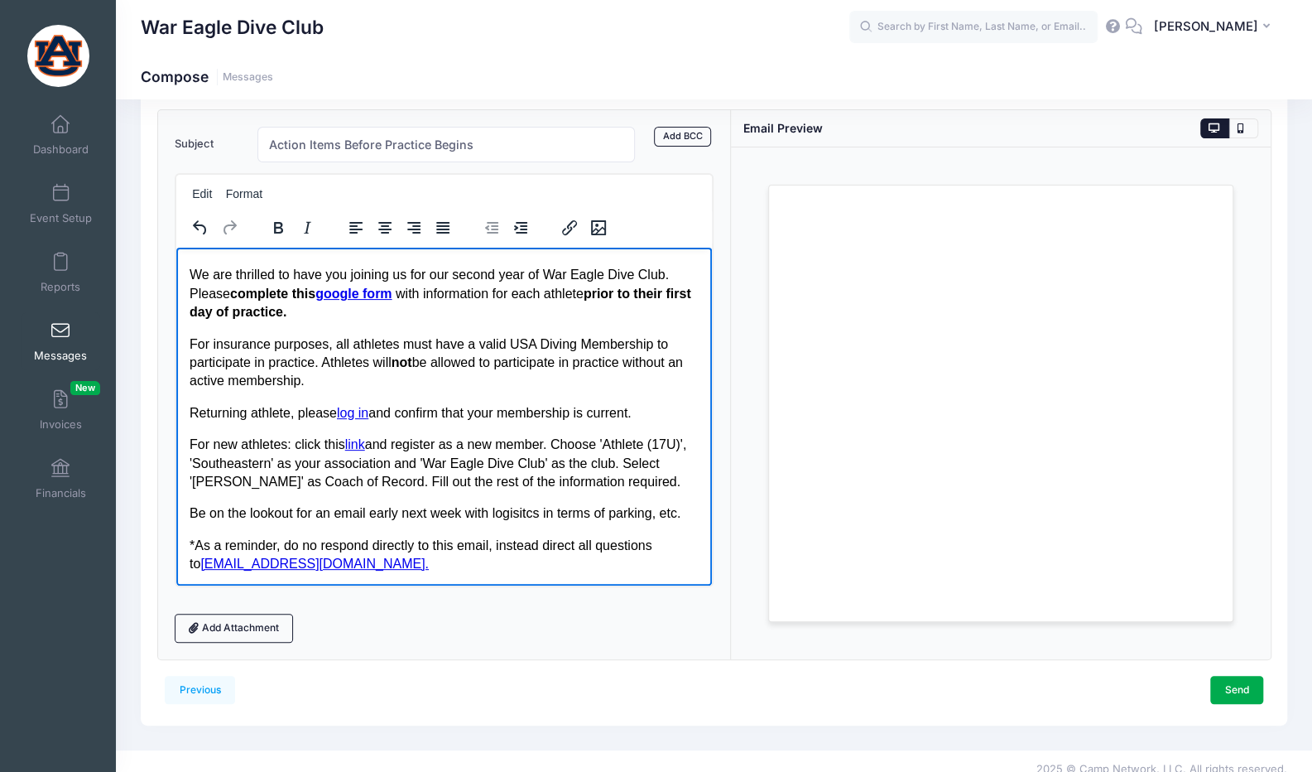
click at [292, 419] on p "Returning athlete, please log in and confirm that your membership is current." at bounding box center [444, 412] width 510 height 18
drag, startPoint x: 217, startPoint y: 440, endPoint x: 171, endPoint y: 442, distance: 45.6
click at [175, 442] on html "Hi All, We are thrilled to have you joining us for our second year of War Eagle…" at bounding box center [443, 402] width 536 height 365
click at [532, 441] on p "New athletes: click this link and register as a new member. Choose 'Athlete (17…" at bounding box center [444, 462] width 510 height 55
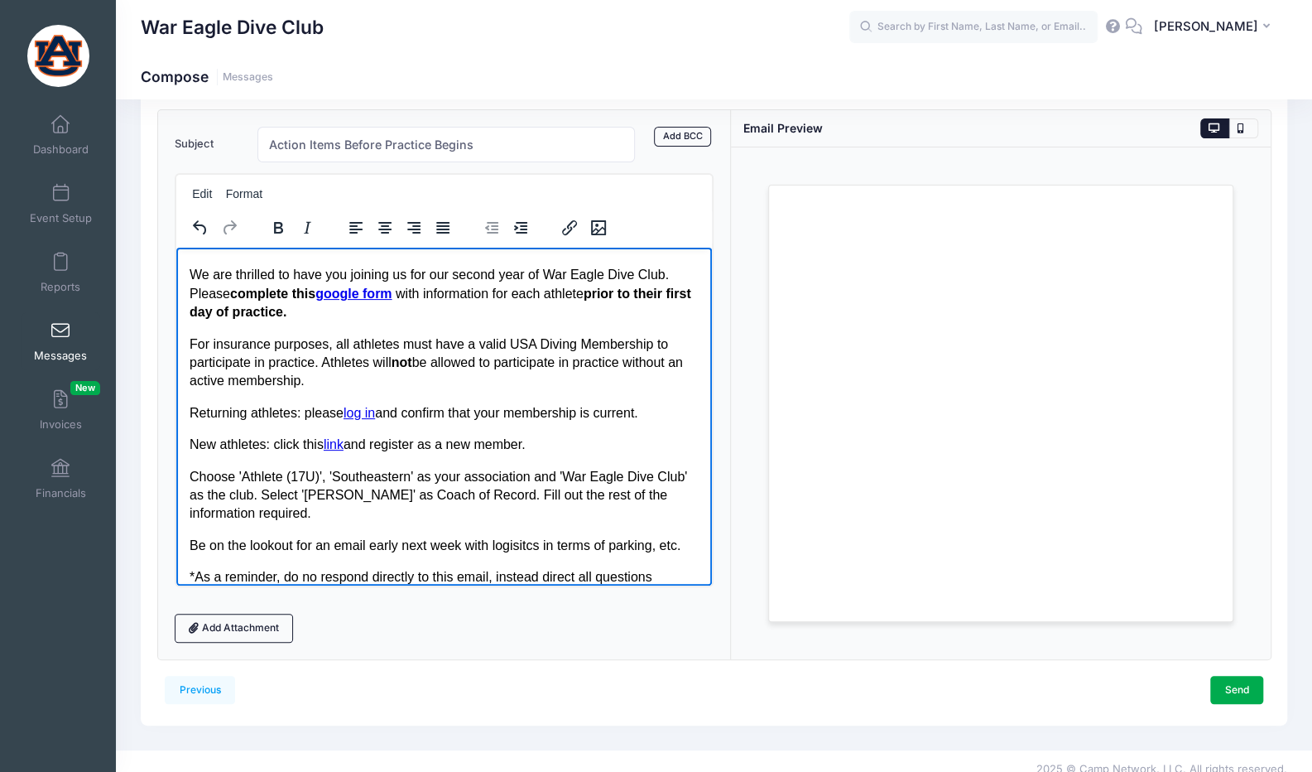
scroll to position [59, 0]
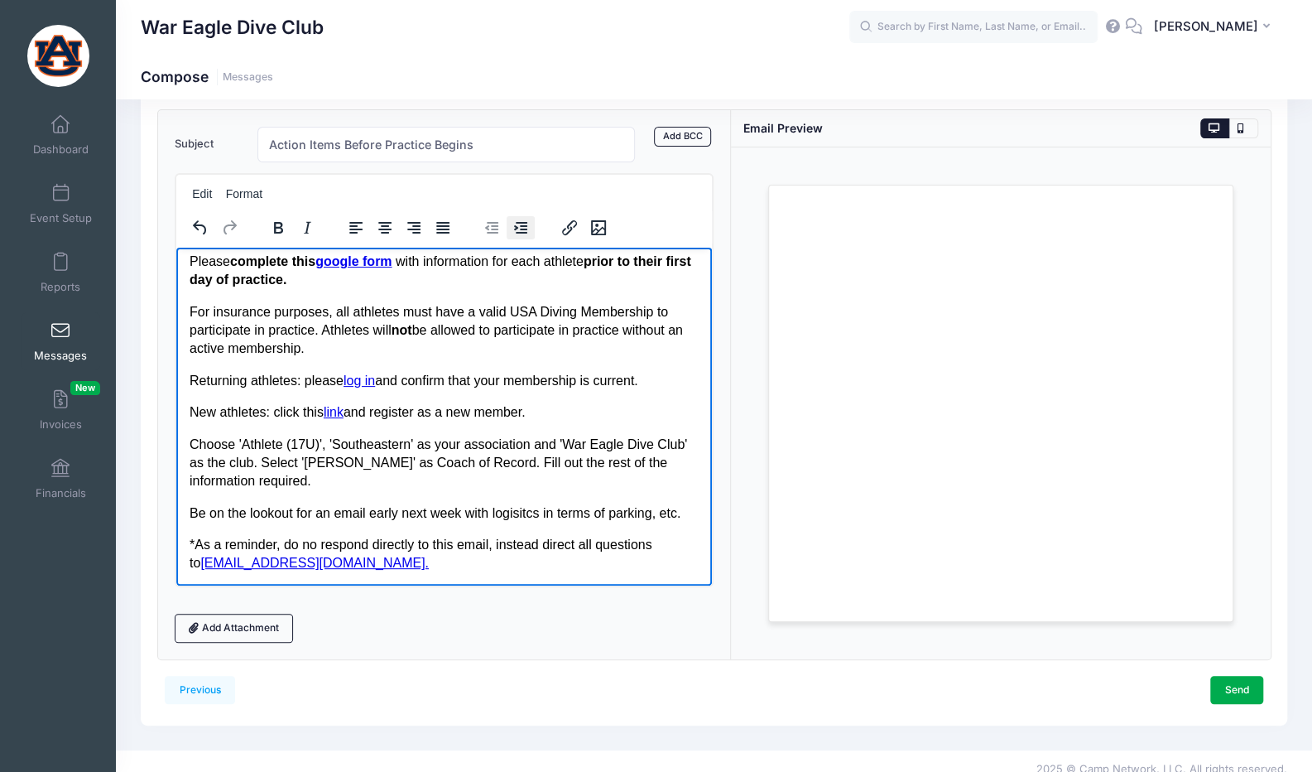
click at [522, 233] on icon "Increase indent" at bounding box center [521, 228] width 20 height 20
click at [362, 444] on p "Choose 'Athlete (17U)', 'Southeastern' as your association and 'War Eagle Dive …" at bounding box center [444, 462] width 510 height 55
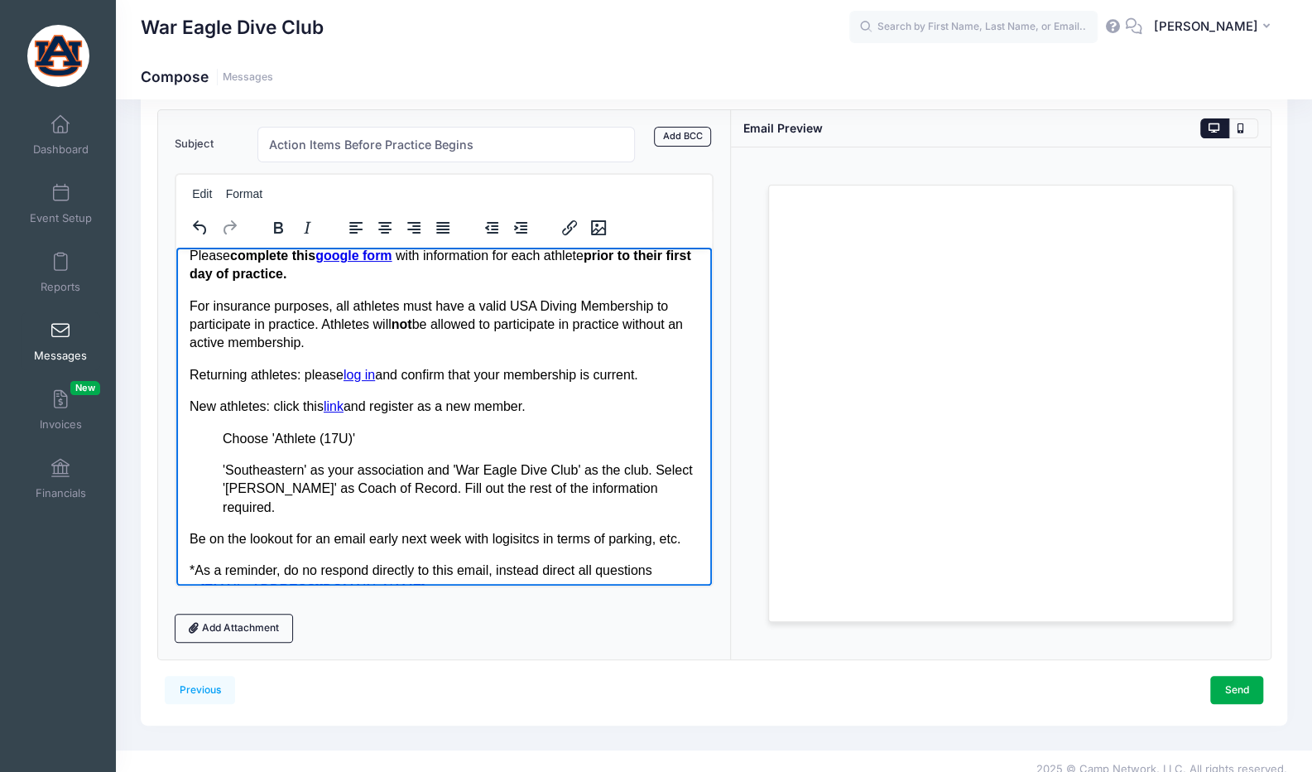
click at [430, 465] on p "'Southeastern' as your association and 'War Eagle Dive Club' as the club. Selec…" at bounding box center [444, 487] width 510 height 55
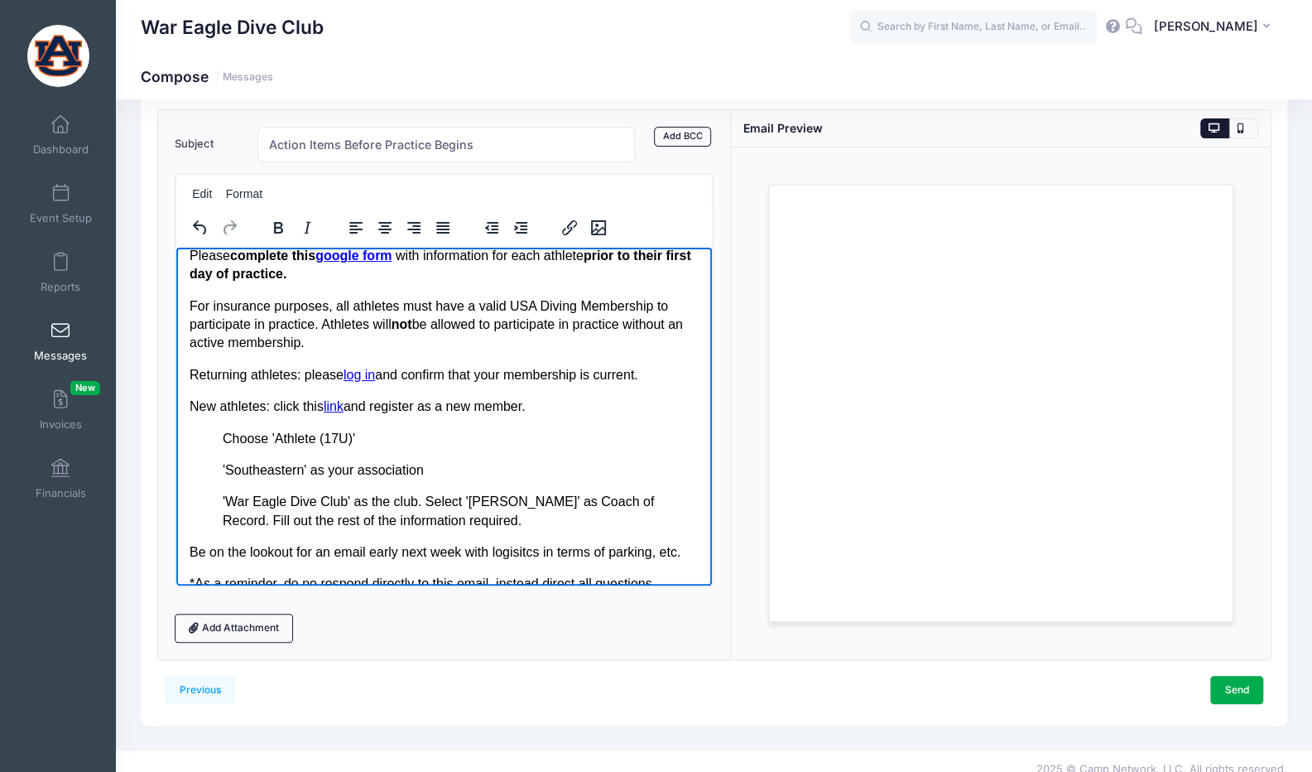
click at [431, 498] on p "'War Eagle Dive Club' as the club. Select 'Drew Sheldon' as Coach of Record. Fi…" at bounding box center [444, 510] width 510 height 37
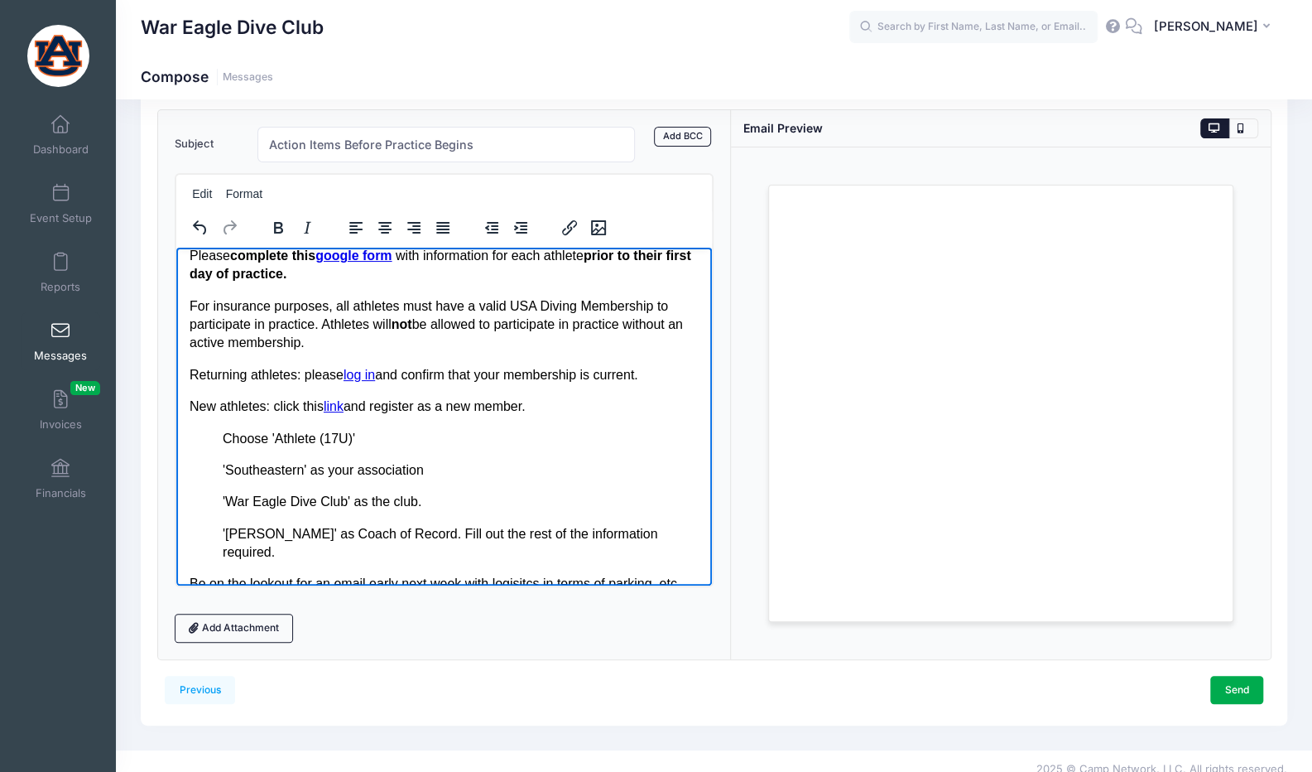
scroll to position [136, 0]
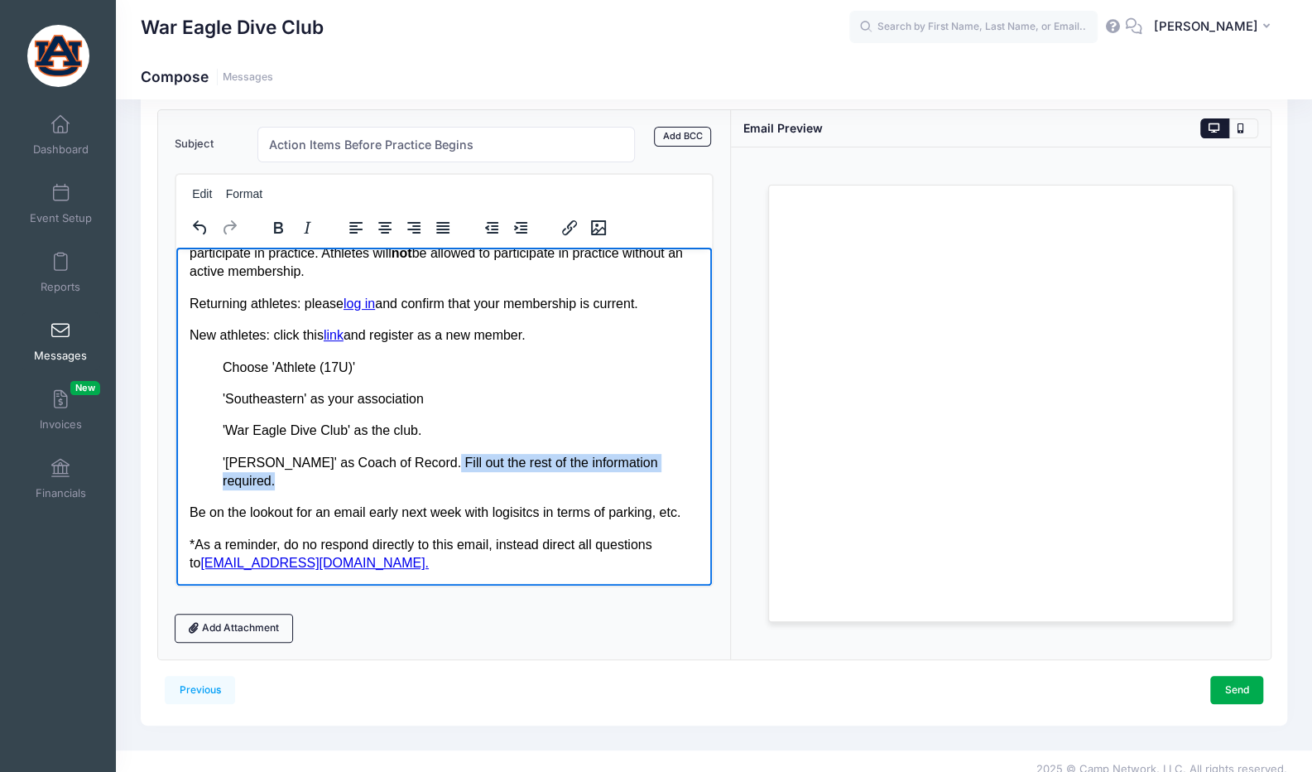
drag, startPoint x: 433, startPoint y: 464, endPoint x: 441, endPoint y: 477, distance: 15.6
click at [441, 477] on p "'Drew Sheldon' as Coach of Record. Fill out the rest of the information require…" at bounding box center [444, 471] width 510 height 37
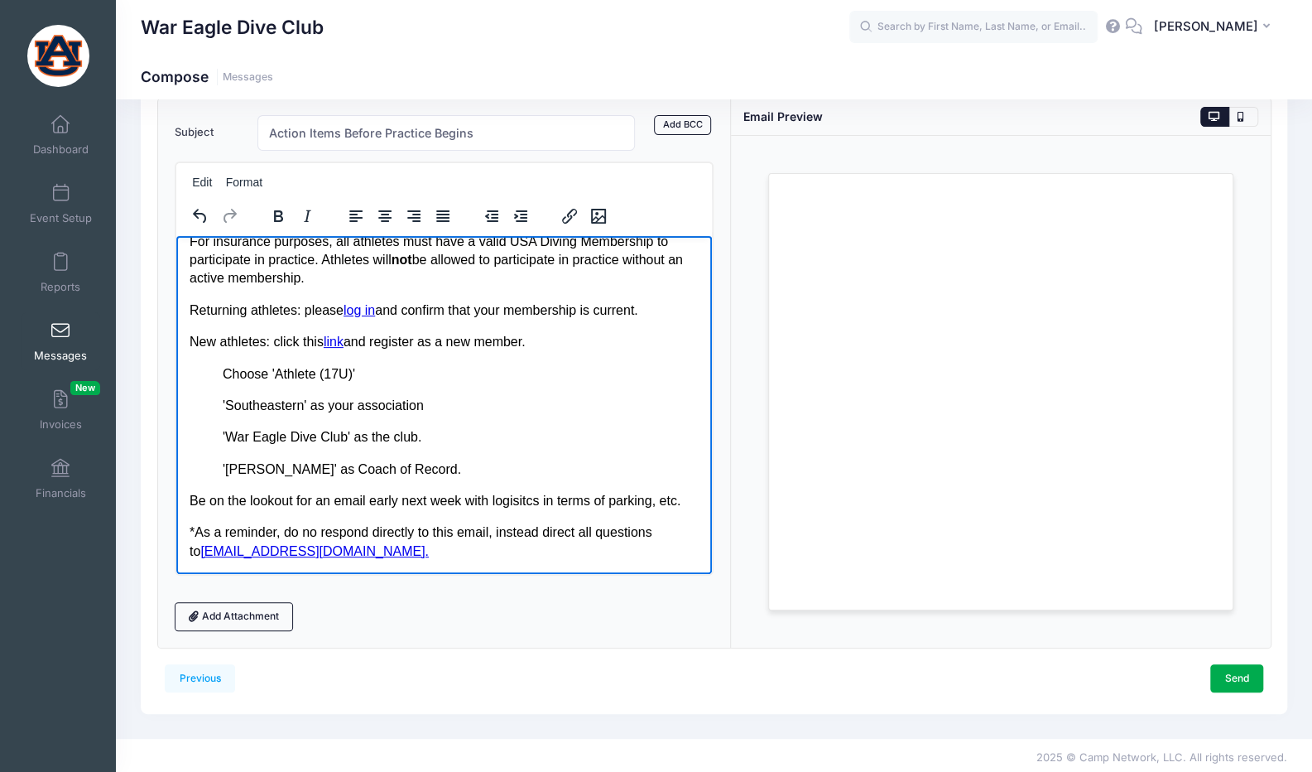
scroll to position [98, 0]
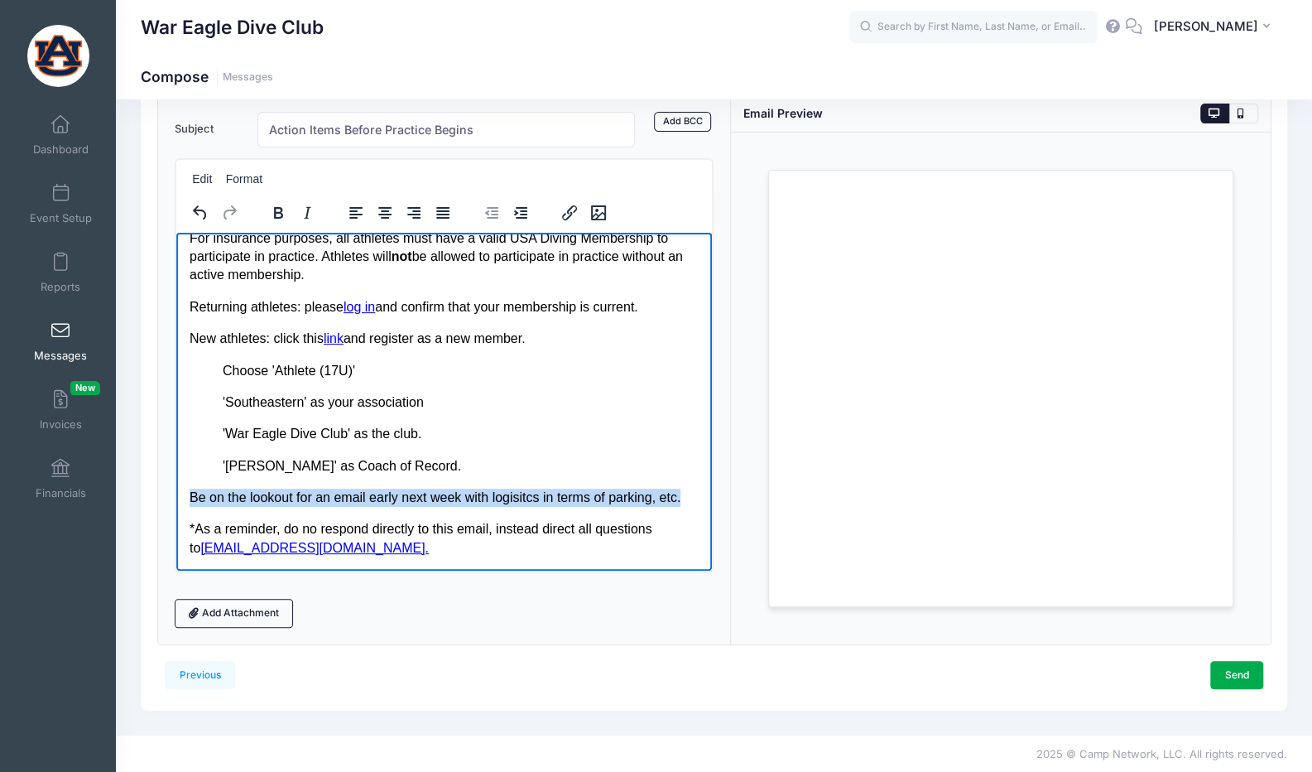
drag, startPoint x: 190, startPoint y: 497, endPoint x: 681, endPoint y: 498, distance: 491.7
click at [681, 498] on p "Be on the lookout for an email early next week with logisitcs in terms of parki…" at bounding box center [444, 497] width 510 height 18
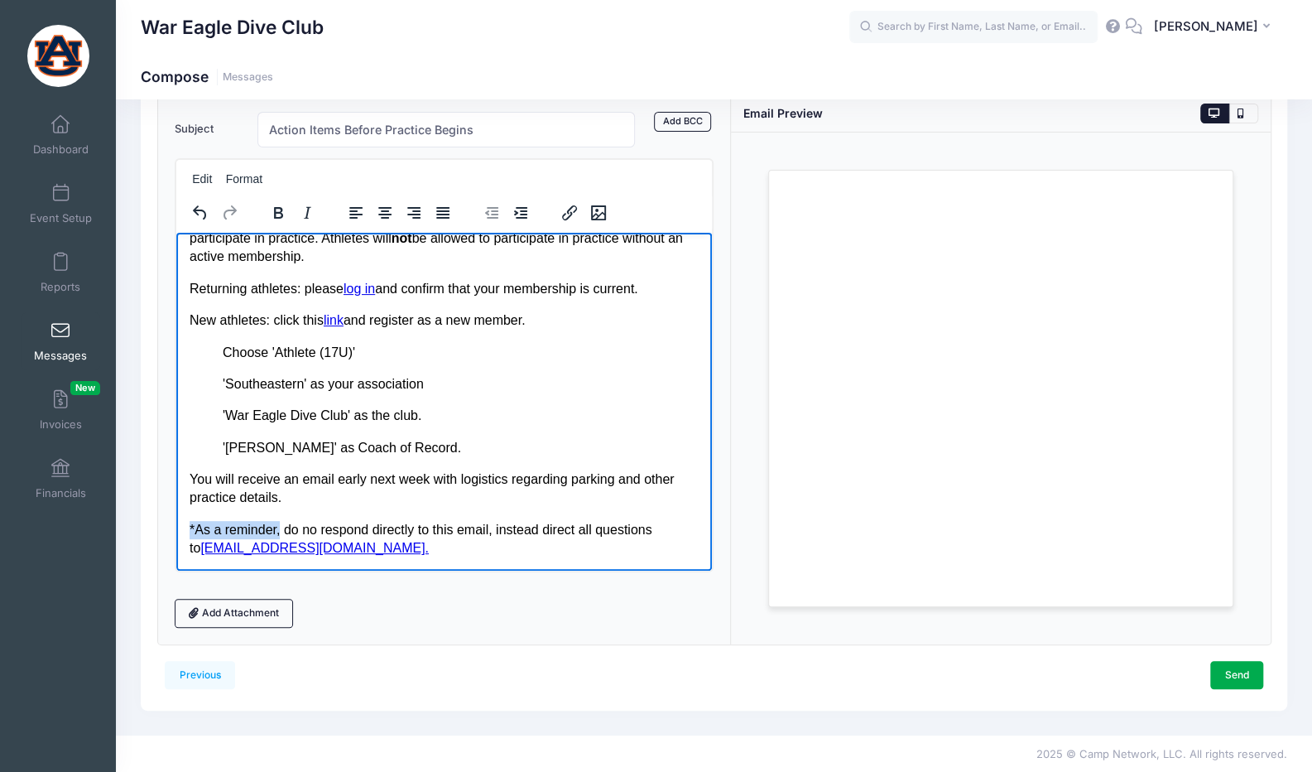
drag, startPoint x: 279, startPoint y: 526, endPoint x: 190, endPoint y: 526, distance: 89.4
click at [190, 526] on p "*As a reminder, do no respond directly to this email, instead direct all questi…" at bounding box center [444, 538] width 510 height 37
click at [509, 536] on p "Reminder: please do no respond directly to this email, instead direct all quest…" at bounding box center [444, 538] width 510 height 37
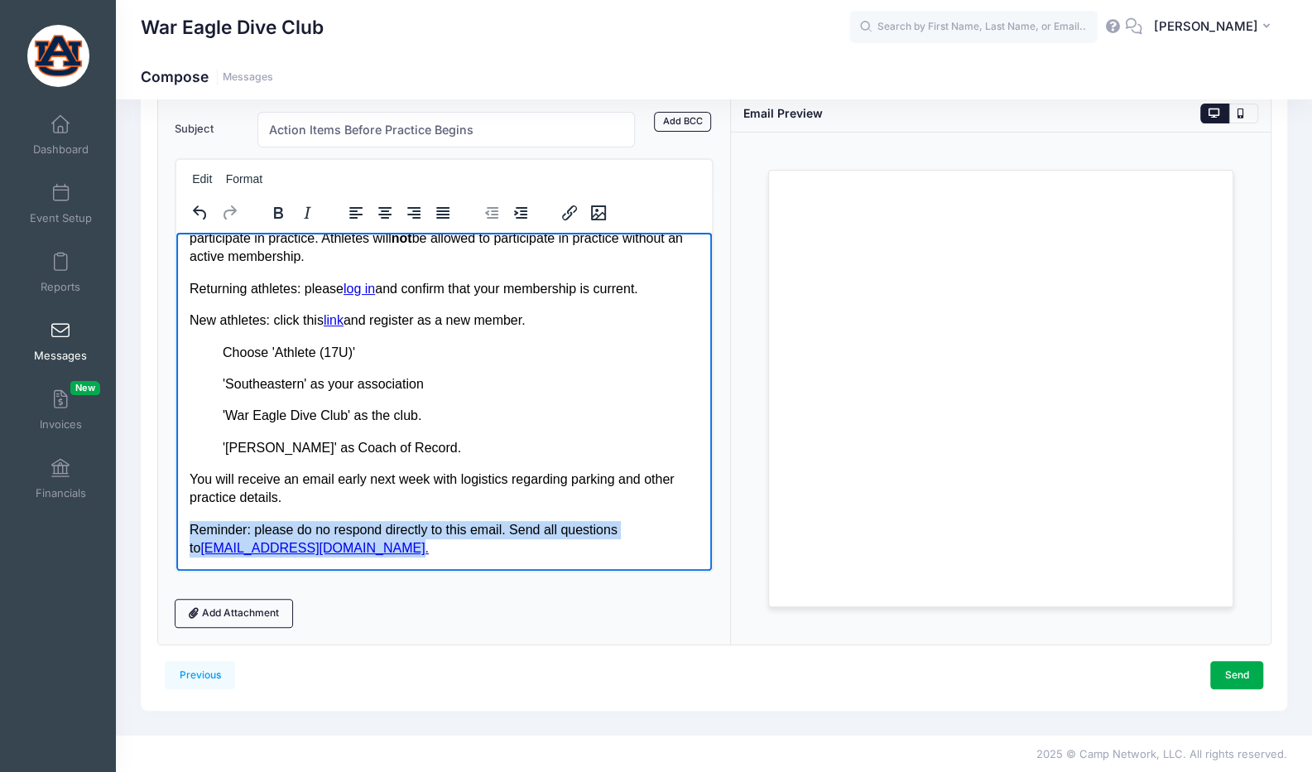
drag, startPoint x: 432, startPoint y: 546, endPoint x: 185, endPoint y: 513, distance: 249.7
click at [185, 513] on html "Hi All, We are thrilled to have you joining us for our second year of War Eagle…" at bounding box center [443, 333] width 536 height 474
click at [313, 213] on icon "Italic" at bounding box center [307, 213] width 20 height 20
click at [395, 544] on p "Reminder: please do no respond directly to this email. Send all questions to wa…" at bounding box center [444, 538] width 510 height 37
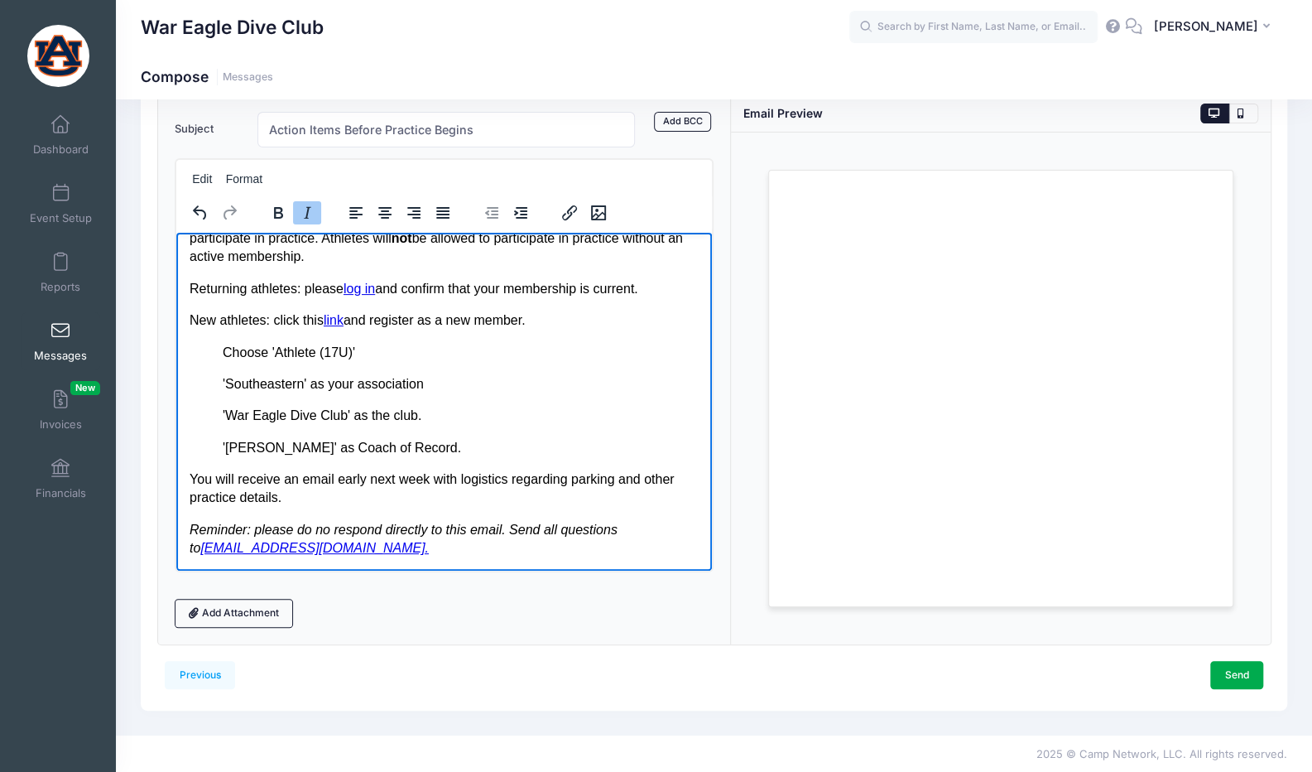
drag, startPoint x: 190, startPoint y: 522, endPoint x: 233, endPoint y: 545, distance: 48.5
click at [189, 522] on em "Reminder: please do no respond directly to this email. Send all questions to wa…" at bounding box center [403, 538] width 428 height 32
click at [358, 382] on p "'Southeastern' as your association" at bounding box center [444, 383] width 510 height 18
click at [388, 418] on p "'War Eagle Dive Club' as the club." at bounding box center [444, 415] width 510 height 18
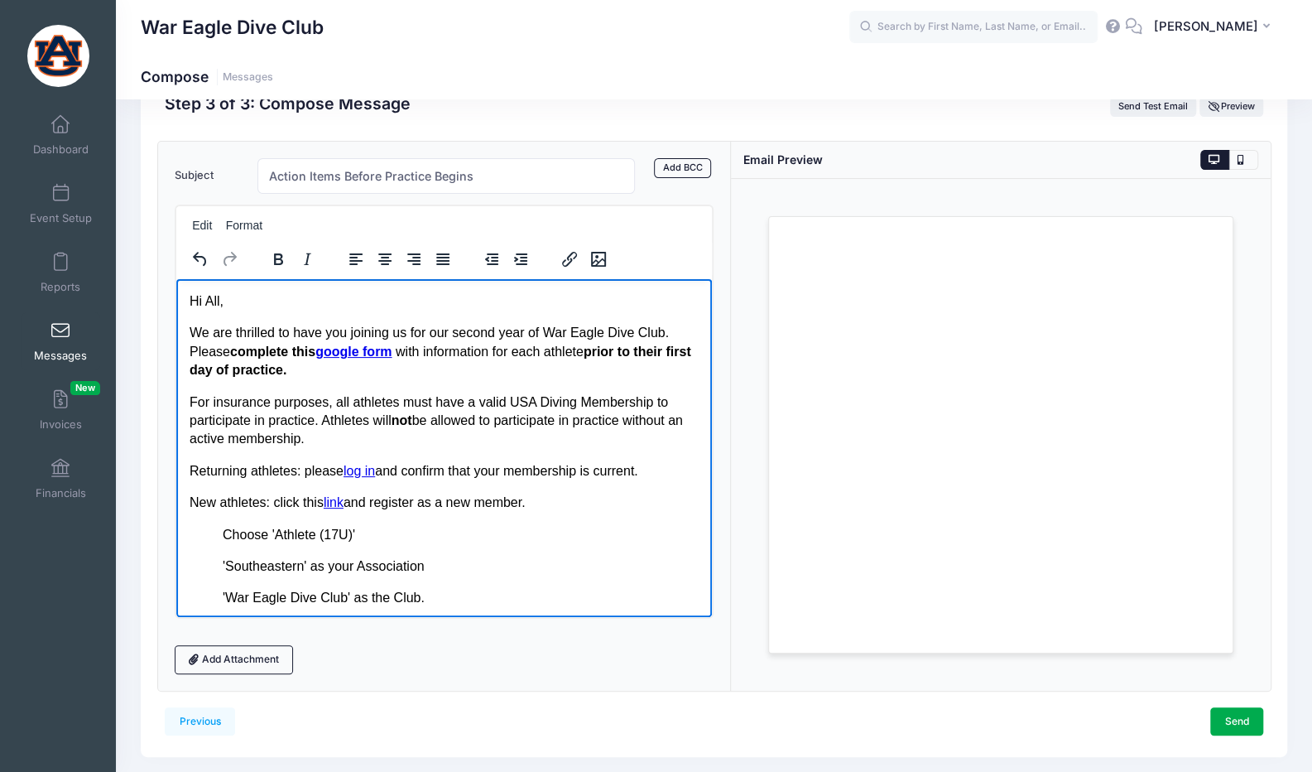
scroll to position [98, 0]
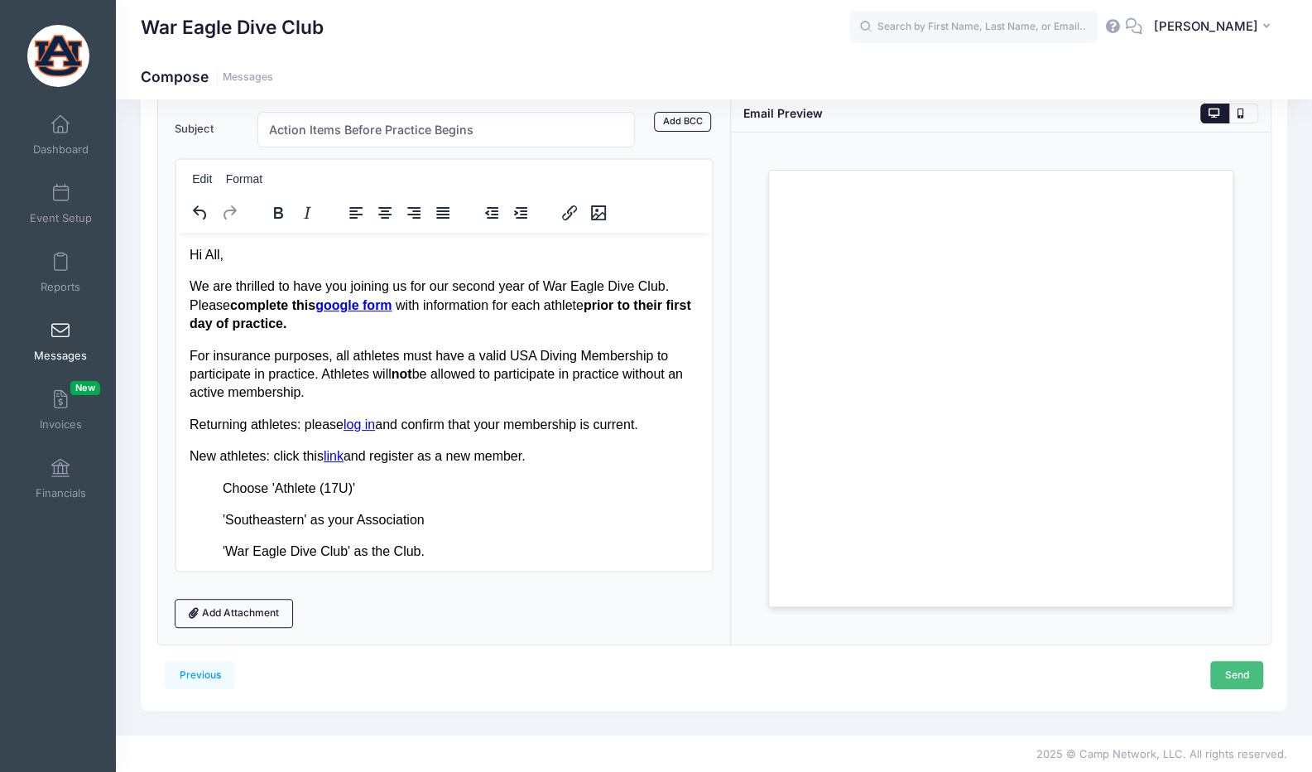
click at [1253, 673] on link "Send" at bounding box center [1236, 675] width 53 height 28
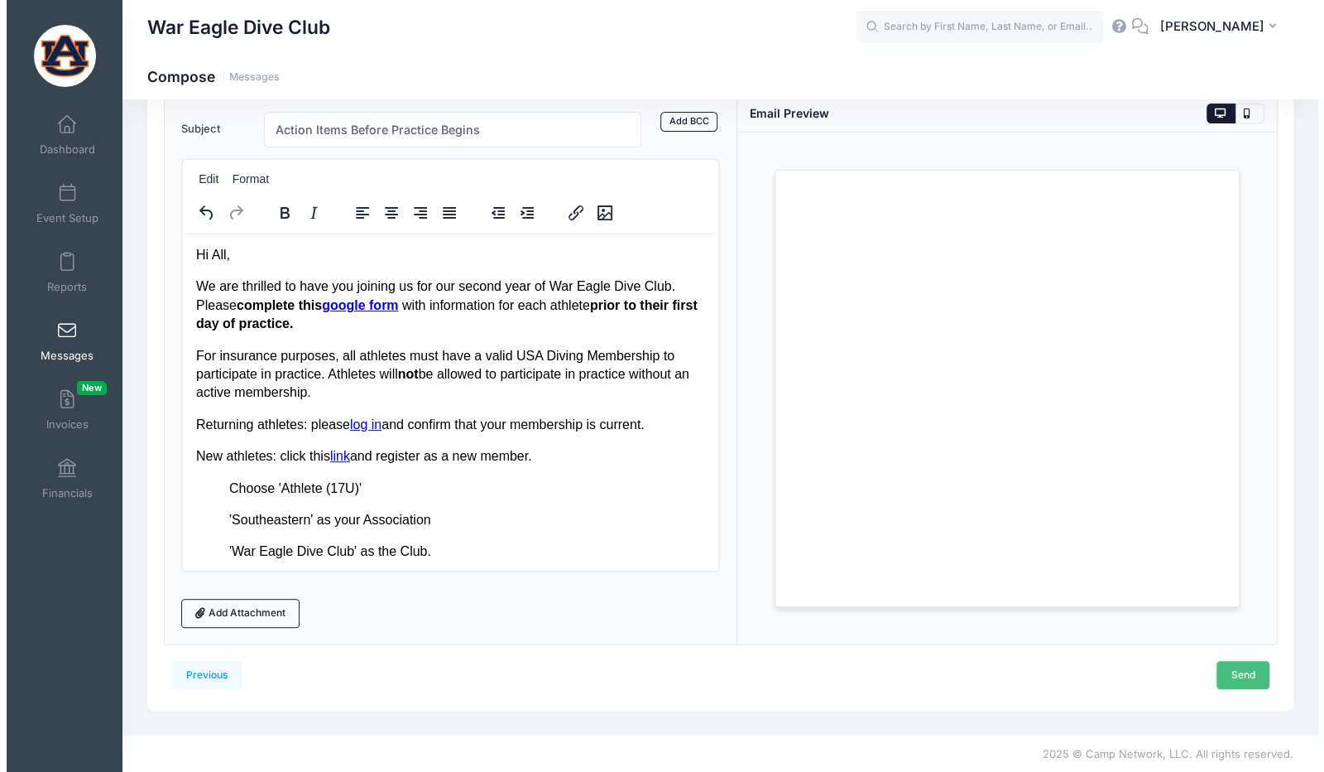
scroll to position [0, 0]
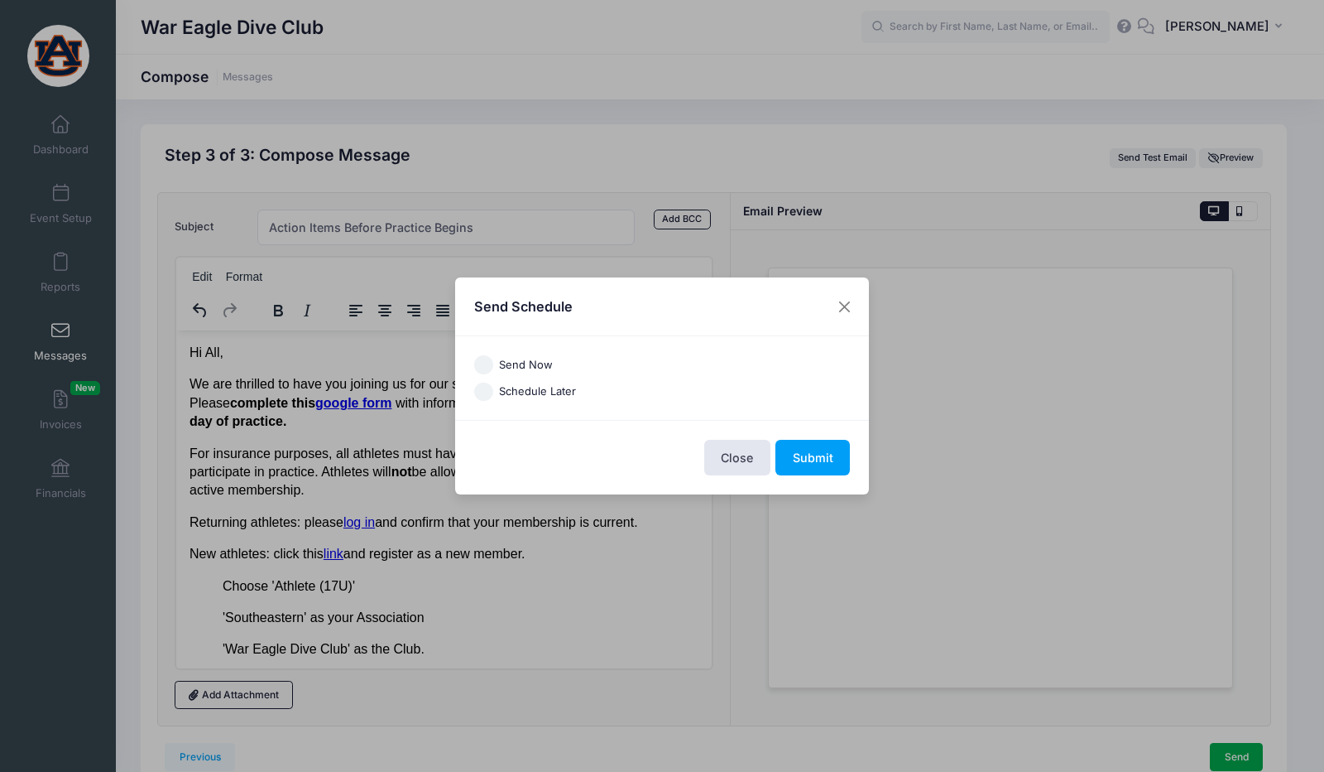
click at [530, 360] on label "Send Now" at bounding box center [526, 365] width 54 height 17
click at [493, 360] on input "Send Now" at bounding box center [483, 364] width 19 height 19
radio input "true"
click at [831, 459] on button "Submit" at bounding box center [813, 458] width 75 height 36
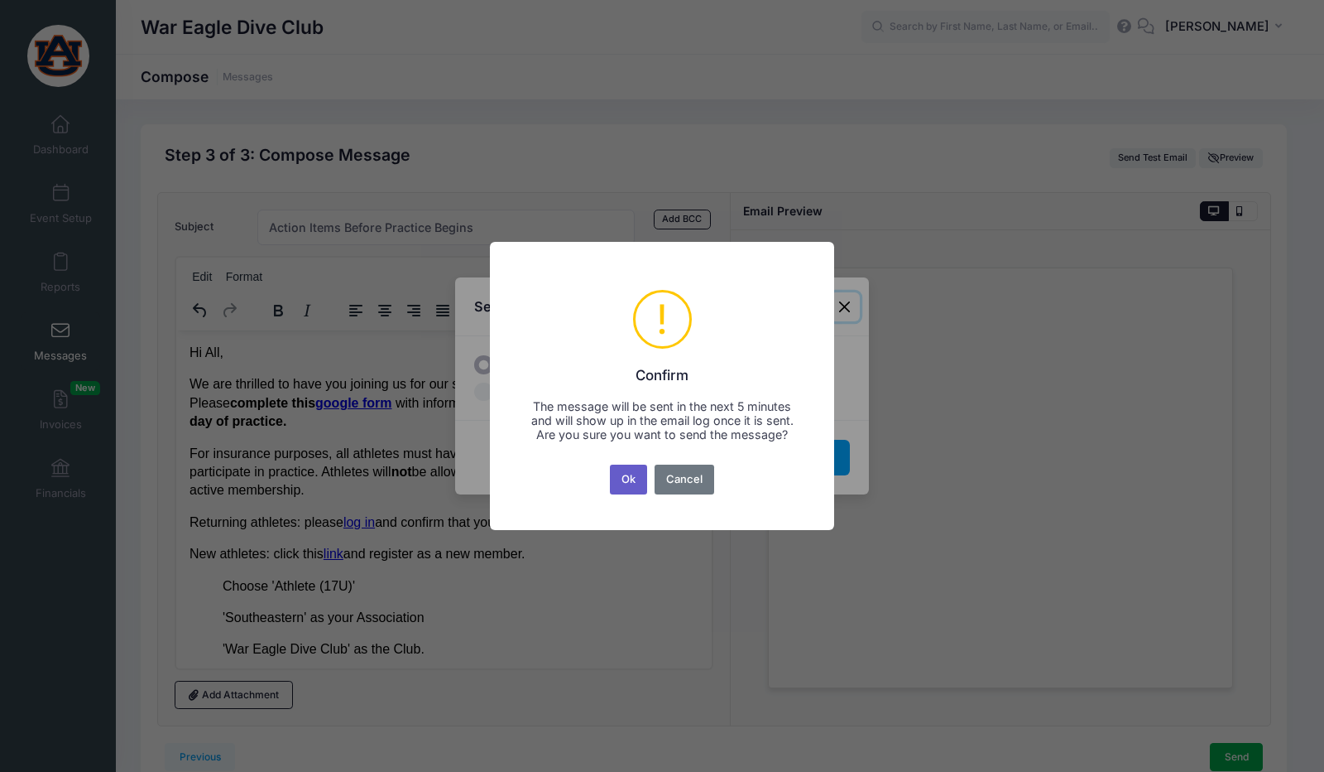
click at [634, 478] on button "Ok" at bounding box center [629, 479] width 38 height 30
